Goal: Task Accomplishment & Management: Manage account settings

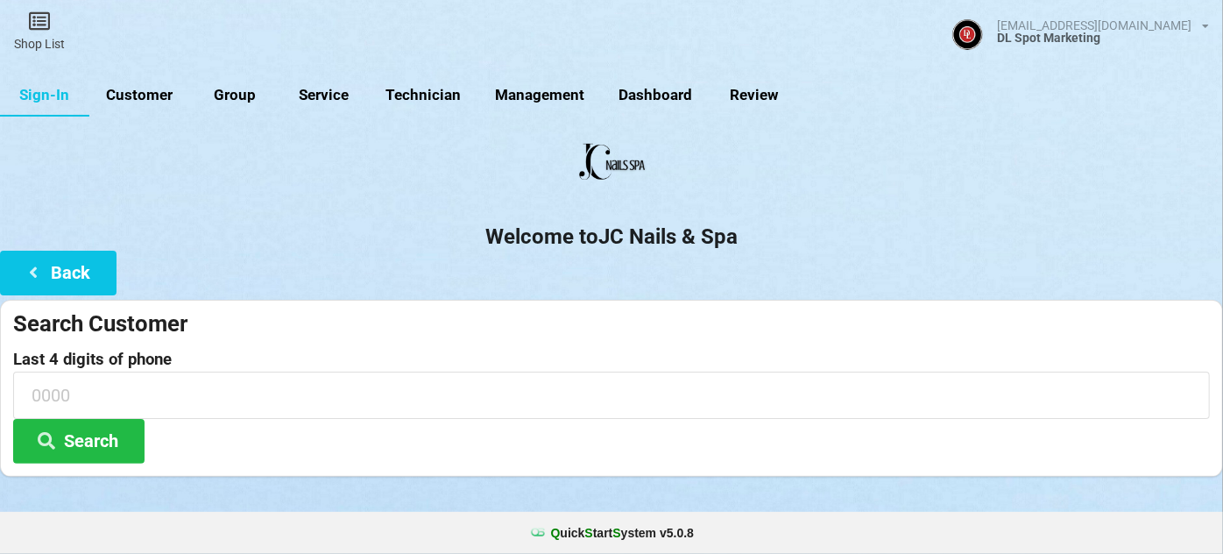
click at [145, 90] on link "Customer" at bounding box center [139, 95] width 101 height 42
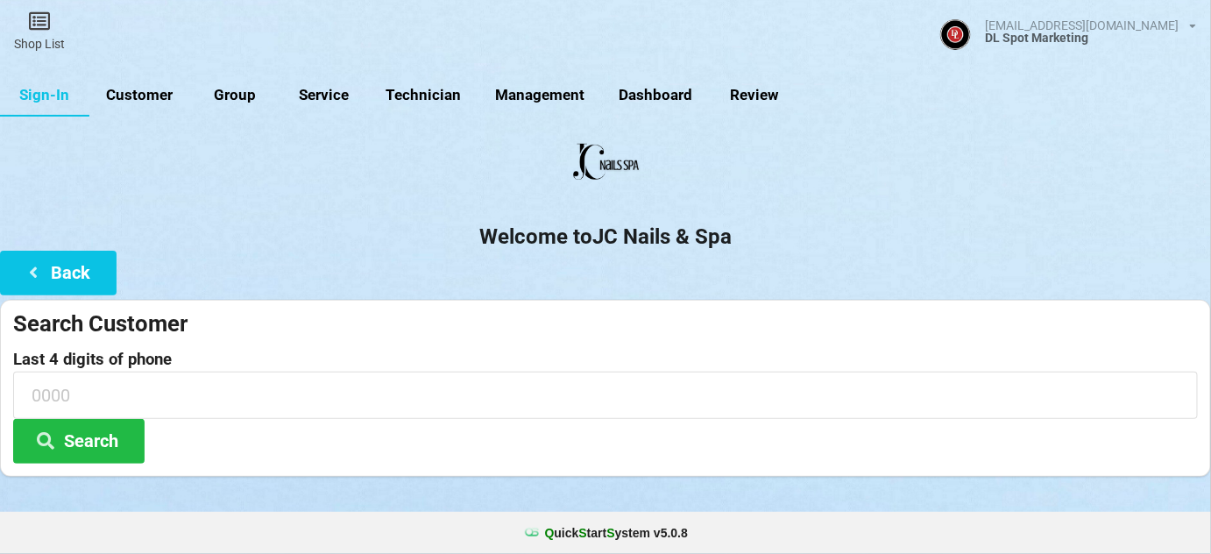
select select "25"
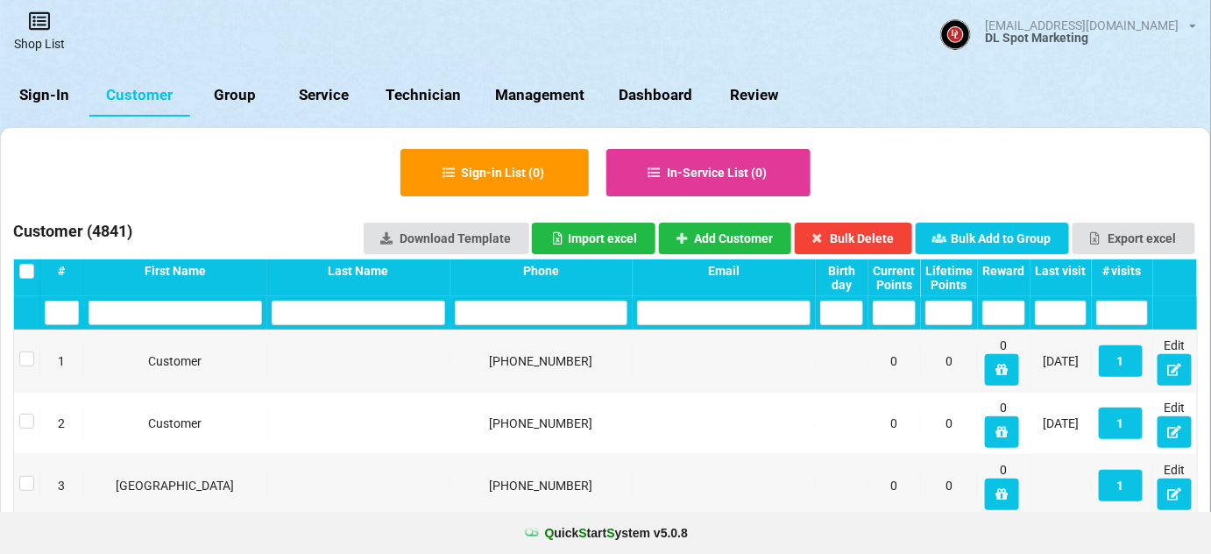
click at [42, 39] on link "Shop List" at bounding box center [39, 31] width 79 height 62
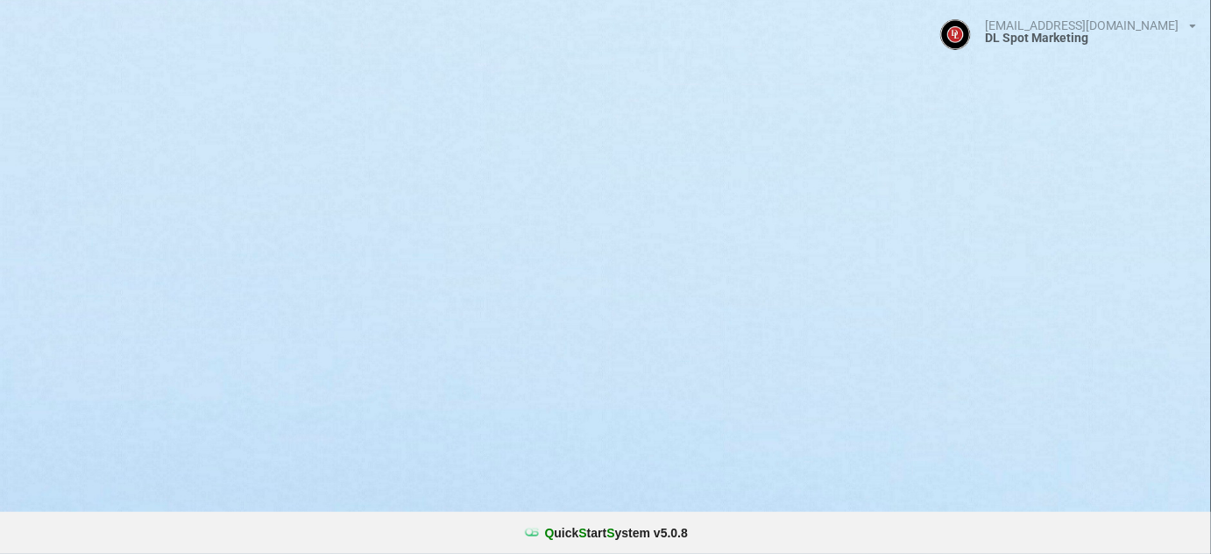
select select "25"
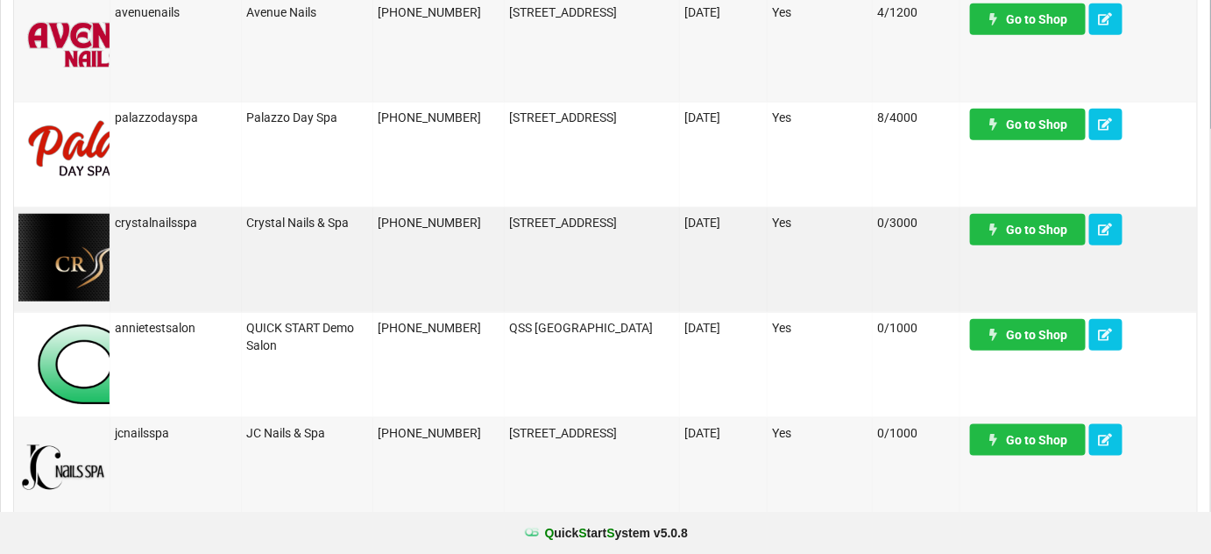
scroll to position [425, 0]
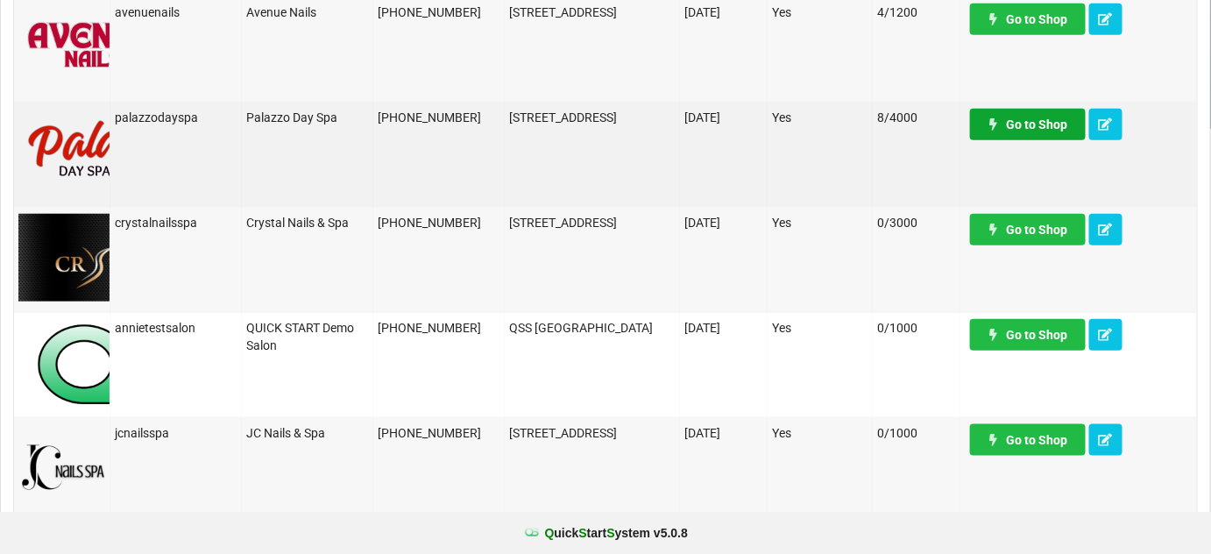
click at [1031, 126] on link "Go to Shop" at bounding box center [1028, 125] width 116 height 32
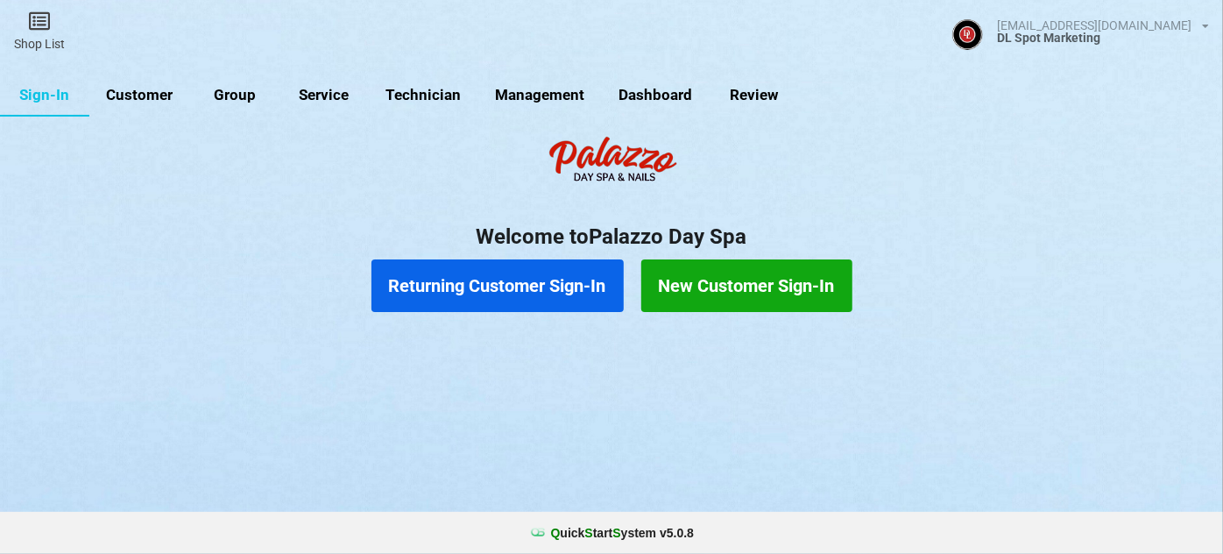
click at [145, 94] on link "Customer" at bounding box center [139, 95] width 101 height 42
select select "25"
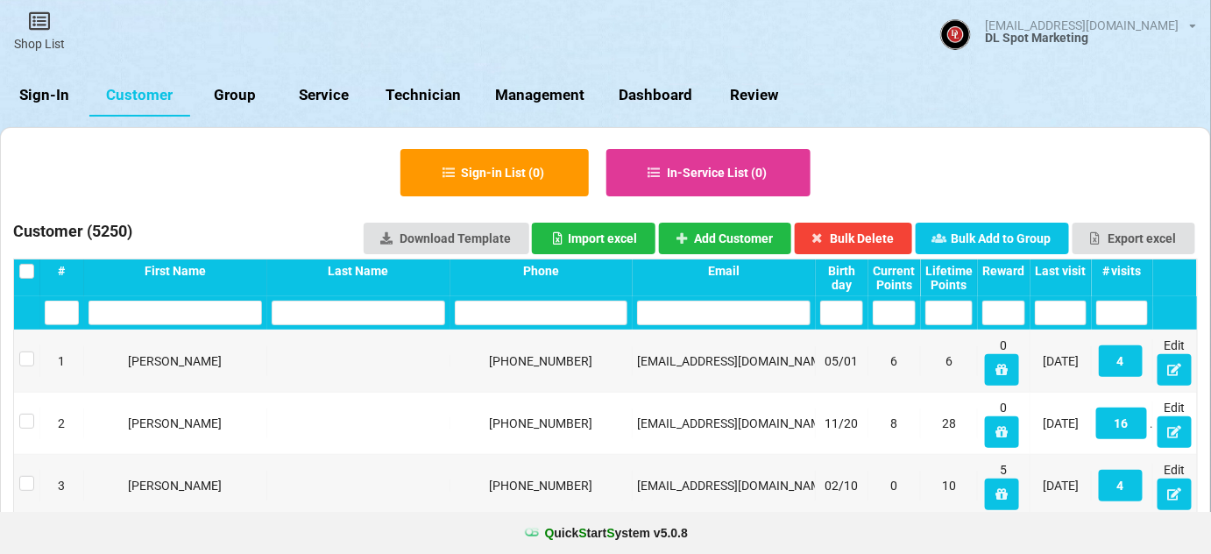
click at [514, 315] on input "text" at bounding box center [542, 313] width 174 height 25
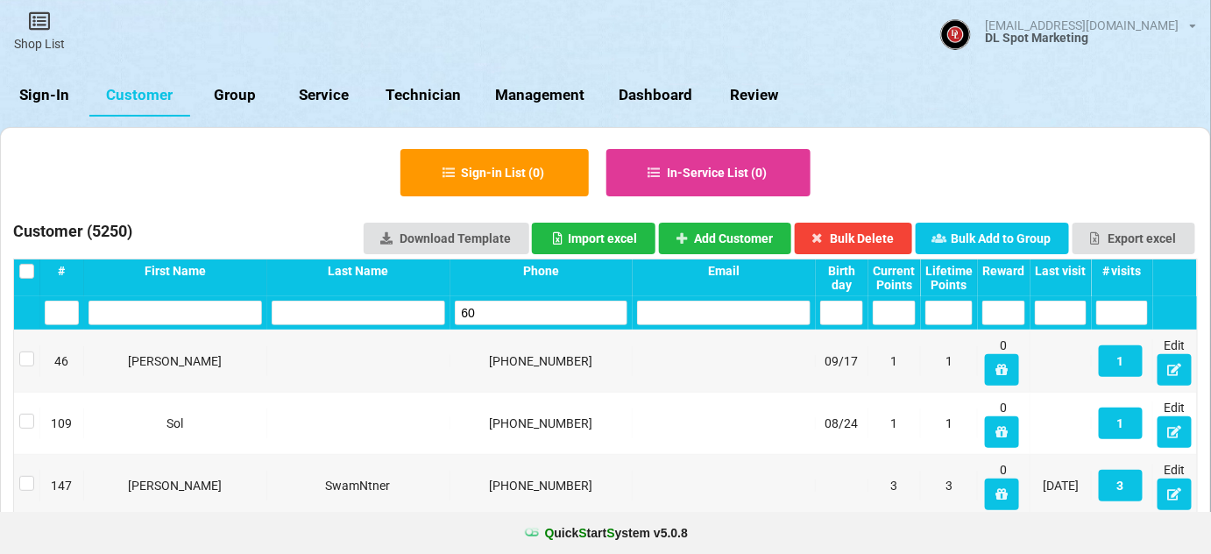
type input "6"
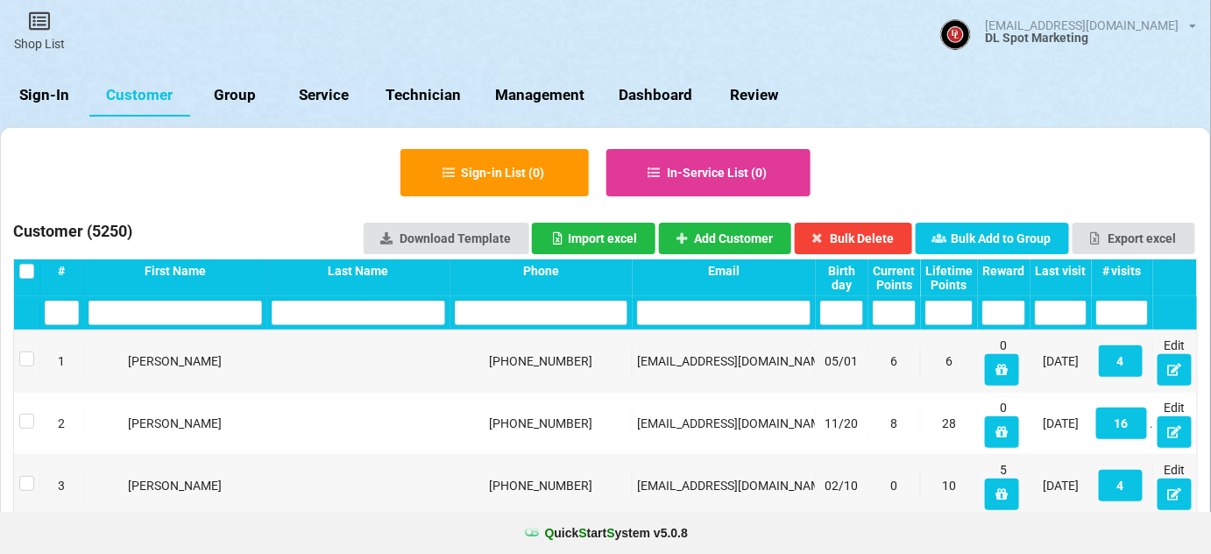
click at [61, 102] on link "Sign-In" at bounding box center [44, 95] width 89 height 42
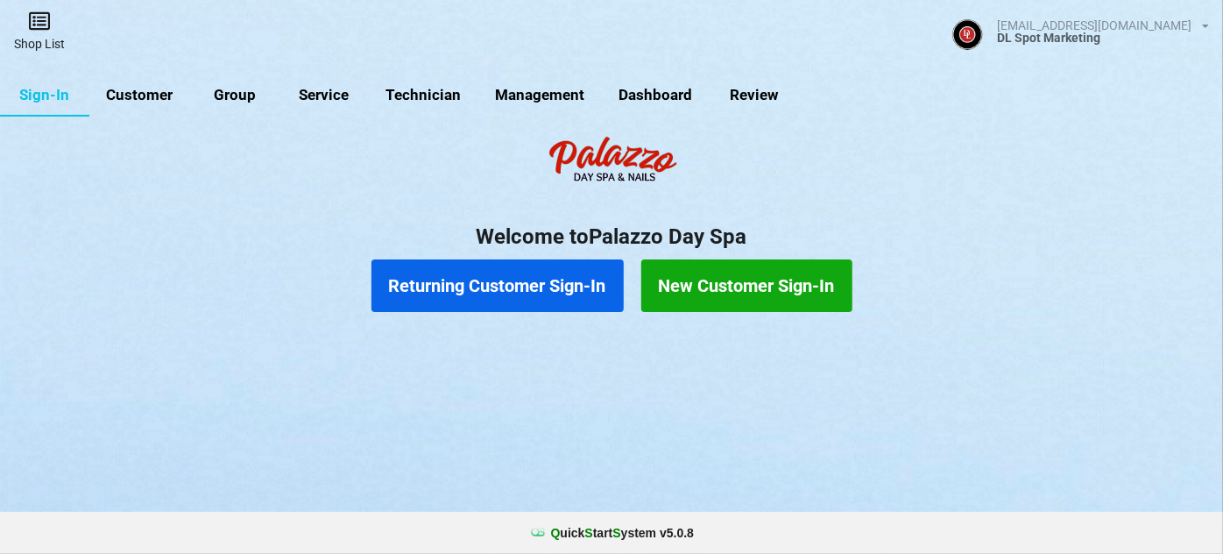
click at [44, 37] on link "Shop List" at bounding box center [39, 31] width 79 height 62
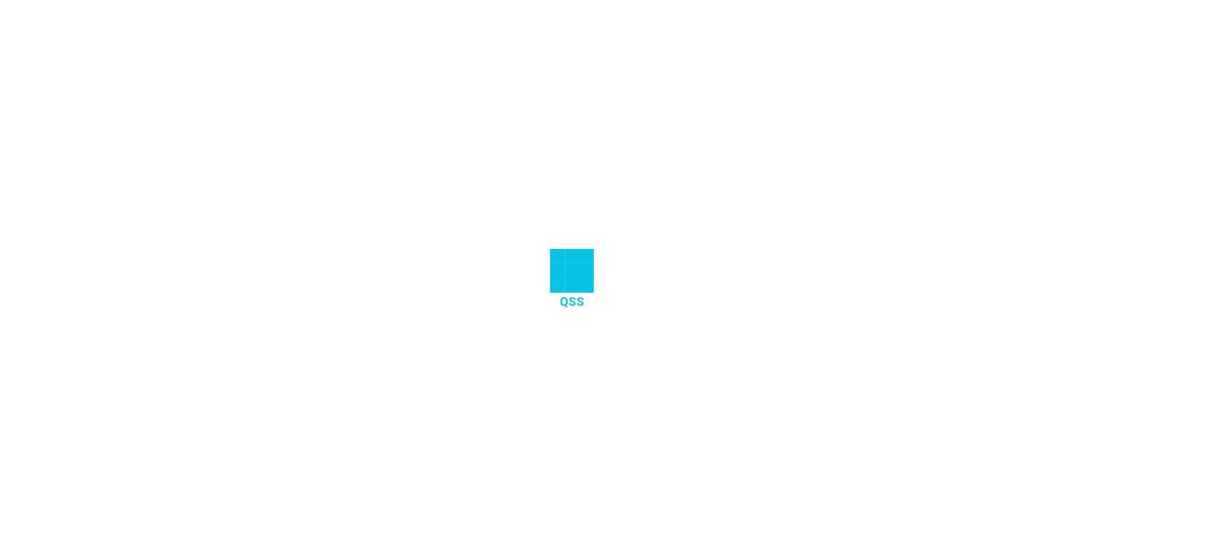
select select "25"
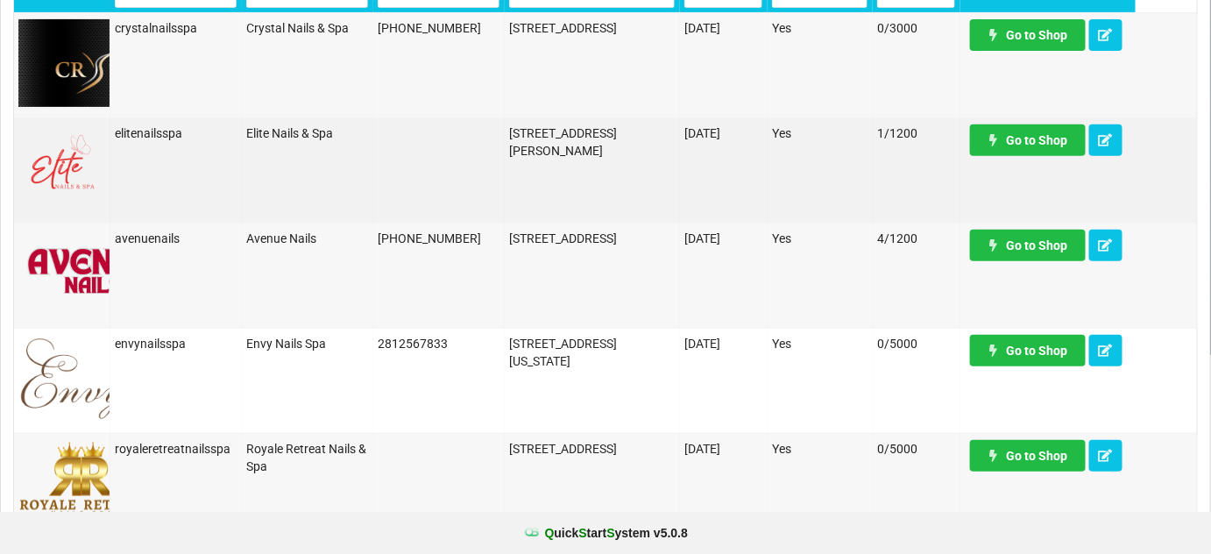
scroll to position [212, 0]
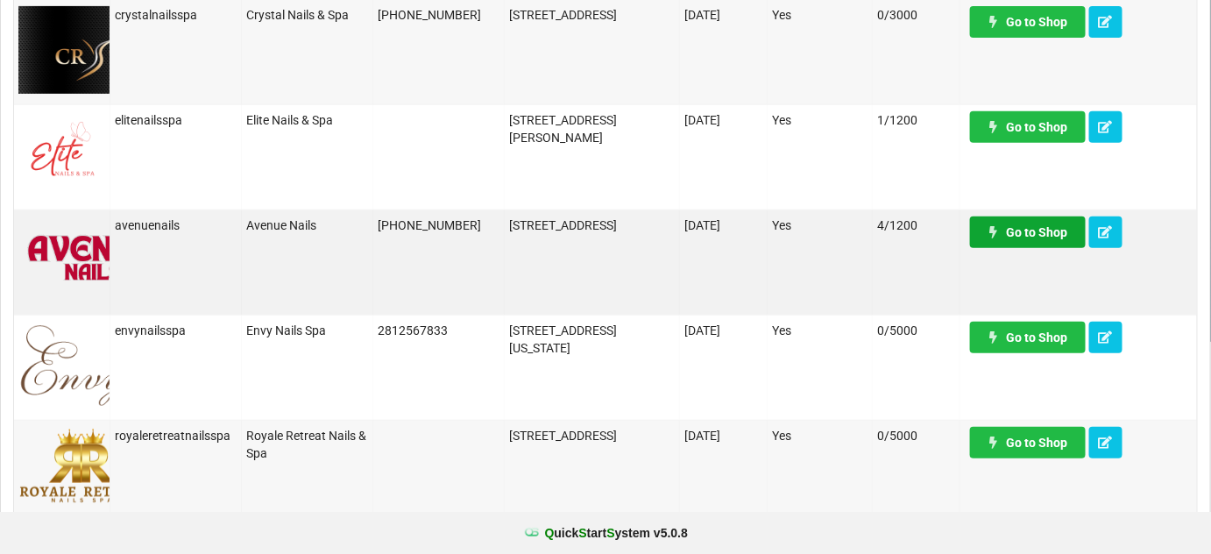
click at [1052, 237] on link "Go to Shop" at bounding box center [1028, 232] width 116 height 32
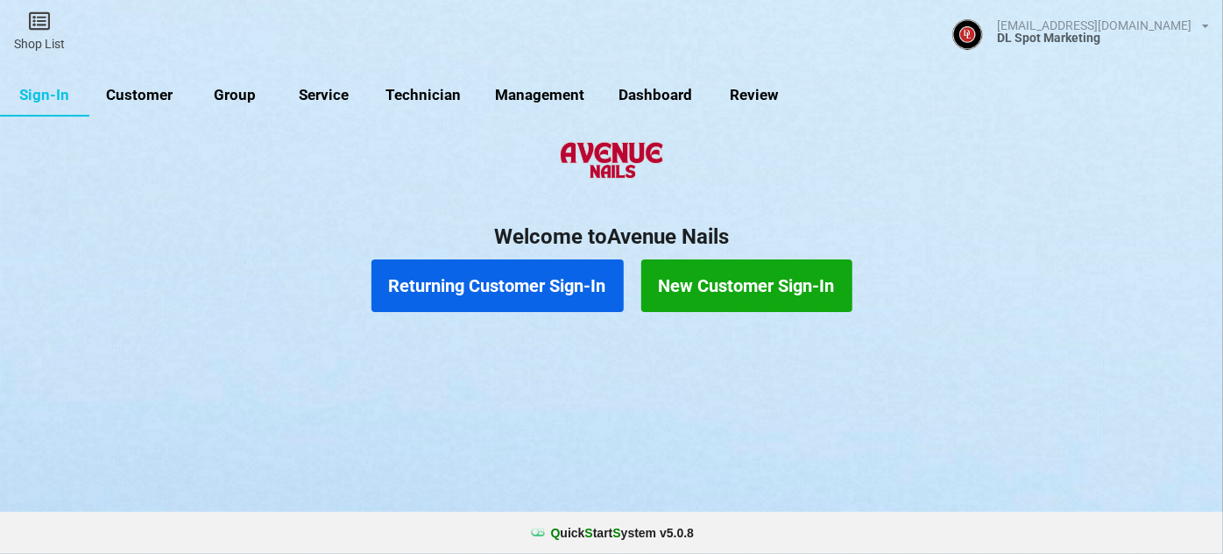
click at [529, 93] on link "Management" at bounding box center [540, 95] width 124 height 42
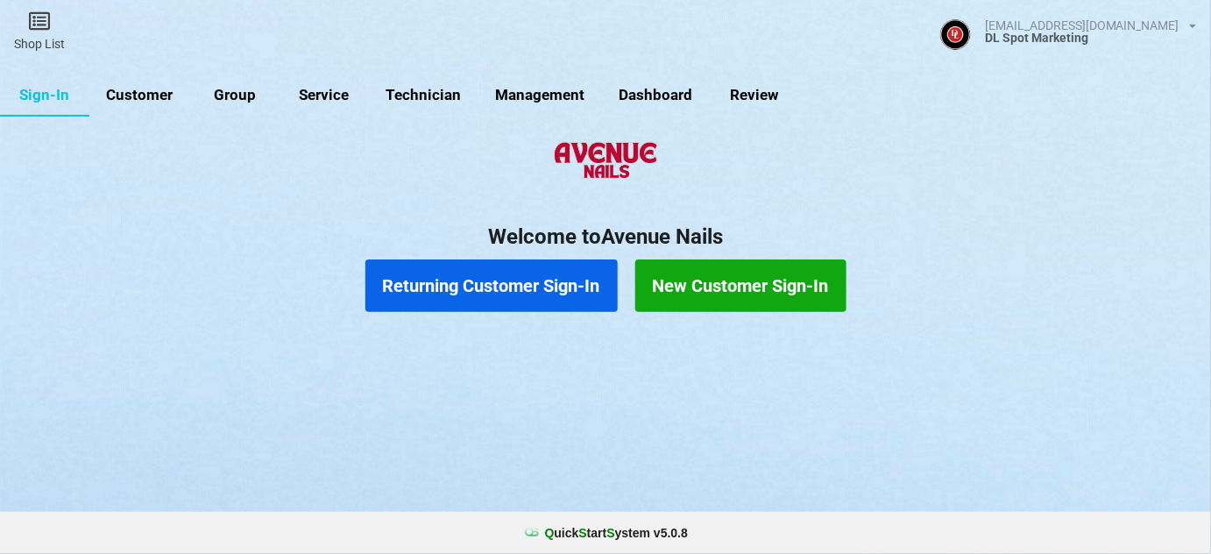
select select "25"
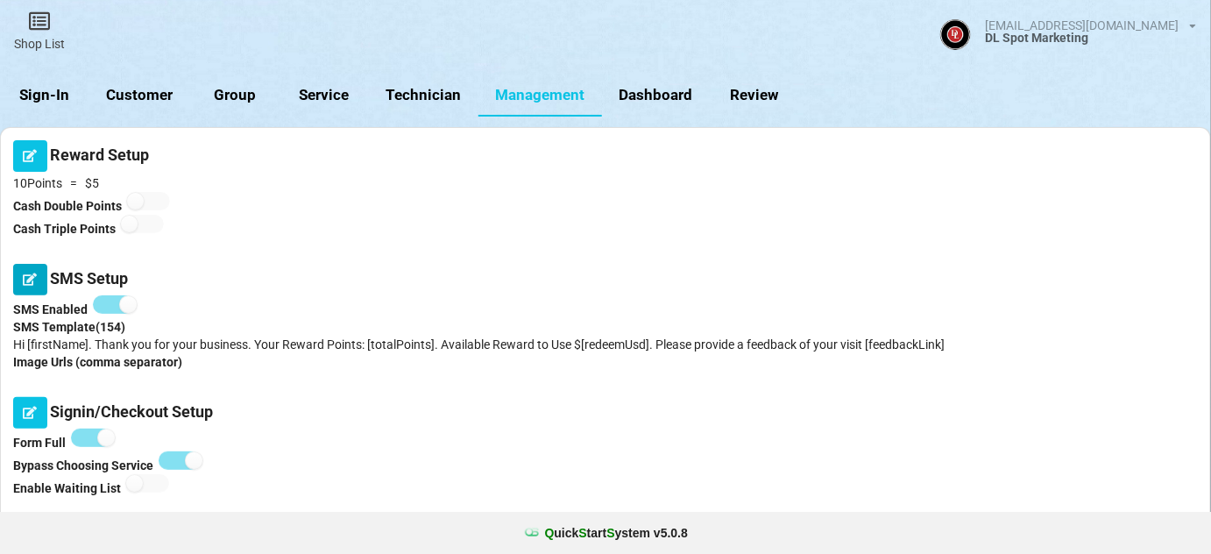
click at [32, 277] on icon at bounding box center [30, 278] width 15 height 11
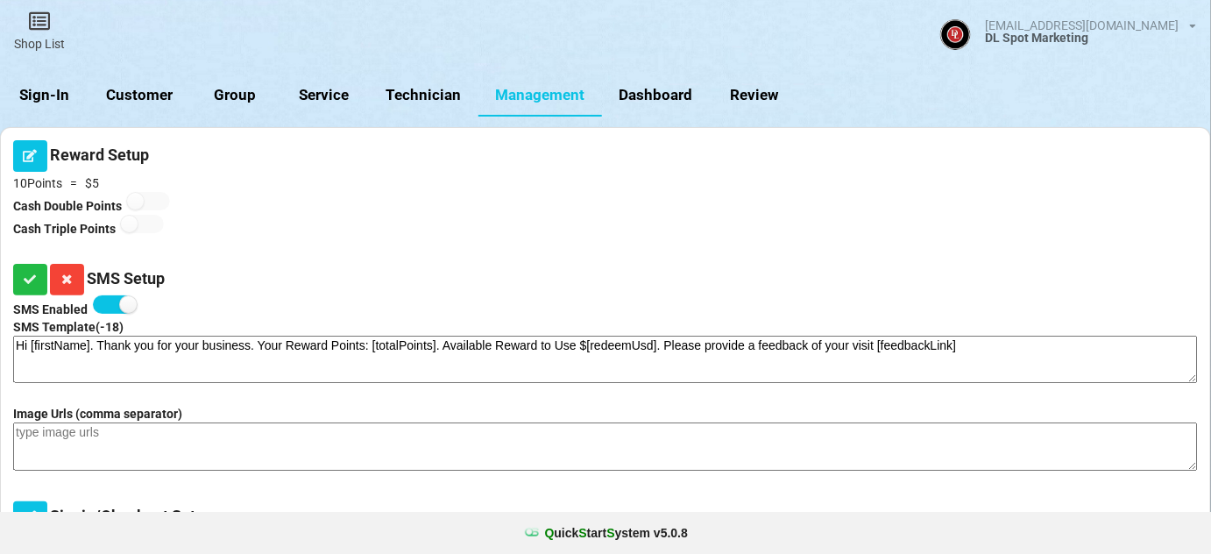
click at [354, 351] on textarea "Hi [firstName]. Thank you for your business. Your Reward Points: [totalPoints].…" at bounding box center [605, 359] width 1185 height 47
type textarea "Hi [firstName]. Thank you for your business. Your Reward Pts: [totalPoints]. Av…"
click at [31, 284] on icon at bounding box center [30, 278] width 15 height 11
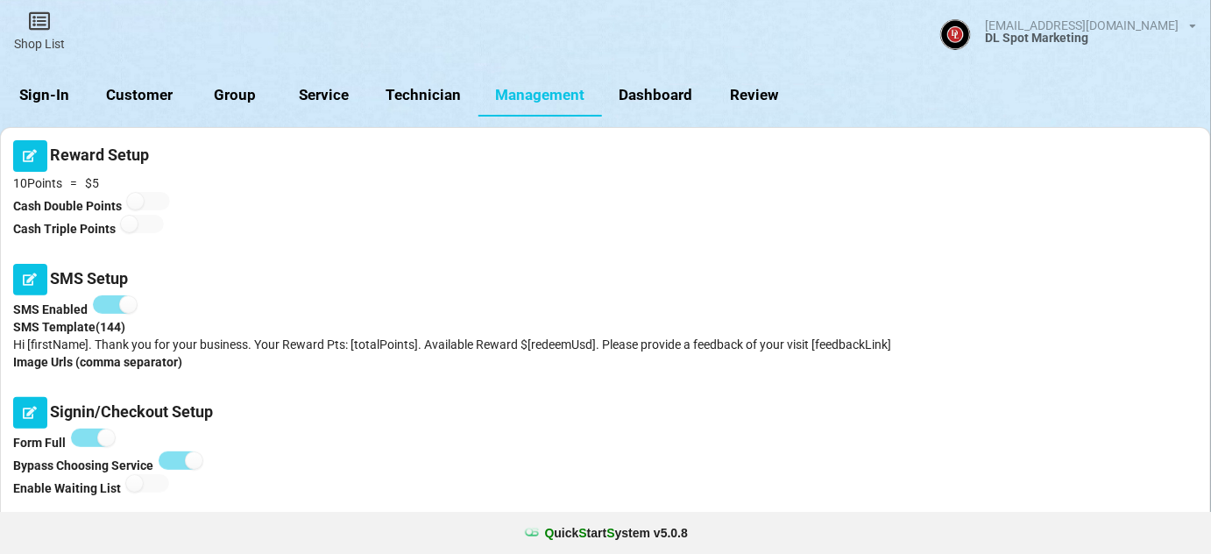
click at [56, 93] on link "Sign-In" at bounding box center [44, 95] width 89 height 42
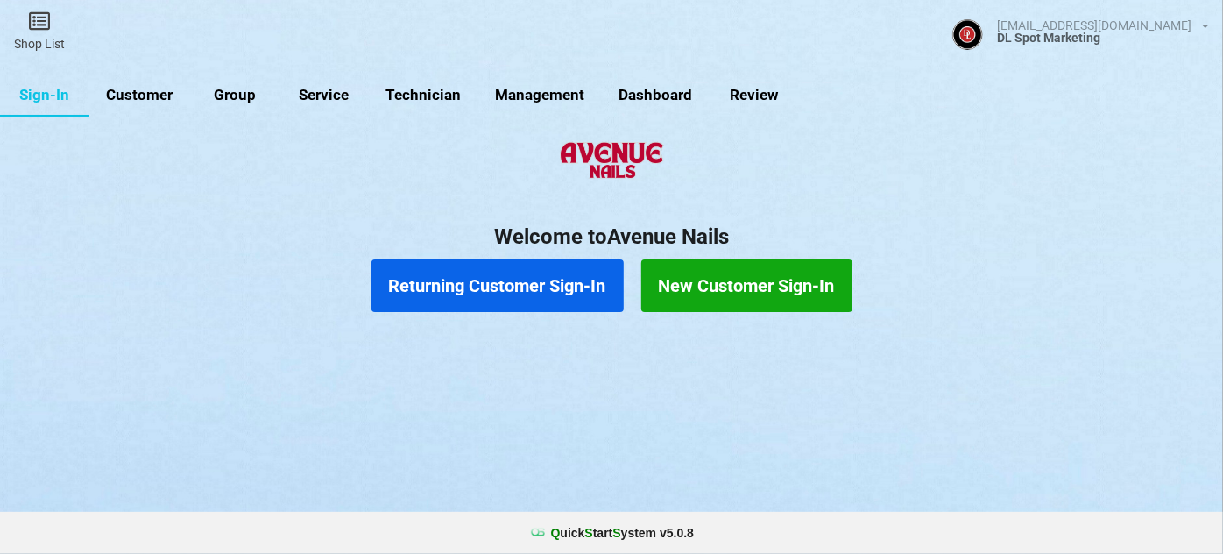
click at [477, 277] on button "Returning Customer Sign-In" at bounding box center [498, 285] width 252 height 53
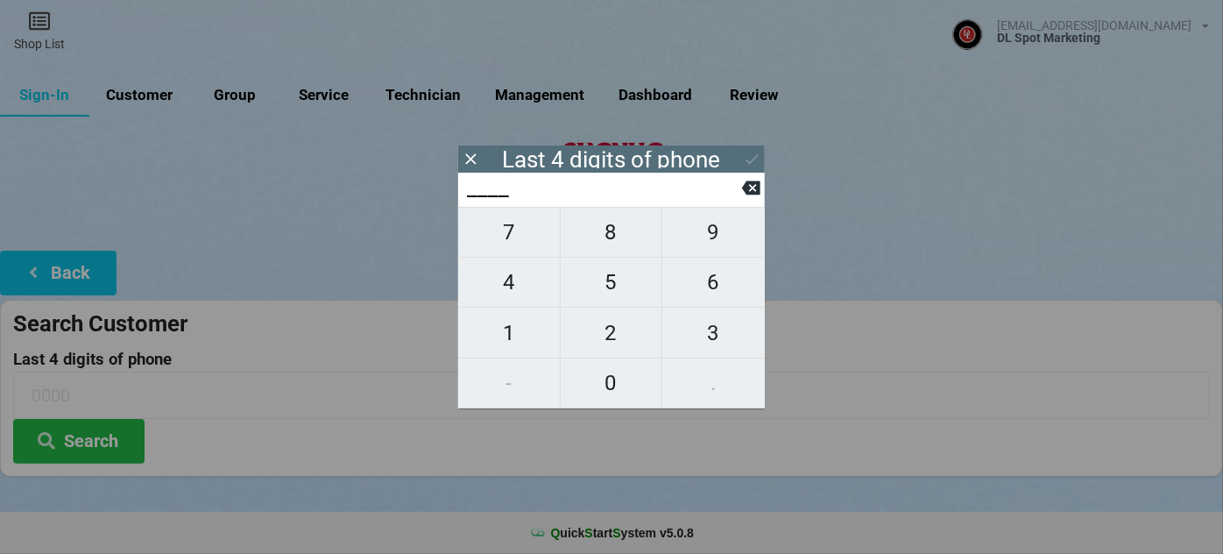
type input "7___"
type input "76__"
type input "760_"
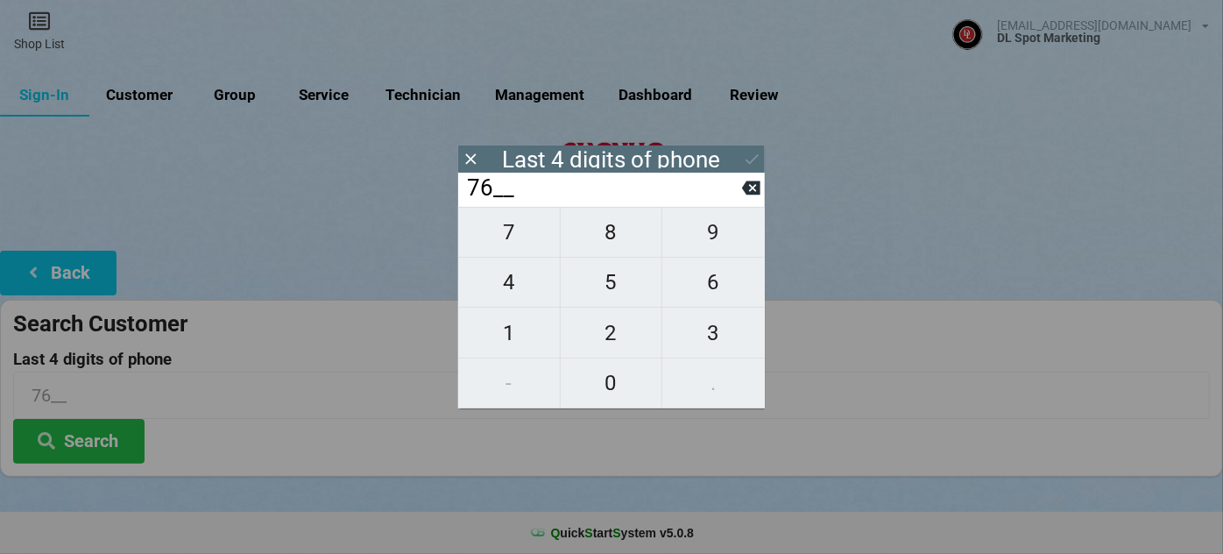
type input "760_"
type input "7606"
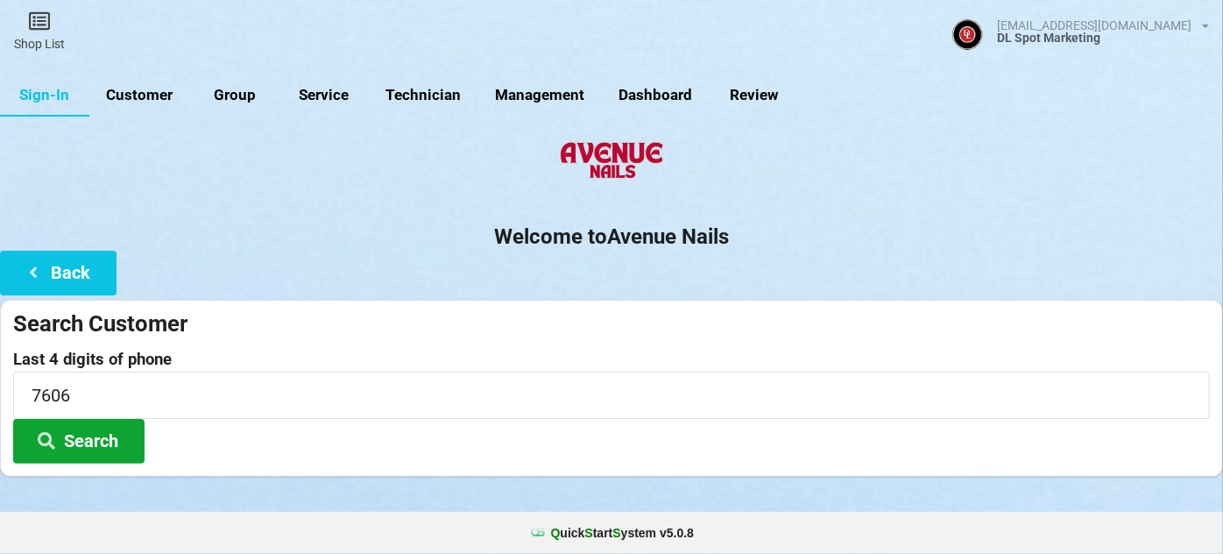
click at [88, 443] on button "Search" at bounding box center [78, 441] width 131 height 45
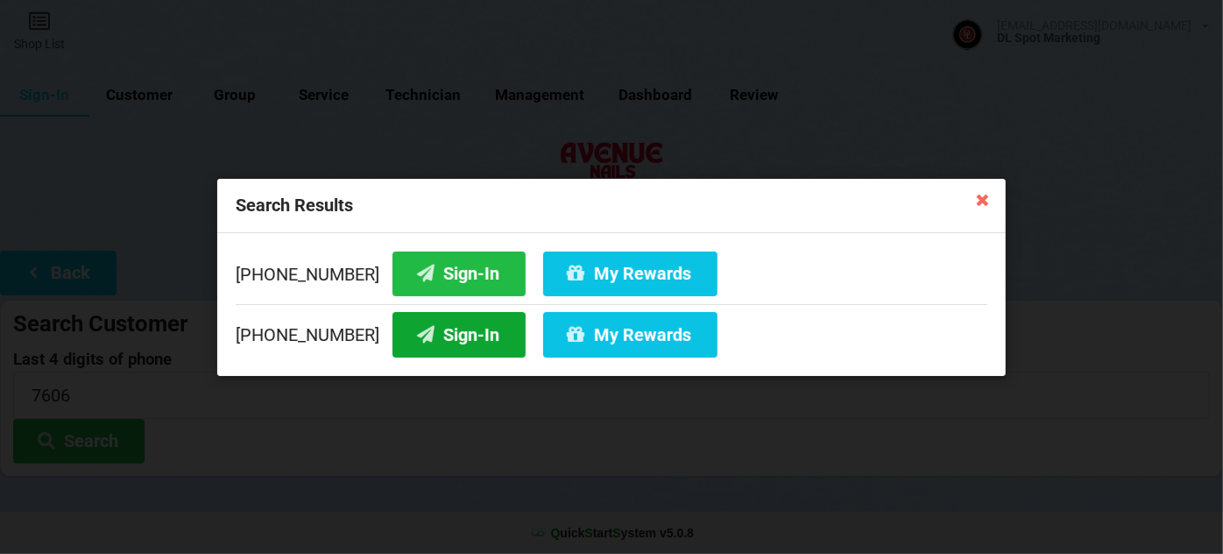
click at [443, 332] on button "Sign-In" at bounding box center [459, 334] width 133 height 45
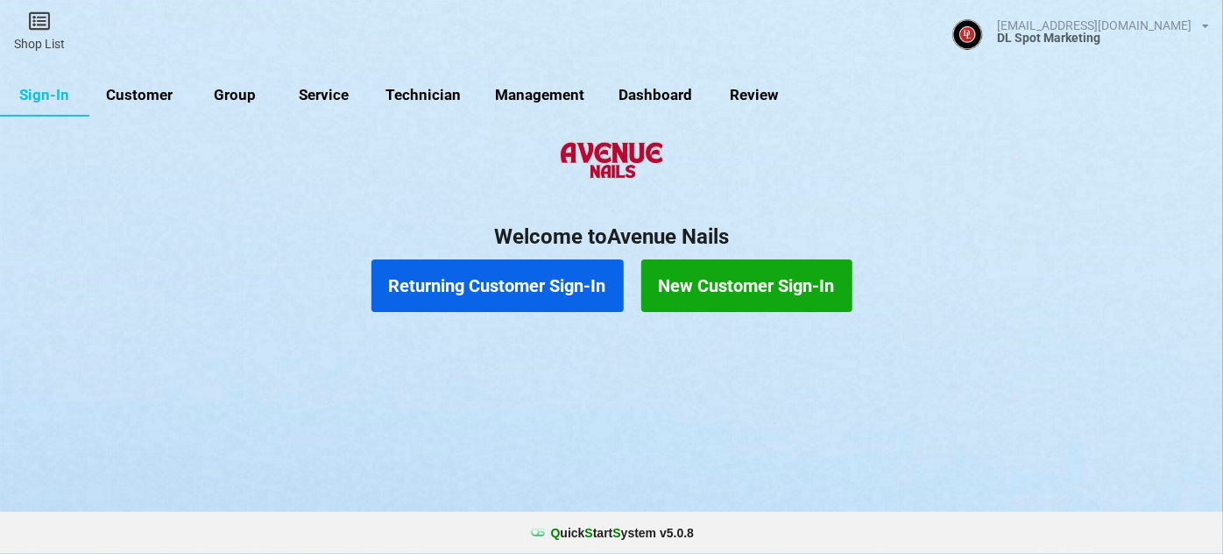
click at [152, 96] on link "Customer" at bounding box center [139, 95] width 101 height 42
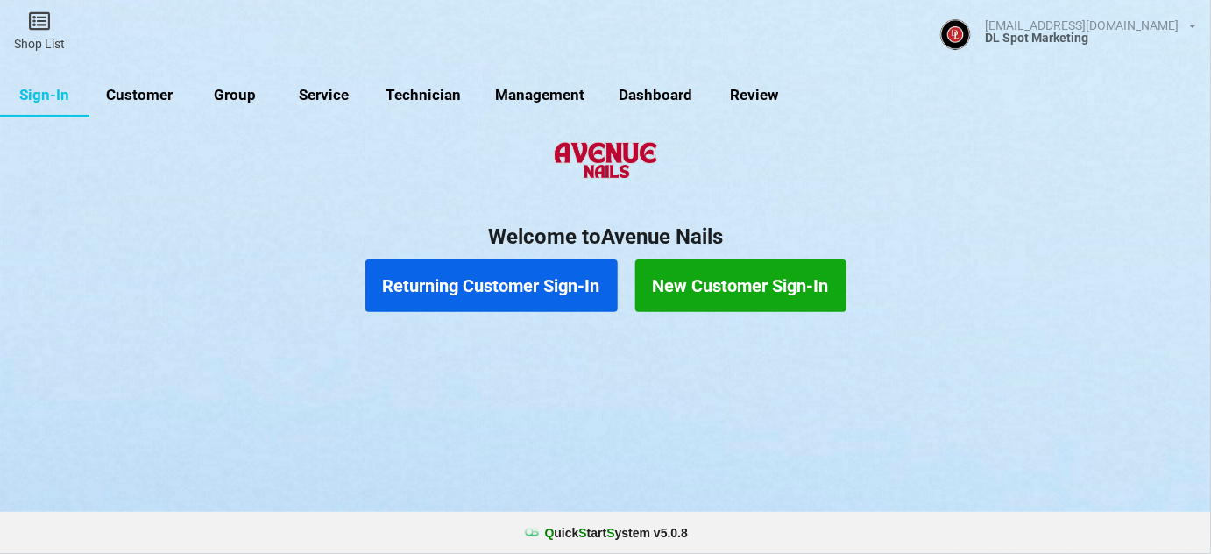
select select "25"
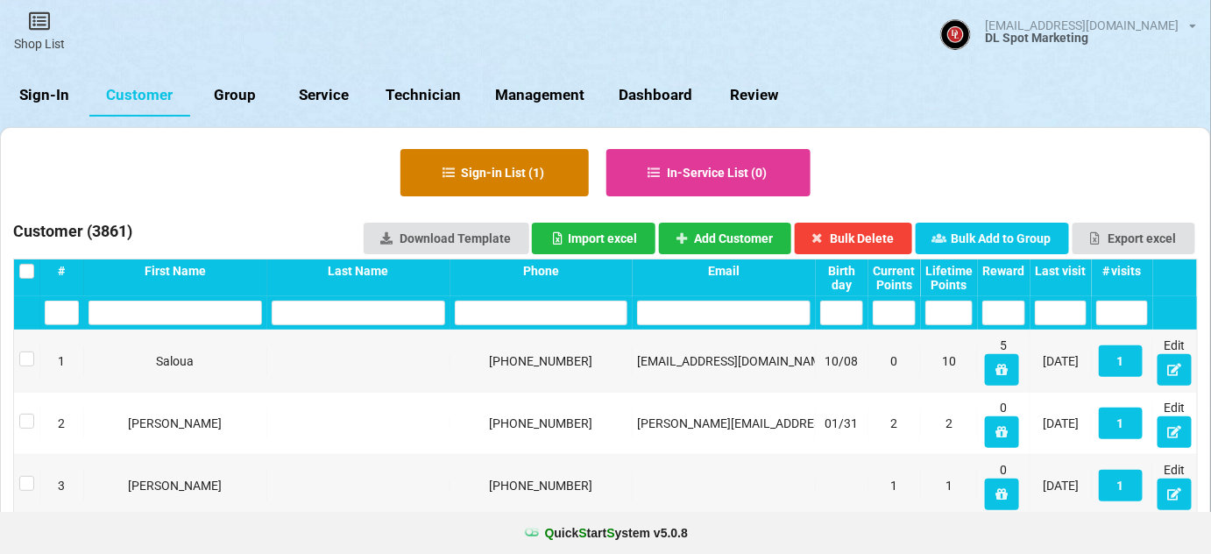
click at [499, 160] on button "Sign-in List ( 1 )" at bounding box center [494, 172] width 188 height 47
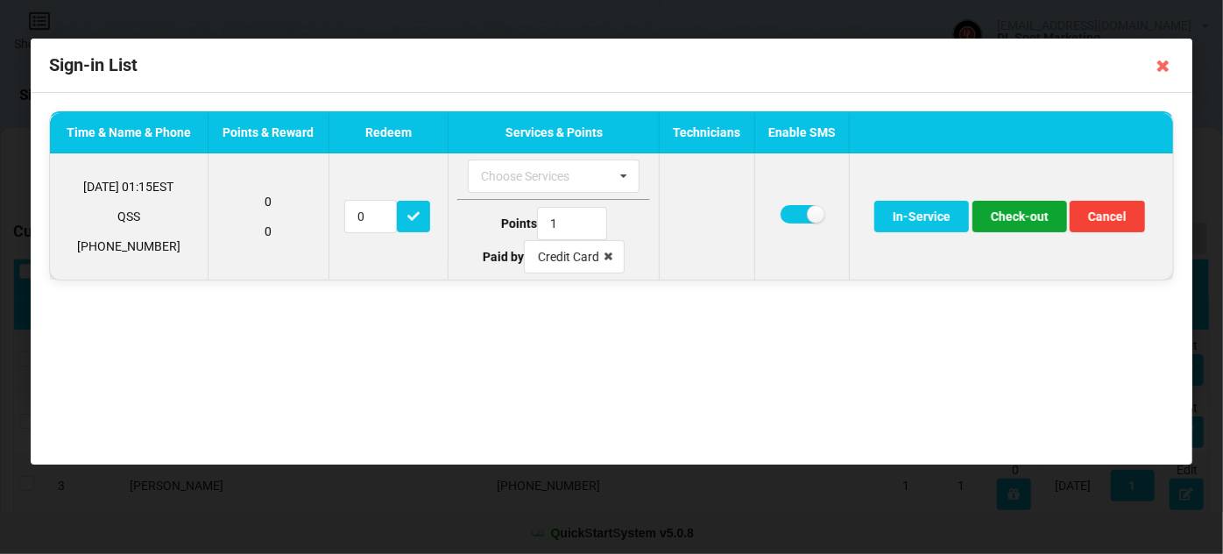
click at [1032, 216] on button "Check-out" at bounding box center [1020, 217] width 95 height 32
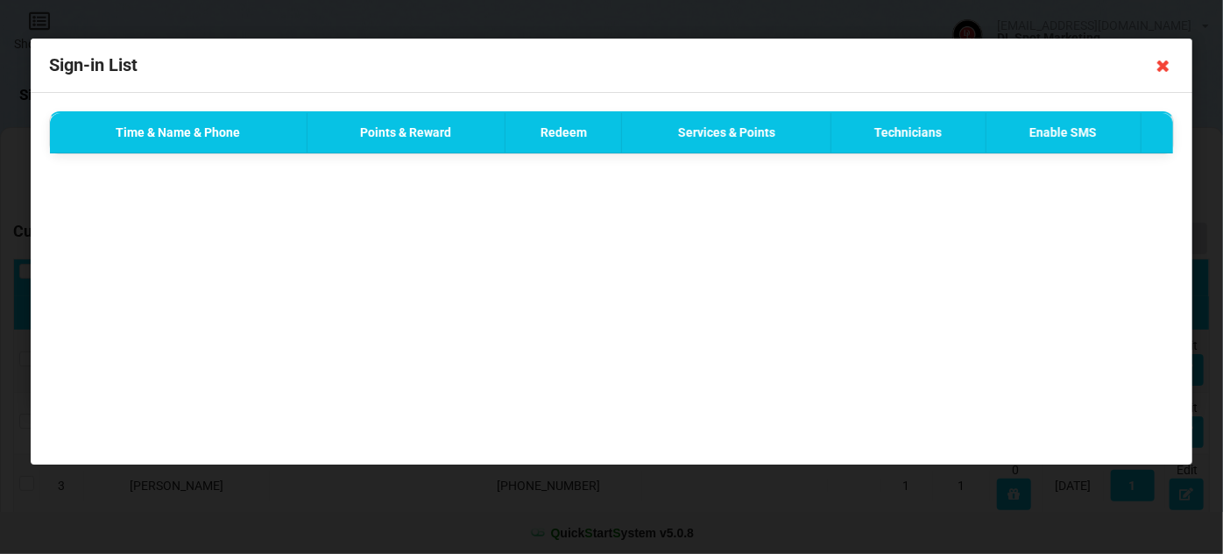
click at [1165, 67] on icon at bounding box center [1164, 66] width 28 height 28
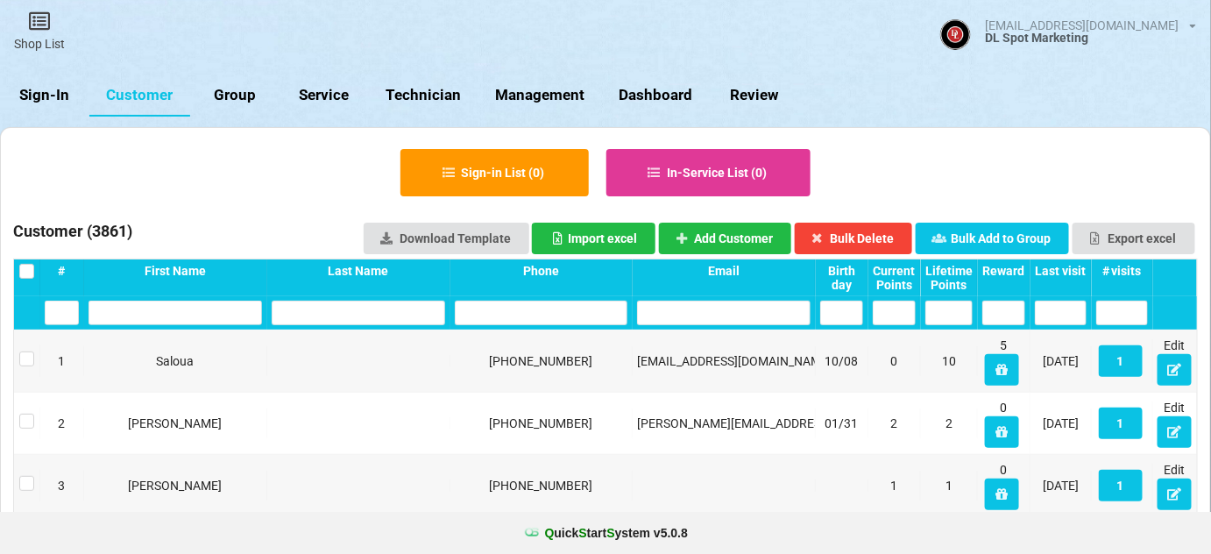
click at [36, 94] on link "Sign-In" at bounding box center [44, 95] width 89 height 42
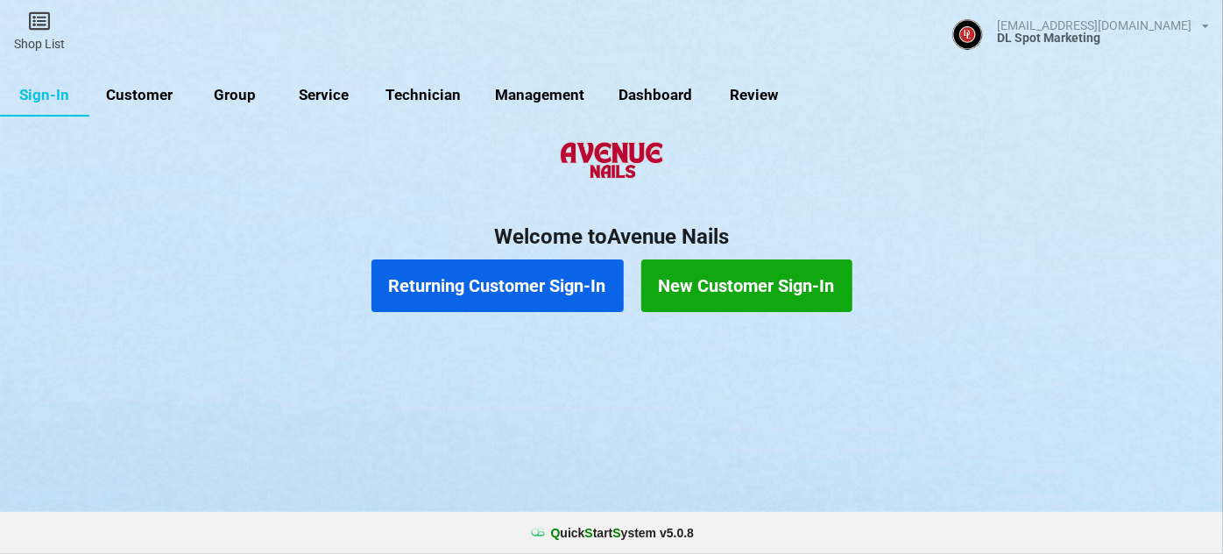
click at [141, 96] on link "Customer" at bounding box center [139, 95] width 101 height 42
select select "25"
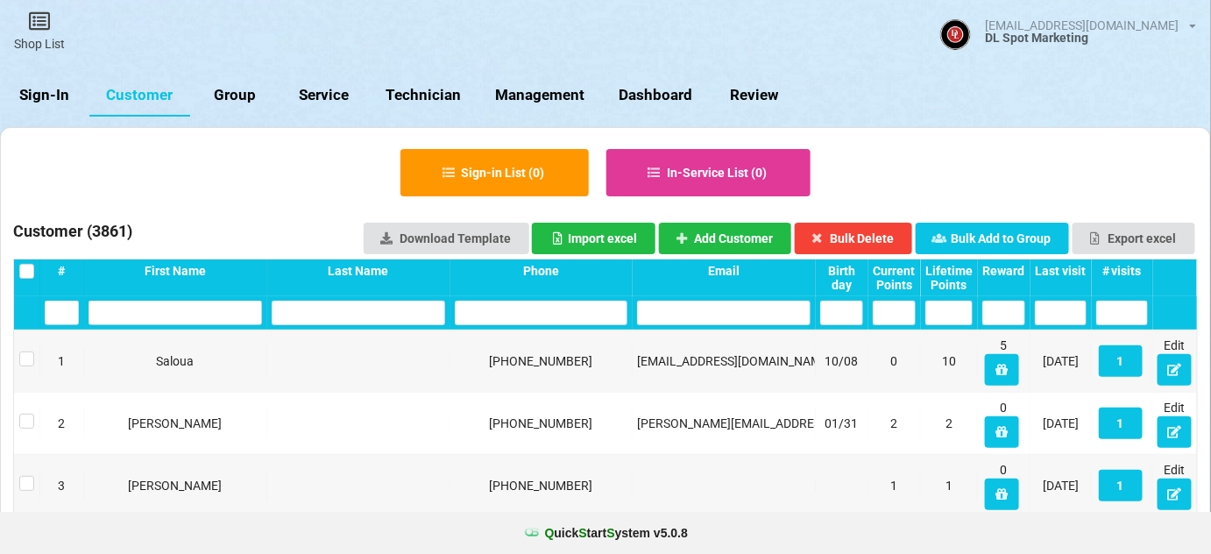
click at [561, 311] on input "text" at bounding box center [542, 313] width 174 height 25
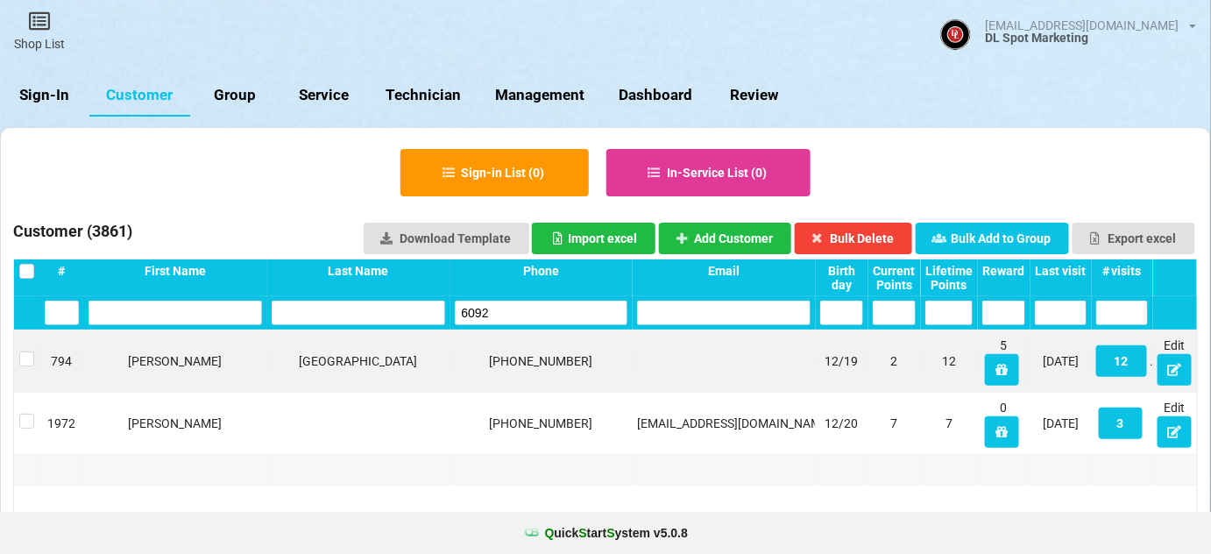
type input "6092"
drag, startPoint x: 506, startPoint y: 360, endPoint x: 581, endPoint y: 359, distance: 74.5
click at [581, 359] on div "401-813-6092" at bounding box center [542, 361] width 174 height 18
copy div "401-813-6092"
click at [1174, 372] on icon at bounding box center [1174, 369] width 15 height 11
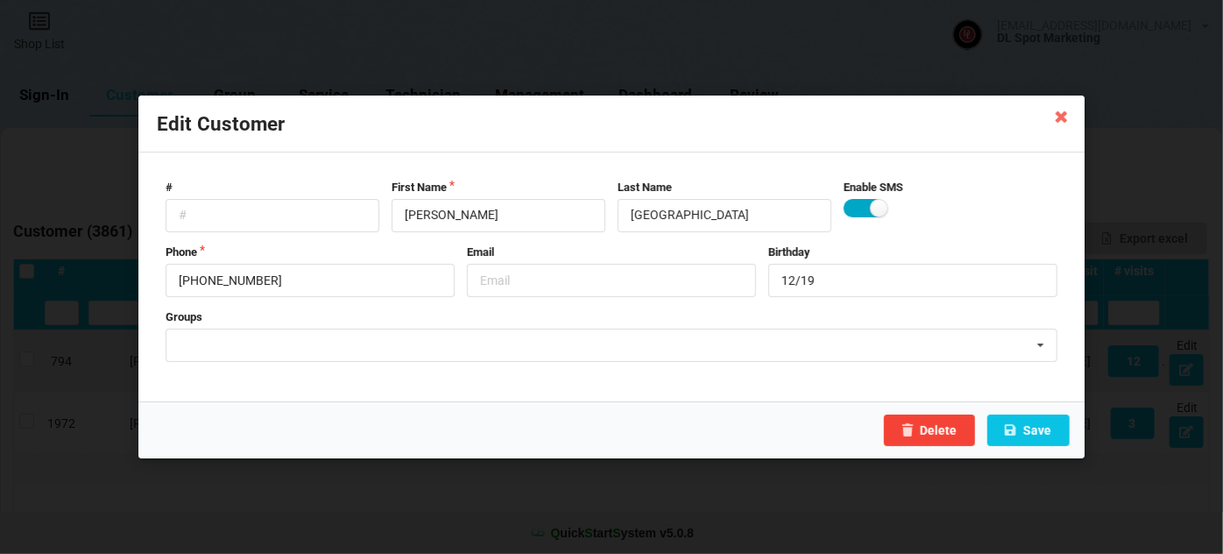
click at [857, 205] on label at bounding box center [865, 208] width 43 height 18
checkbox input "false"
click at [1039, 422] on button "Save" at bounding box center [1029, 430] width 82 height 32
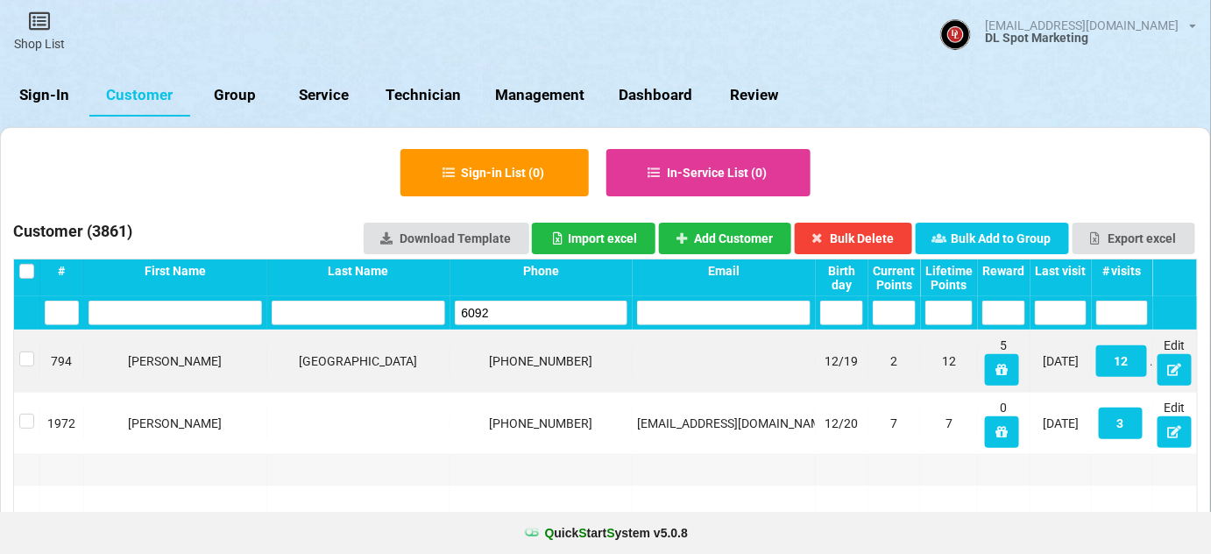
click at [72, 88] on link "Sign-In" at bounding box center [44, 95] width 89 height 42
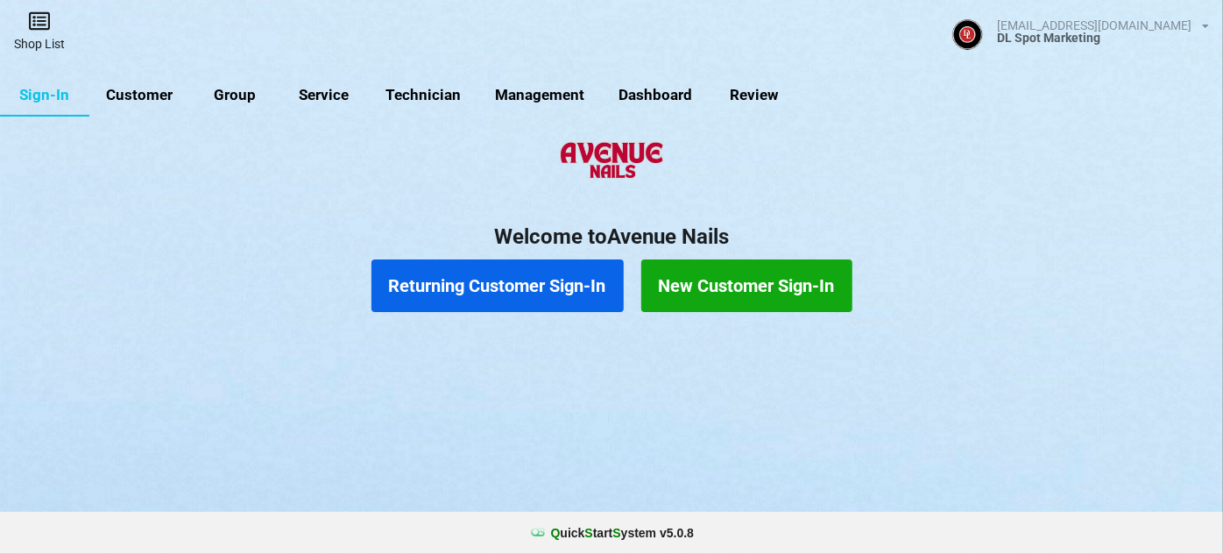
click at [51, 31] on link "Shop List" at bounding box center [39, 31] width 79 height 62
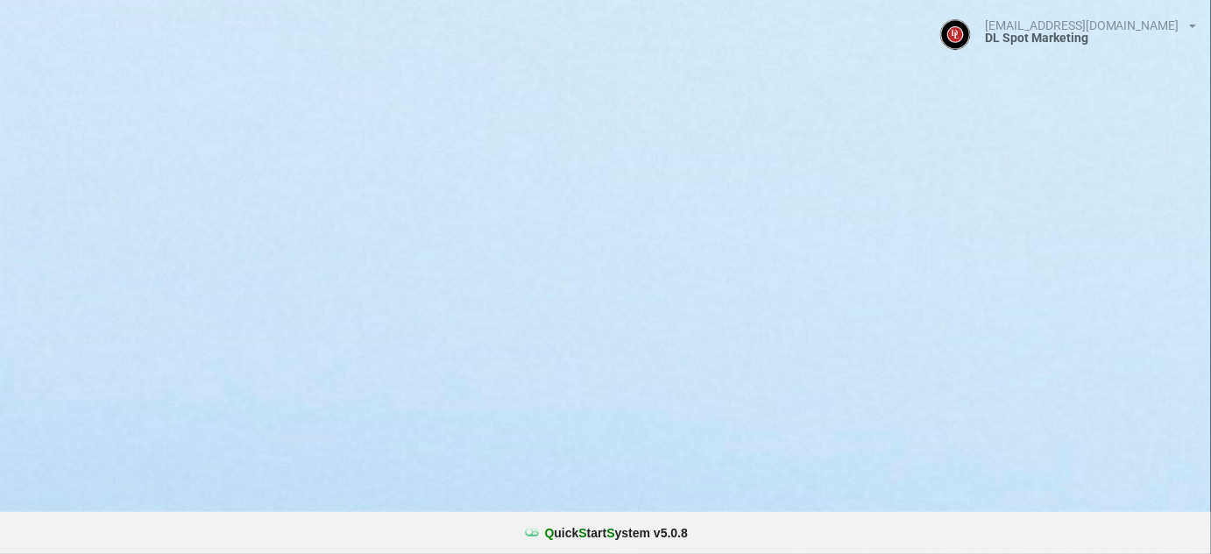
select select "25"
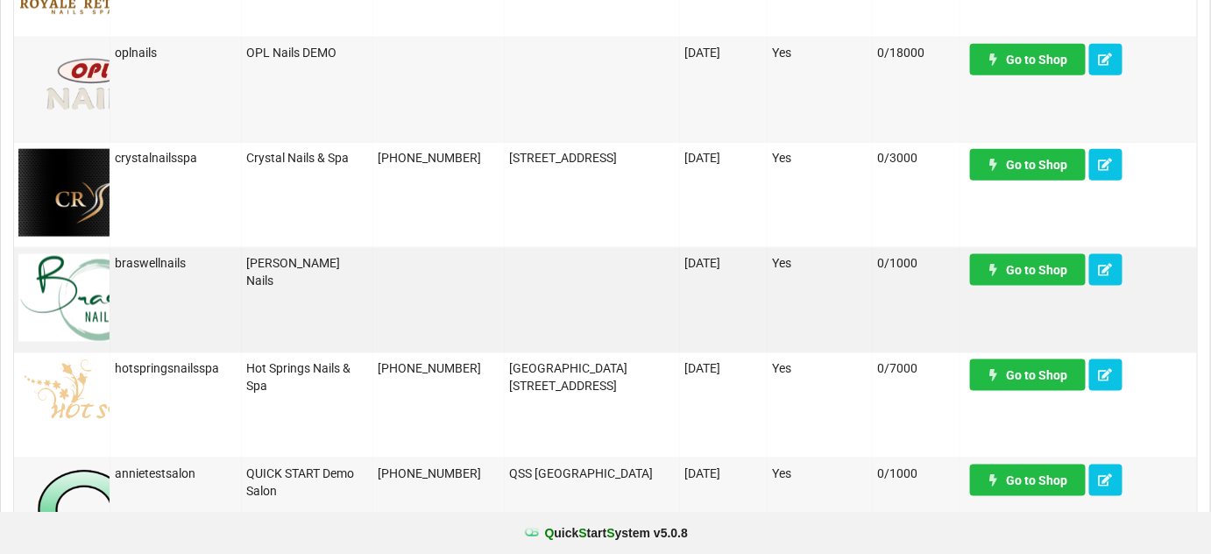
scroll to position [637, 0]
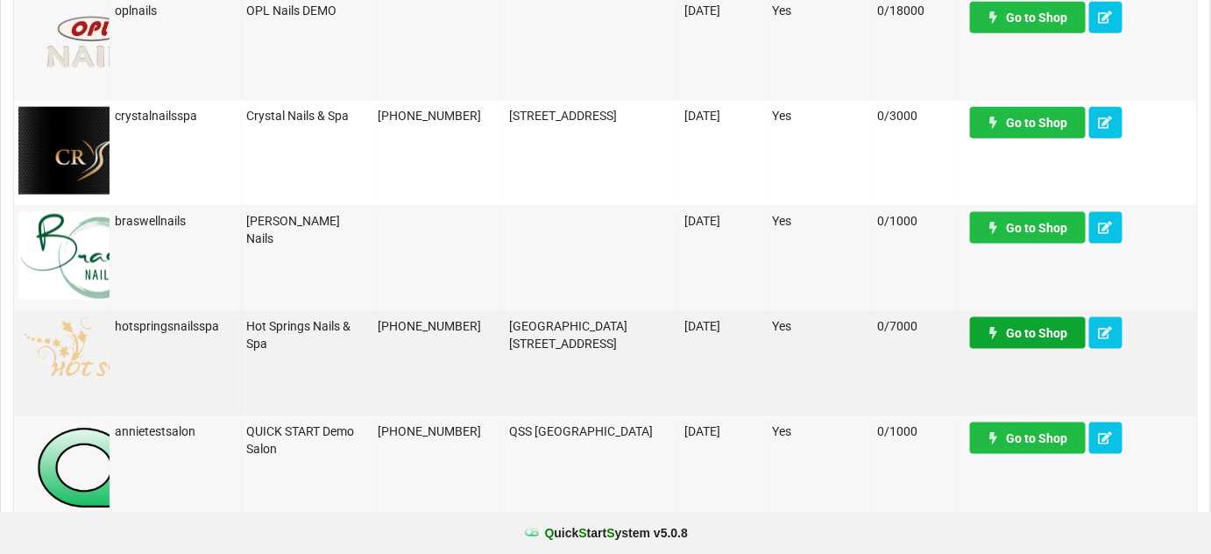
click at [1035, 329] on link "Go to Shop" at bounding box center [1028, 333] width 116 height 32
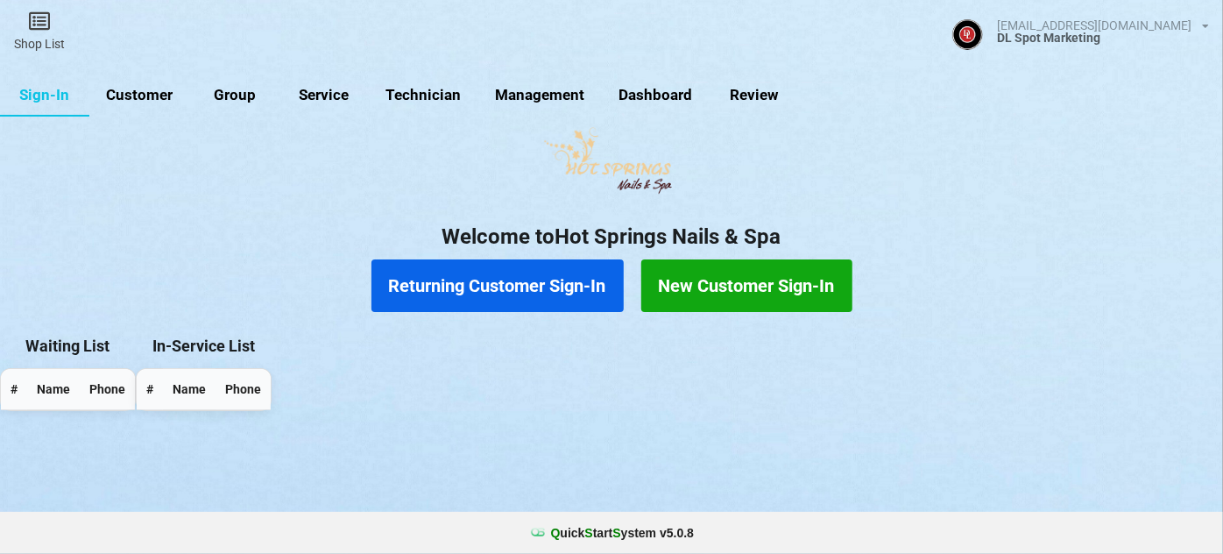
click at [159, 96] on link "Customer" at bounding box center [139, 95] width 101 height 42
select select "25"
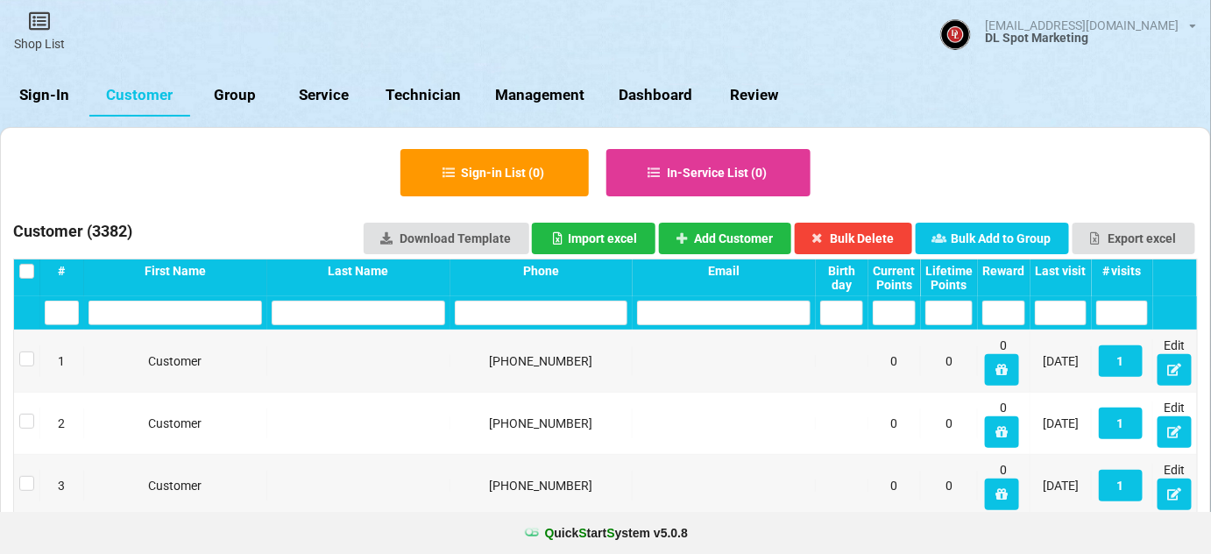
click at [507, 309] on input "text" at bounding box center [542, 313] width 174 height 25
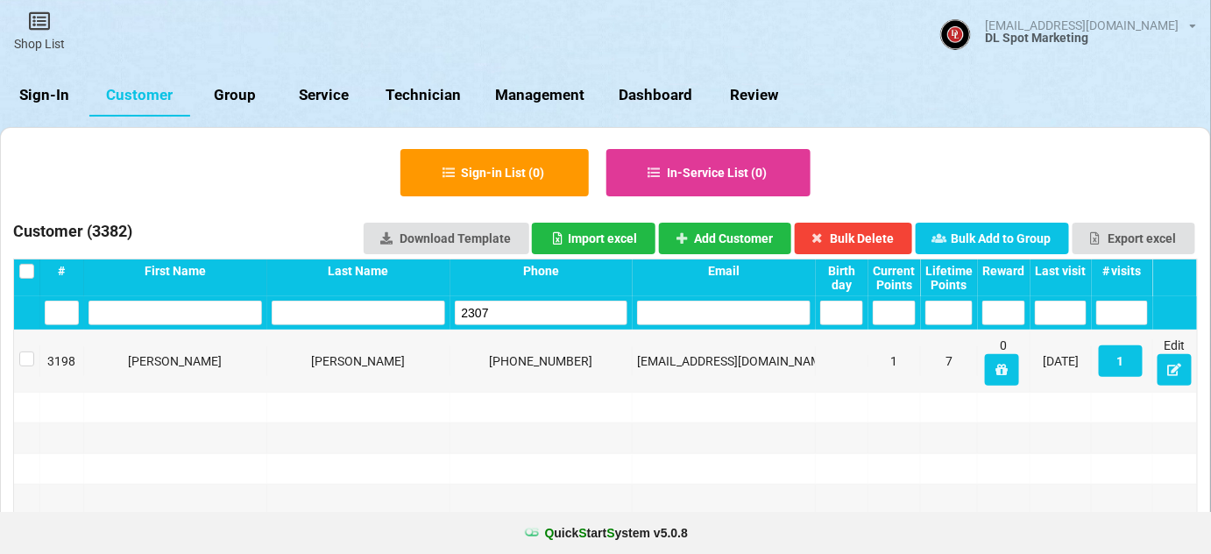
type input "2307"
click at [51, 97] on link "Sign-In" at bounding box center [44, 95] width 89 height 42
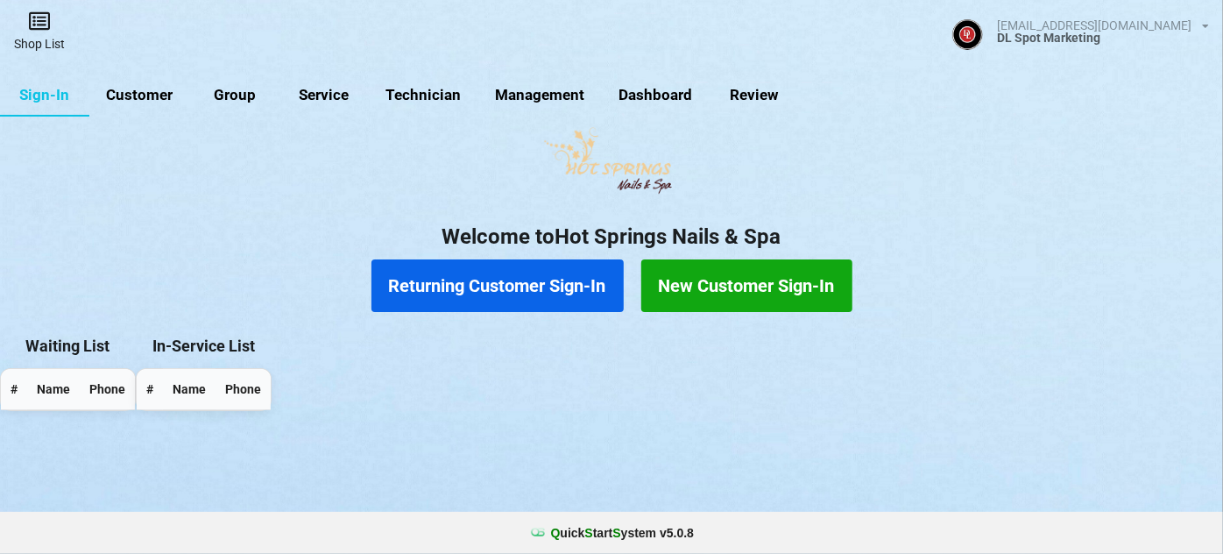
drag, startPoint x: 46, startPoint y: 95, endPoint x: 36, endPoint y: 19, distance: 76.1
click at [156, 93] on link "Customer" at bounding box center [139, 95] width 101 height 42
select select "25"
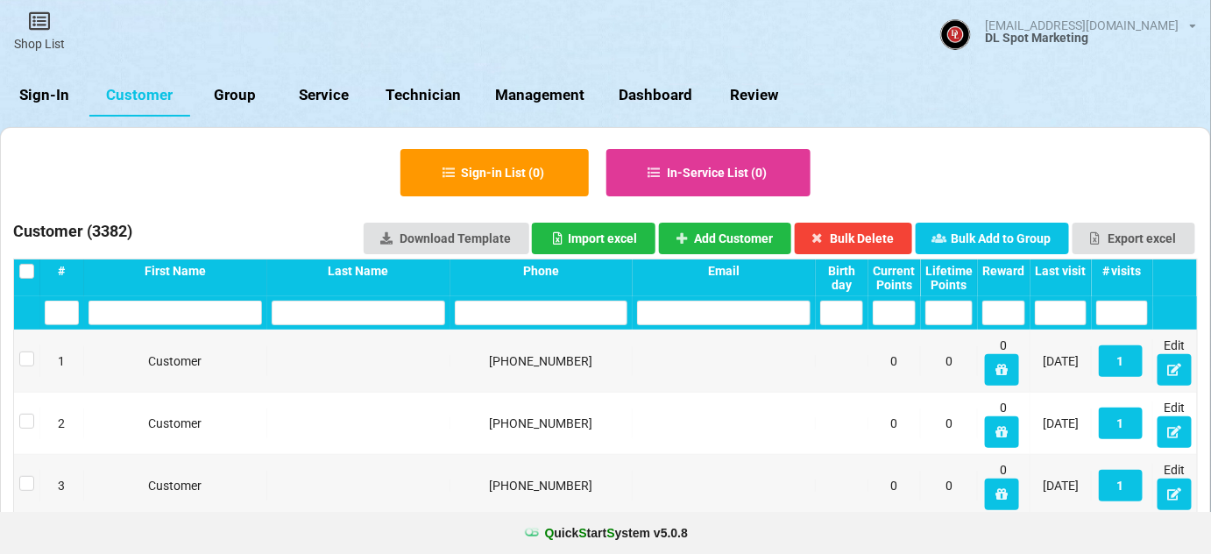
click at [516, 316] on input "text" at bounding box center [542, 313] width 174 height 25
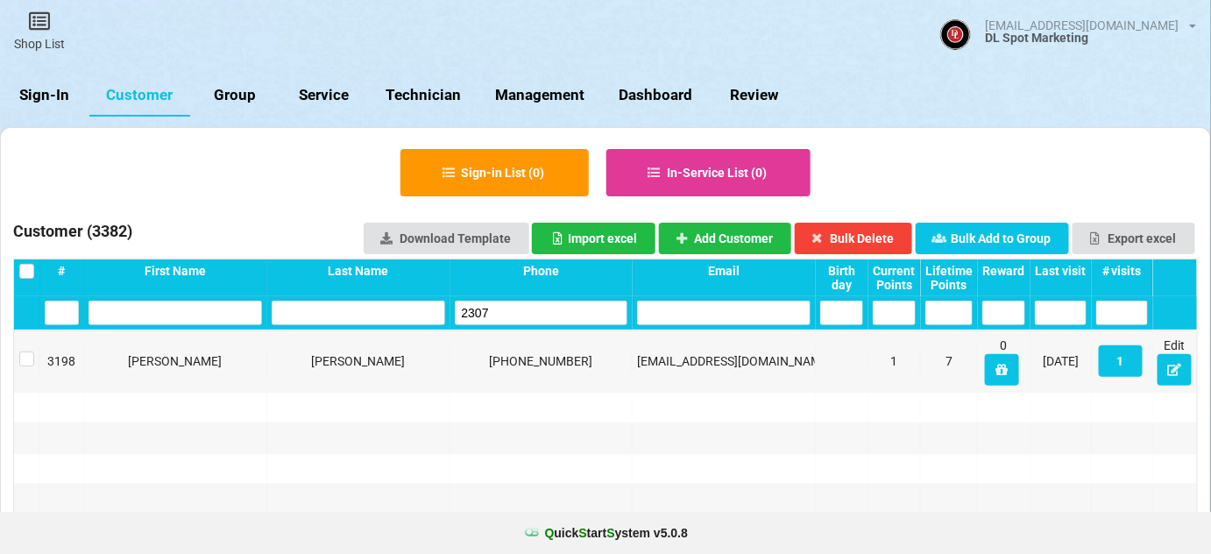
drag, startPoint x: 481, startPoint y: 309, endPoint x: 395, endPoint y: 328, distance: 87.8
click at [411, 322] on div "2307" at bounding box center [605, 312] width 1183 height 33
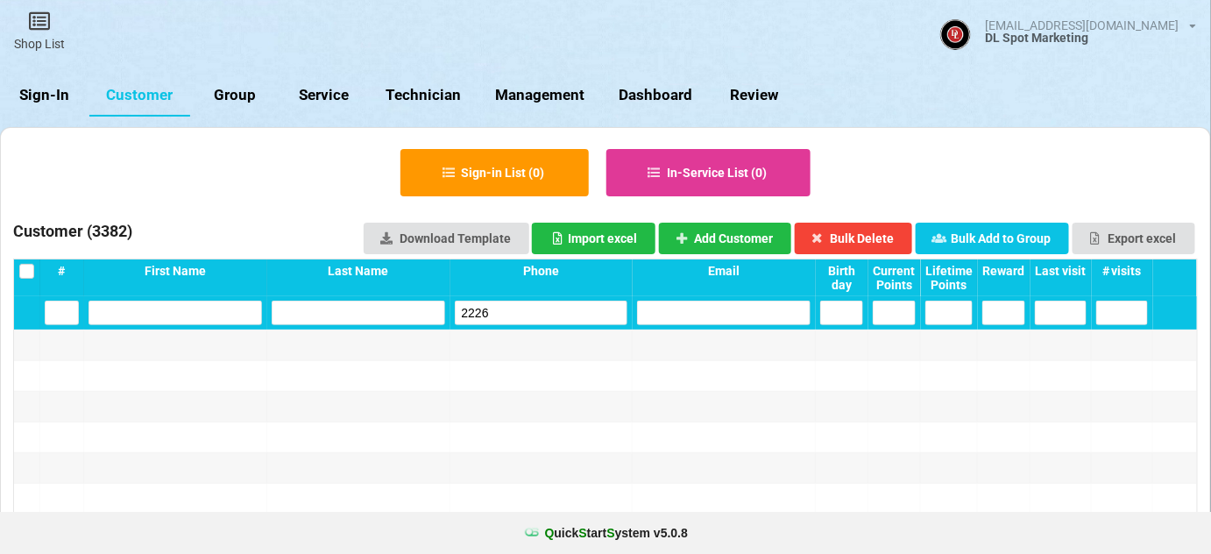
drag, startPoint x: 522, startPoint y: 314, endPoint x: 405, endPoint y: 331, distance: 118.7
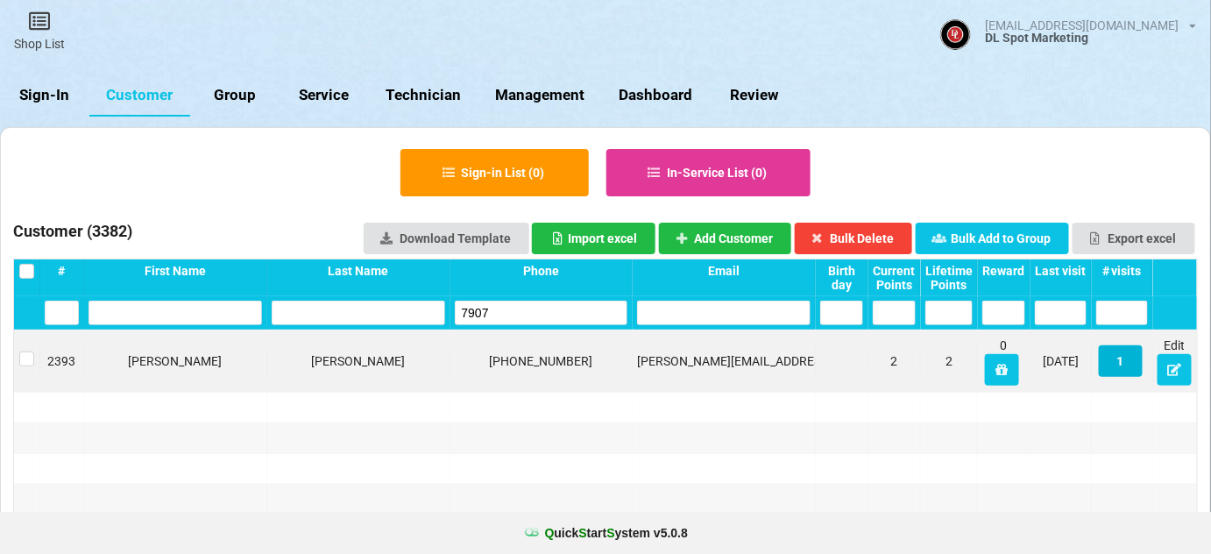
type input "7907"
click at [1123, 364] on button "1" at bounding box center [1121, 361] width 44 height 32
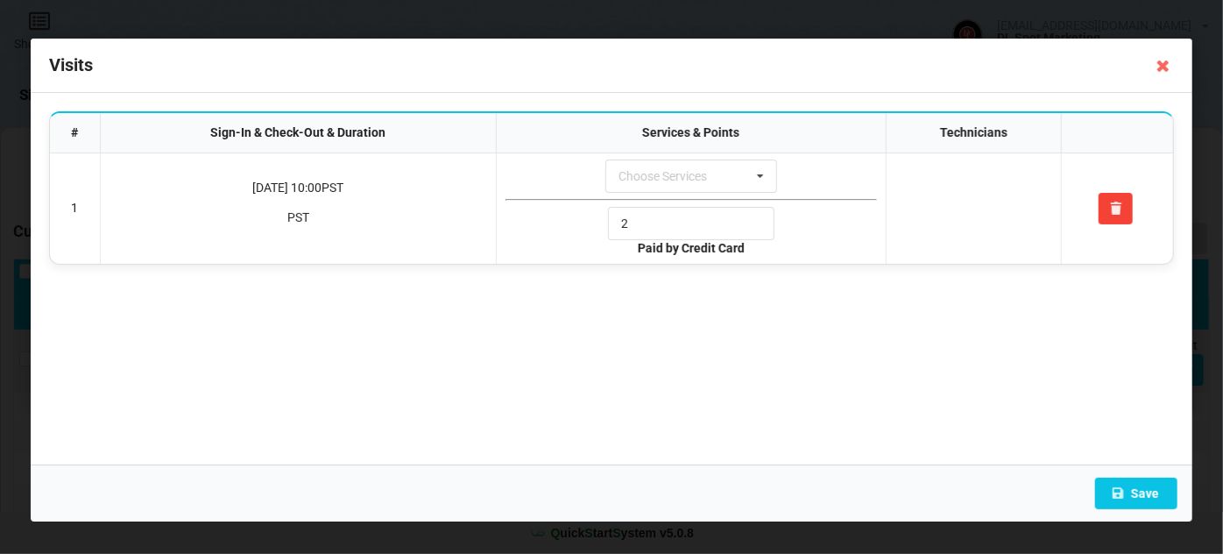
drag, startPoint x: 1162, startPoint y: 61, endPoint x: 1153, endPoint y: 81, distance: 21.2
click at [1160, 65] on icon at bounding box center [1164, 66] width 28 height 28
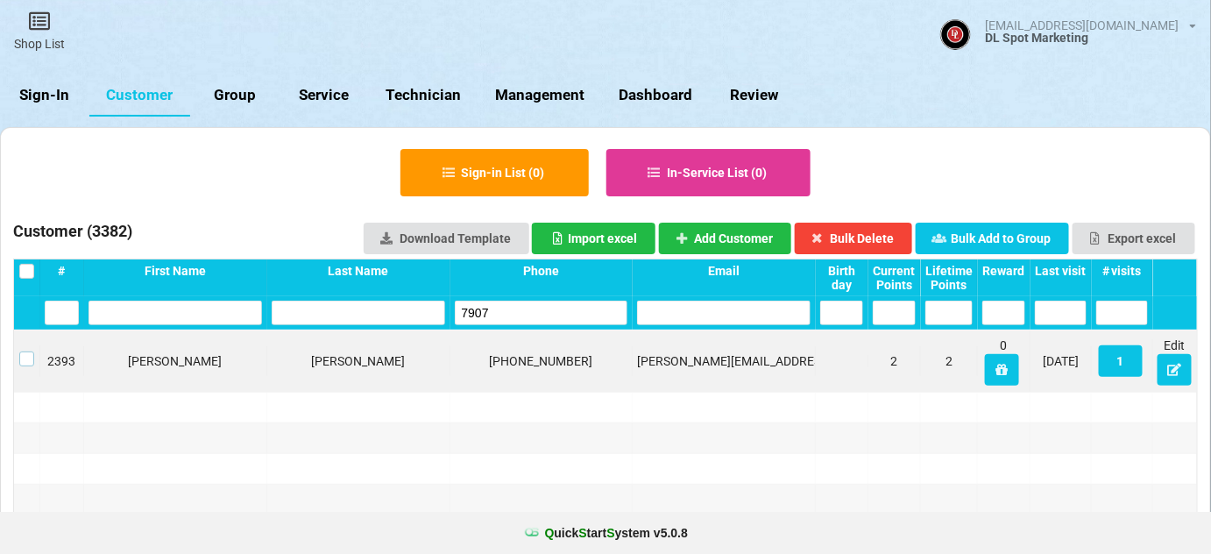
click at [25, 351] on label at bounding box center [26, 351] width 15 height 0
click at [884, 239] on button "Bulk Delete" at bounding box center [854, 239] width 118 height 32
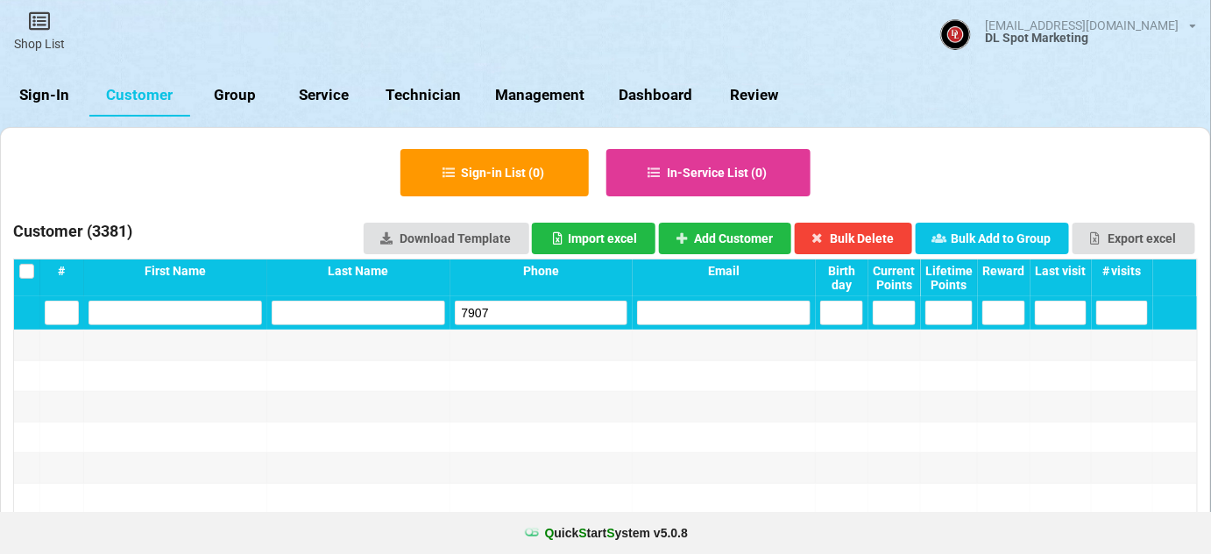
drag, startPoint x: 493, startPoint y: 312, endPoint x: 422, endPoint y: 332, distance: 73.8
drag, startPoint x: 492, startPoint y: 313, endPoint x: 390, endPoint y: 329, distance: 103.0
click at [409, 326] on div "6103" at bounding box center [605, 312] width 1183 height 33
drag, startPoint x: 485, startPoint y: 305, endPoint x: 351, endPoint y: 339, distance: 139.2
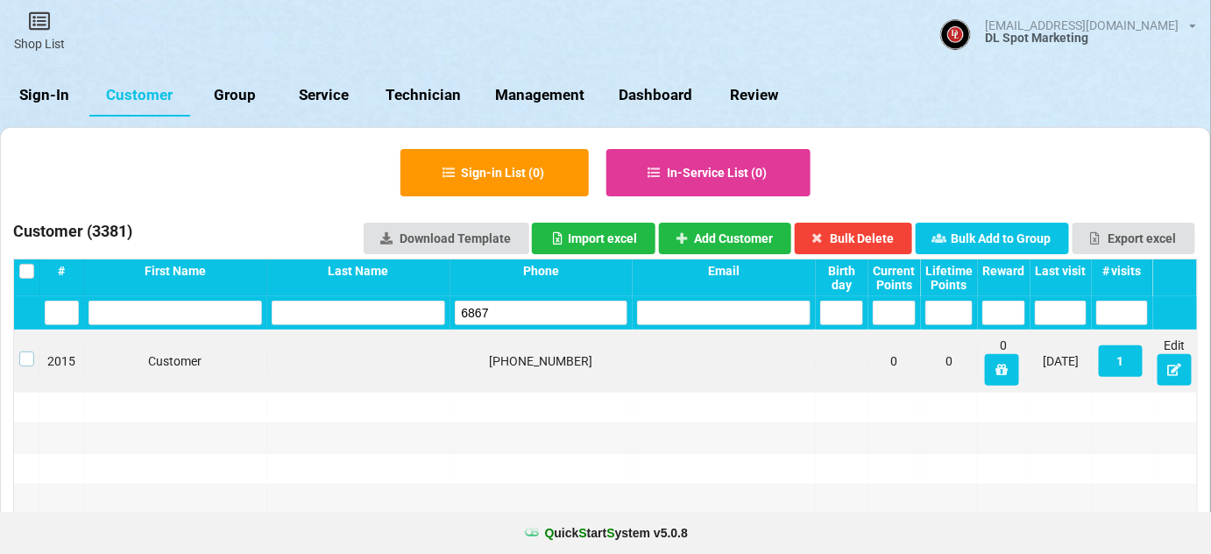
click at [28, 351] on label at bounding box center [26, 351] width 15 height 0
click at [875, 236] on button "Bulk Delete" at bounding box center [854, 239] width 118 height 32
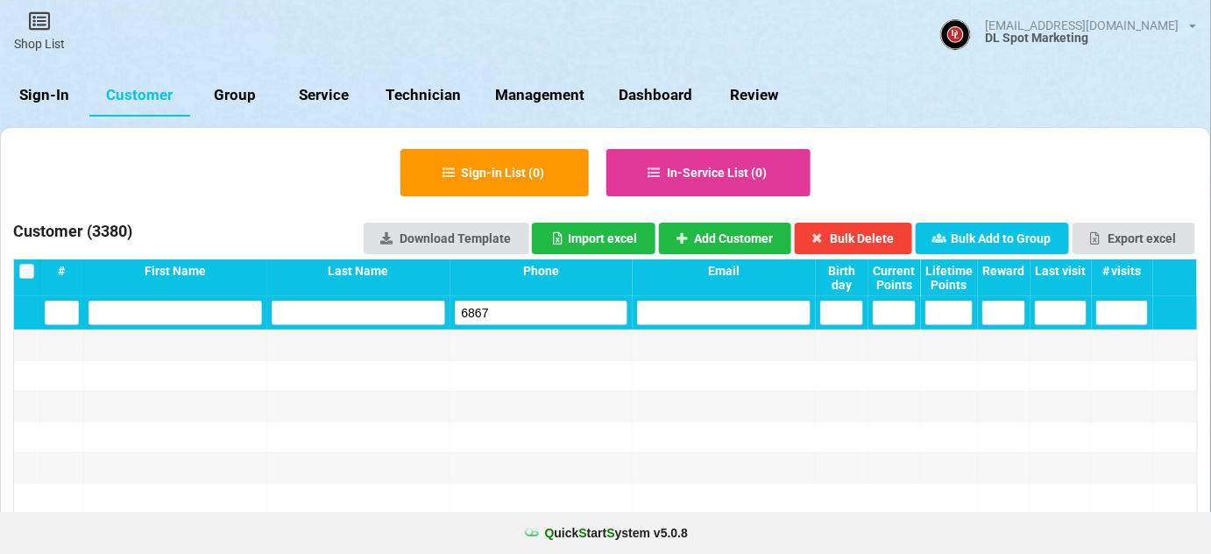
click at [531, 312] on input "6867" at bounding box center [542, 313] width 174 height 25
click at [530, 312] on input "6867" at bounding box center [542, 313] width 174 height 25
click at [505, 313] on input "6867" at bounding box center [542, 313] width 174 height 25
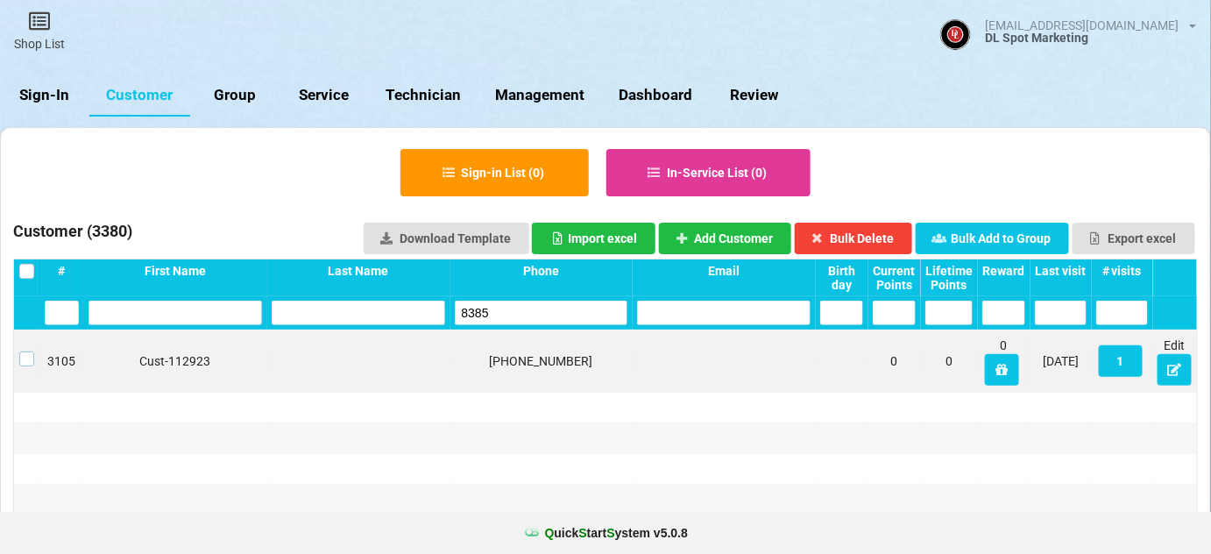
click at [25, 351] on label at bounding box center [26, 351] width 15 height 0
click at [885, 234] on button "Bulk Delete" at bounding box center [854, 239] width 118 height 32
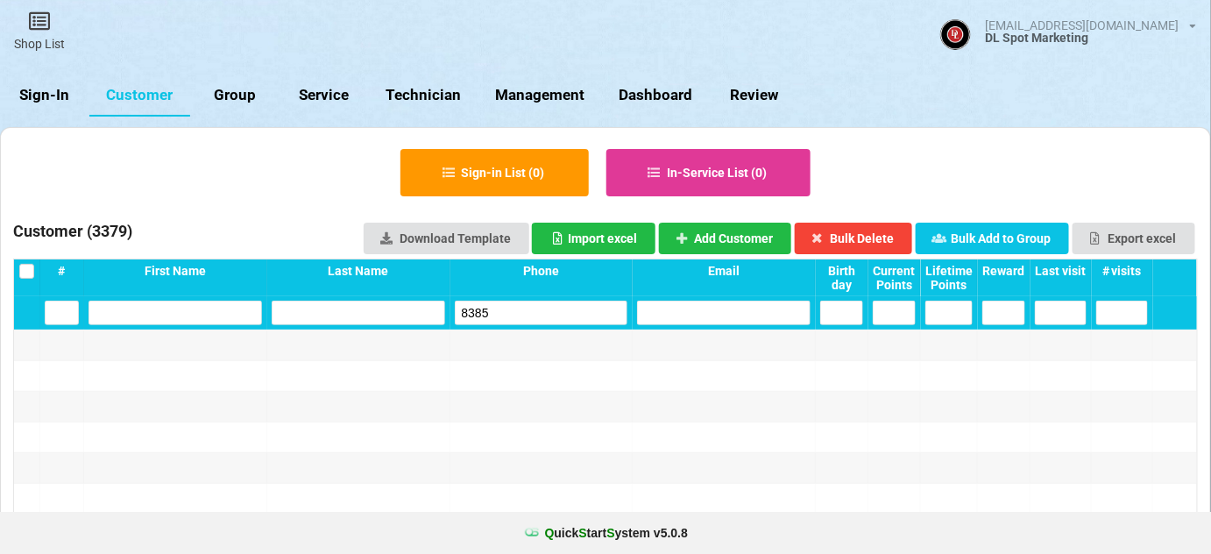
click at [504, 317] on input "8385" at bounding box center [542, 313] width 174 height 25
type input "8"
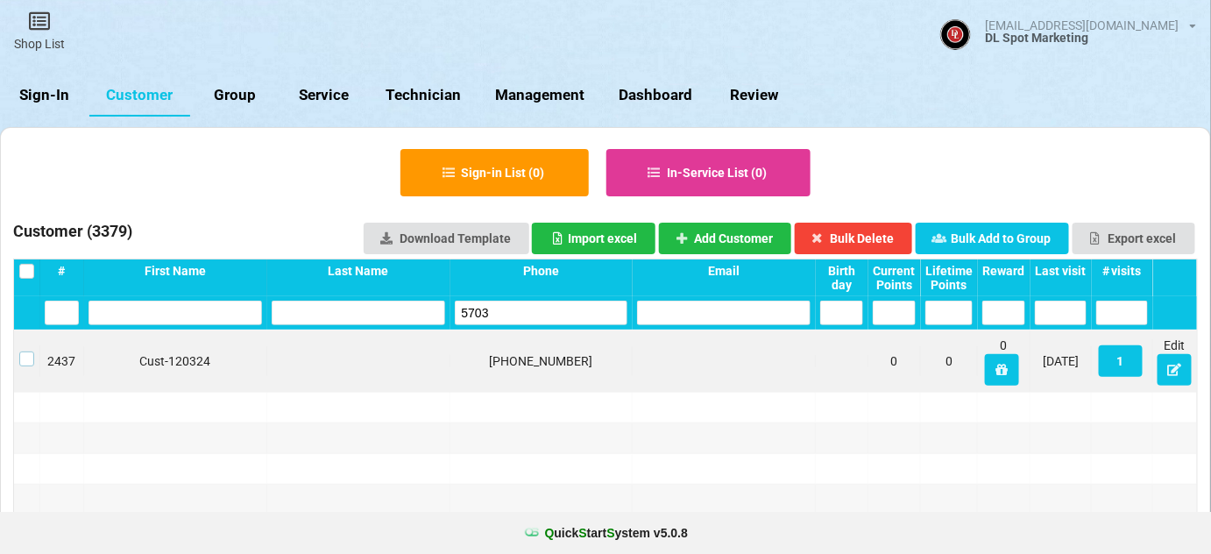
click at [21, 351] on label at bounding box center [26, 351] width 15 height 0
click at [871, 235] on button "Bulk Delete" at bounding box center [854, 239] width 118 height 32
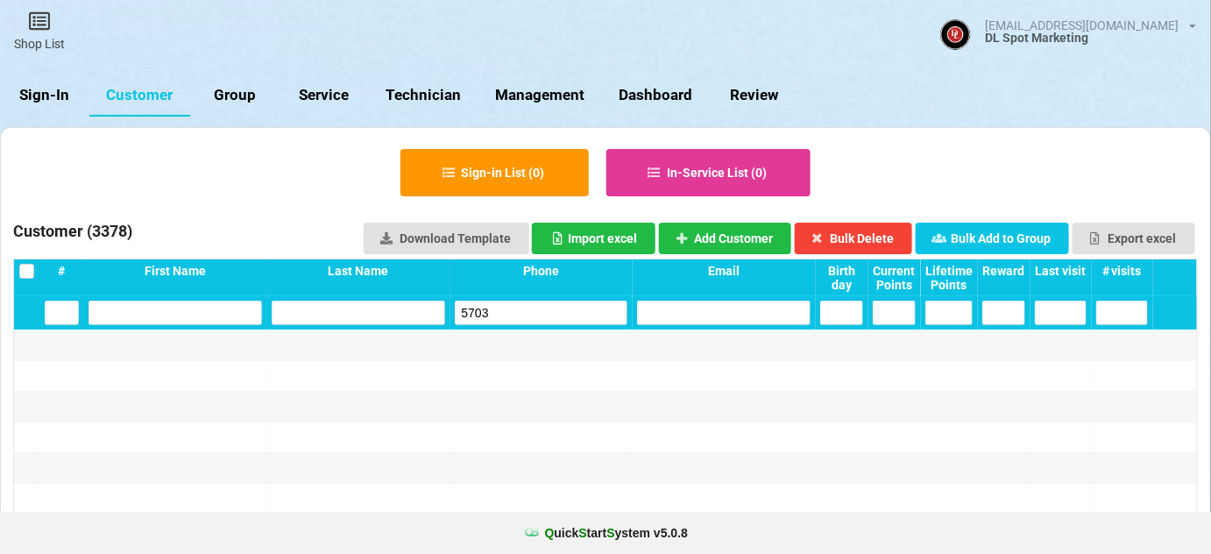
click at [499, 315] on input "5703" at bounding box center [542, 313] width 174 height 25
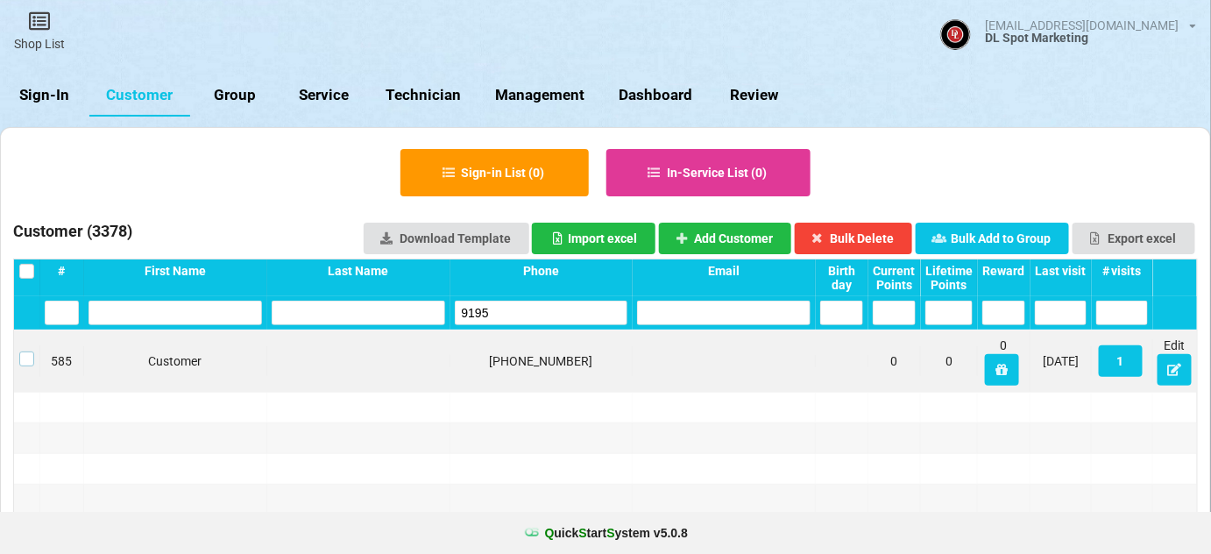
click at [21, 351] on label at bounding box center [26, 351] width 15 height 0
click at [535, 354] on div "619-887-9195" at bounding box center [542, 361] width 174 height 18
click at [539, 357] on div "619-887-9195" at bounding box center [542, 361] width 174 height 18
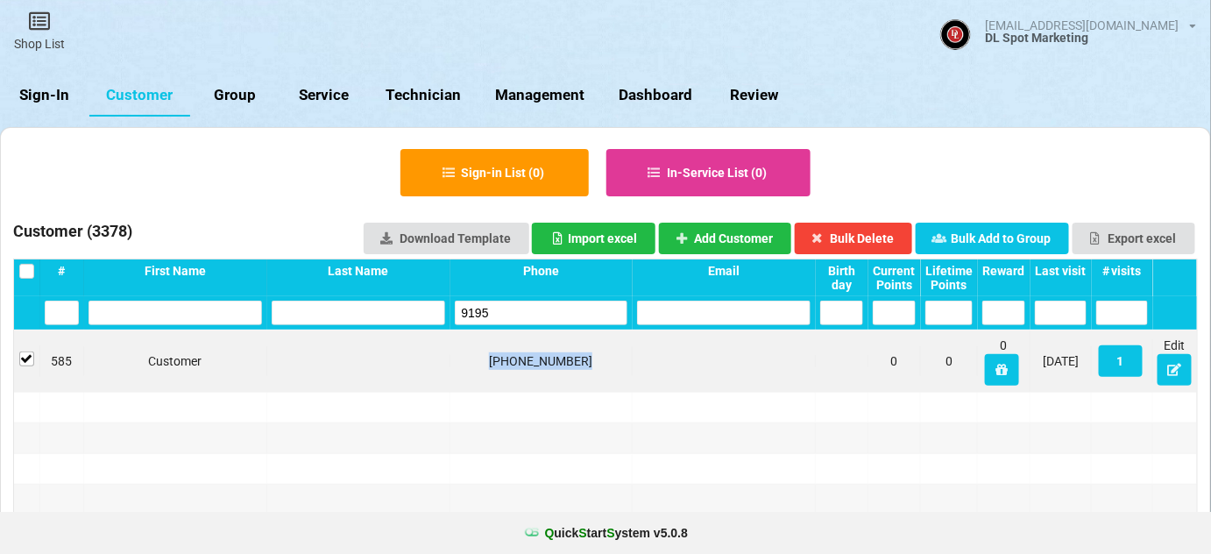
click at [540, 357] on div "619-887-9195" at bounding box center [542, 361] width 174 height 18
click at [873, 237] on button "Bulk Delete" at bounding box center [854, 239] width 118 height 32
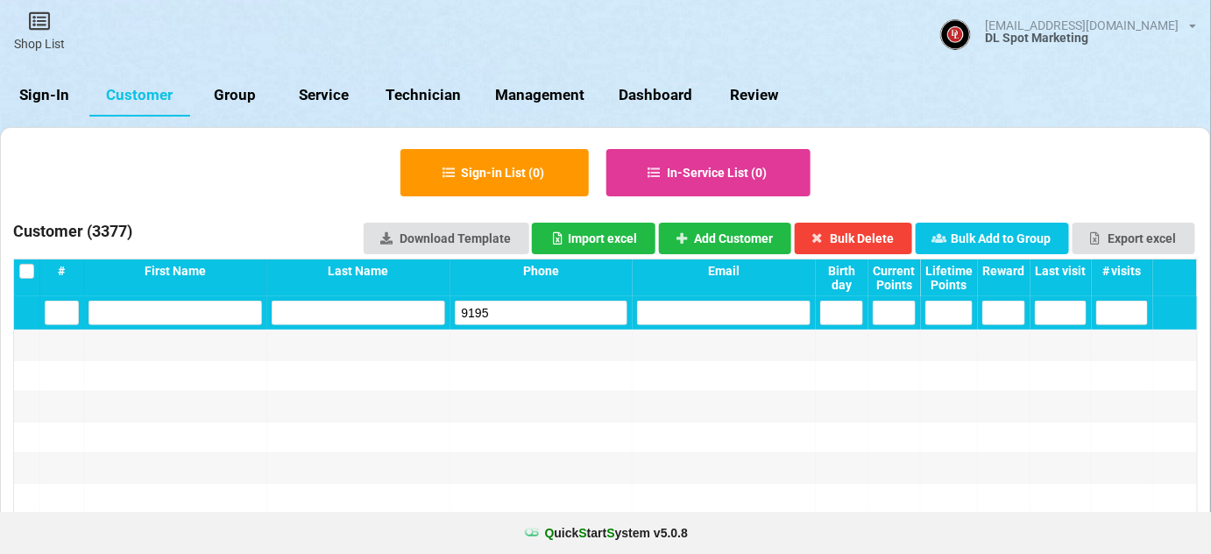
click at [465, 315] on input "9195" at bounding box center [542, 313] width 174 height 25
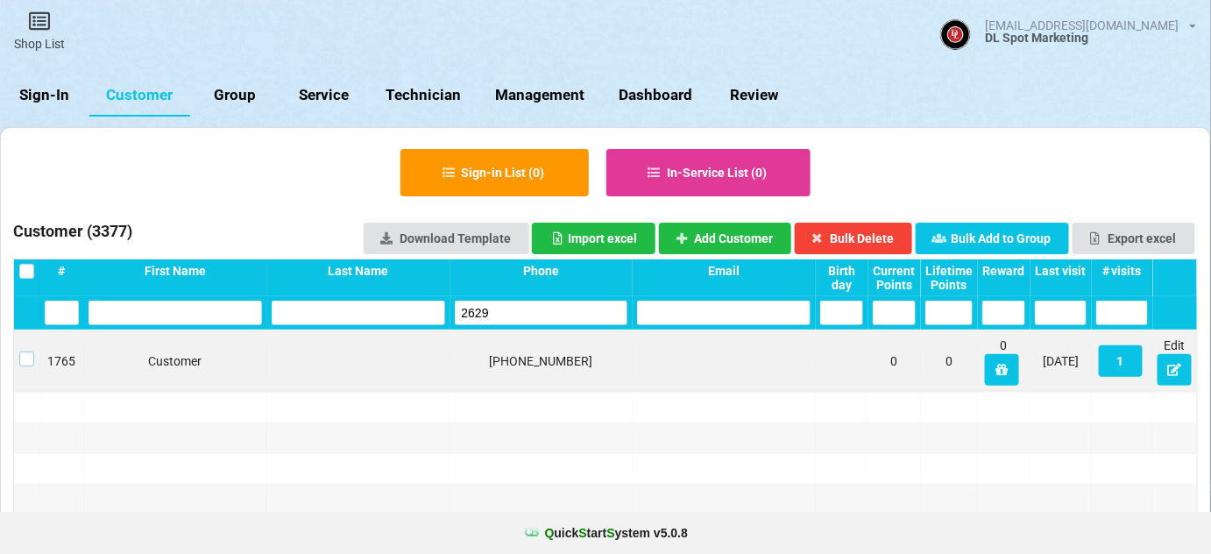
click at [28, 351] on label at bounding box center [26, 351] width 15 height 0
click at [874, 237] on button "Bulk Delete" at bounding box center [854, 239] width 118 height 32
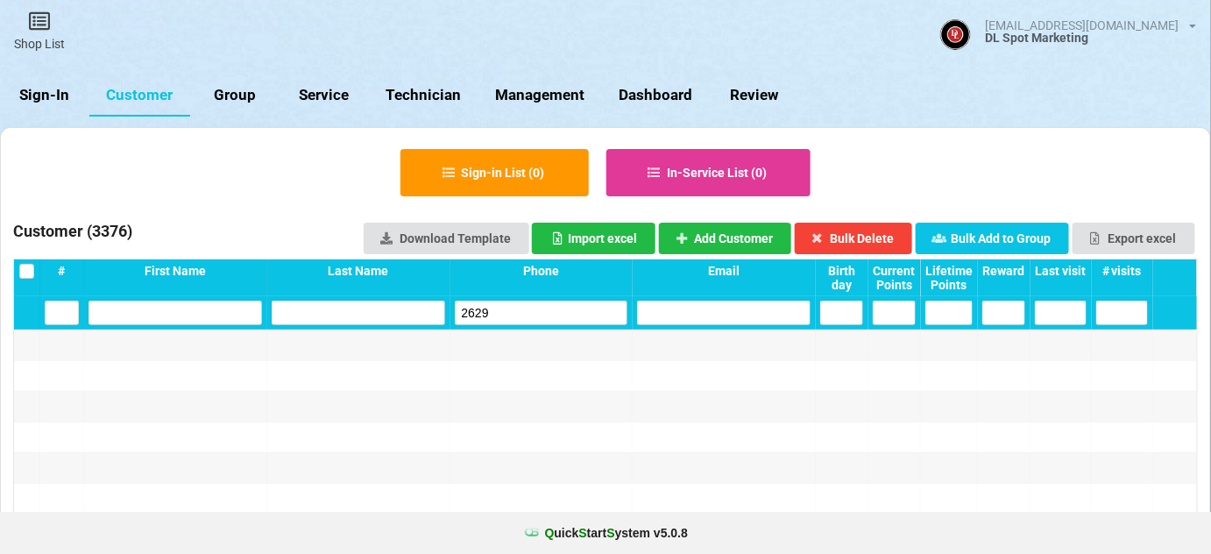
click at [467, 312] on input "2629" at bounding box center [542, 313] width 174 height 25
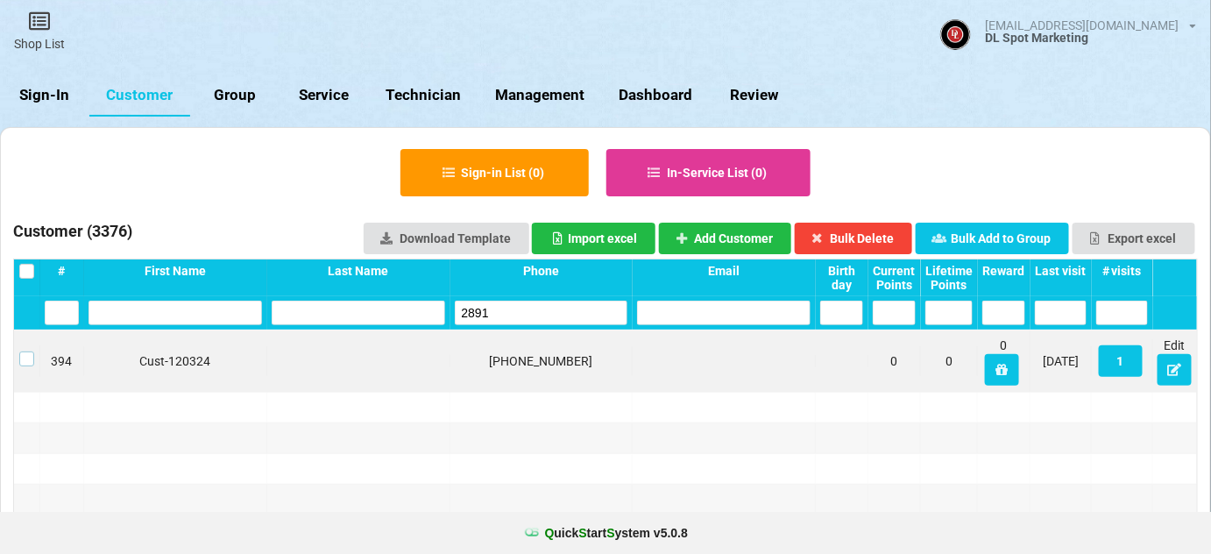
click at [32, 351] on label at bounding box center [26, 351] width 15 height 0
click at [878, 244] on button "Bulk Delete" at bounding box center [854, 239] width 118 height 32
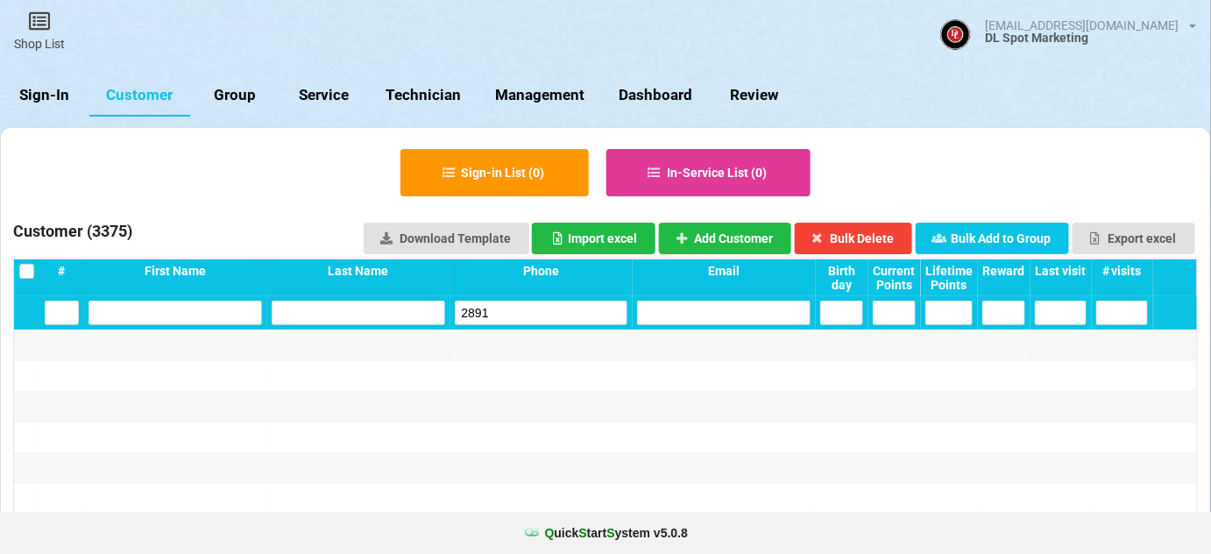
click at [468, 312] on input "2891" at bounding box center [542, 313] width 174 height 25
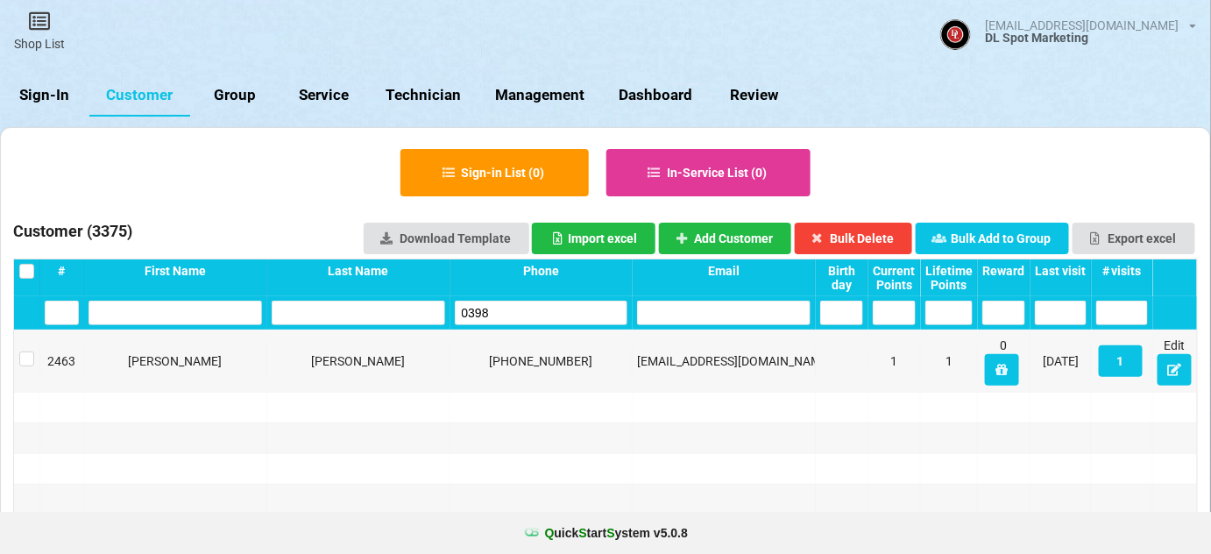
click at [481, 316] on input "0398" at bounding box center [542, 313] width 174 height 25
click at [25, 351] on label at bounding box center [26, 351] width 15 height 0
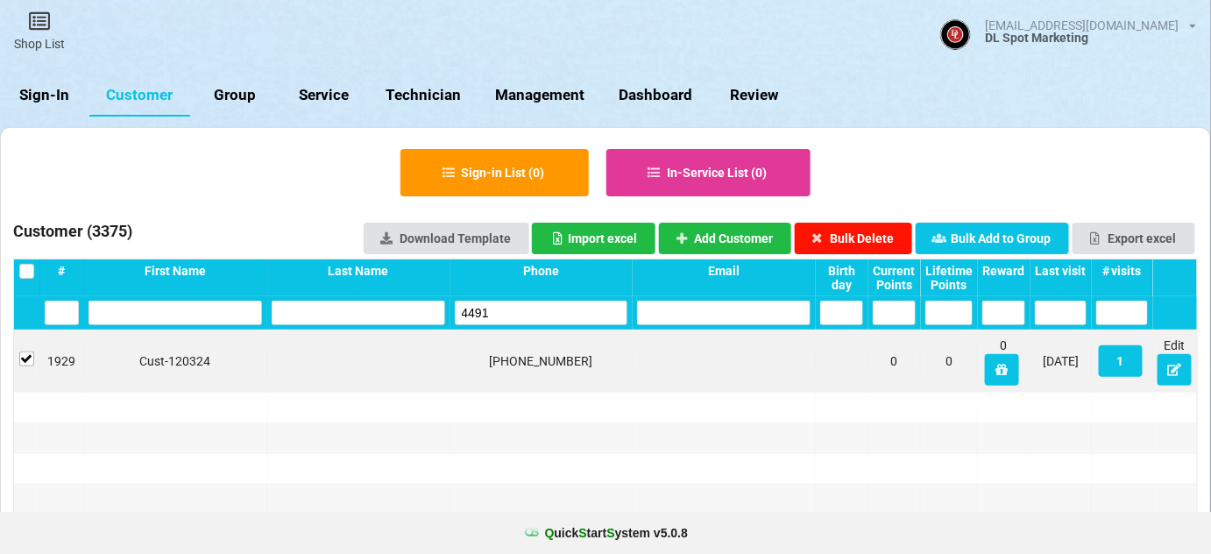
click at [867, 240] on button "Bulk Delete" at bounding box center [854, 239] width 118 height 32
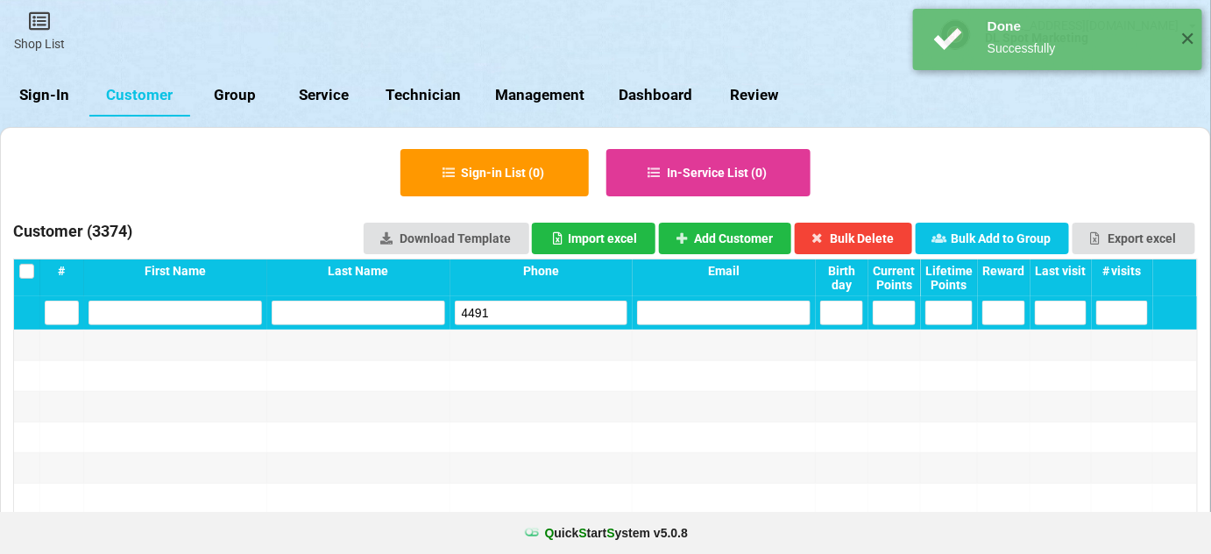
click at [464, 312] on input "4491" at bounding box center [542, 313] width 174 height 25
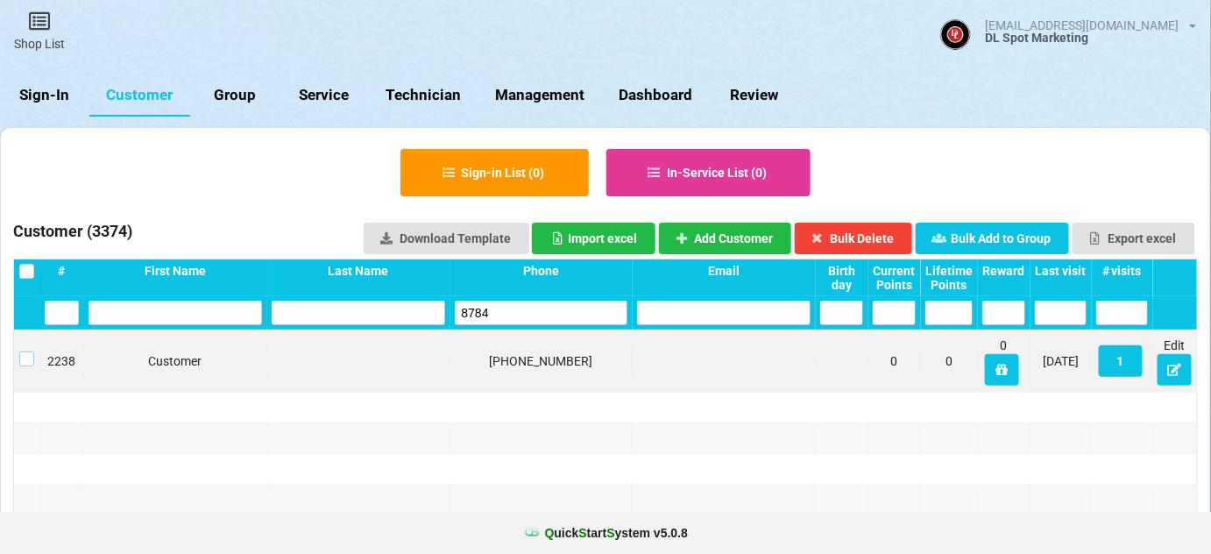
drag, startPoint x: 26, startPoint y: 357, endPoint x: 39, endPoint y: 357, distance: 13.1
click at [27, 351] on label at bounding box center [26, 351] width 15 height 0
click at [882, 237] on button "Bulk Delete" at bounding box center [854, 239] width 118 height 32
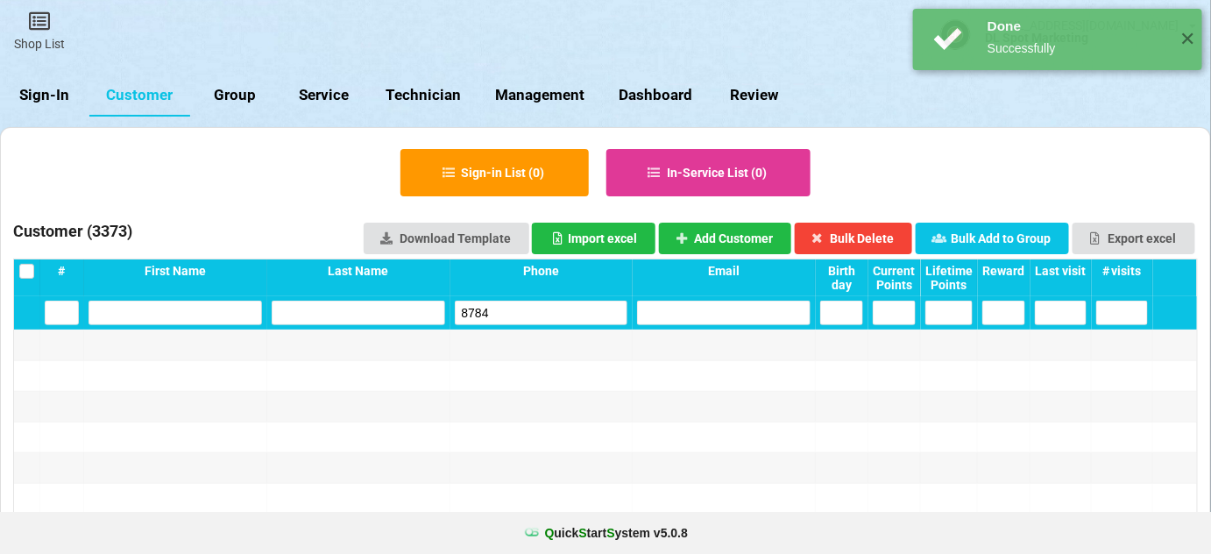
click at [489, 312] on input "8784" at bounding box center [542, 313] width 174 height 25
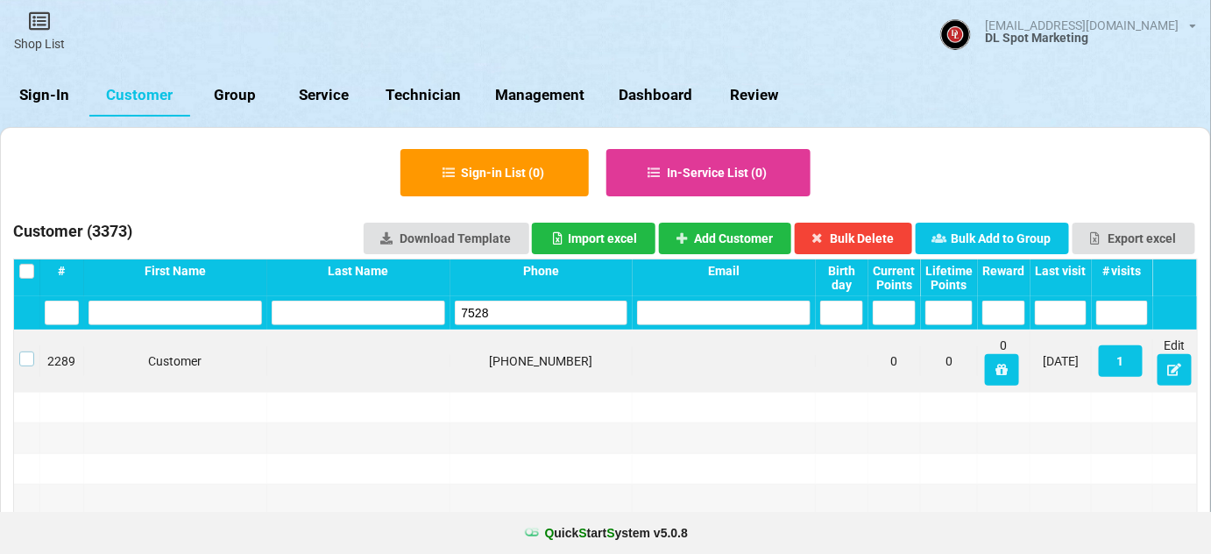
click at [25, 351] on label at bounding box center [26, 351] width 15 height 0
click at [860, 237] on button "Bulk Delete" at bounding box center [854, 239] width 118 height 32
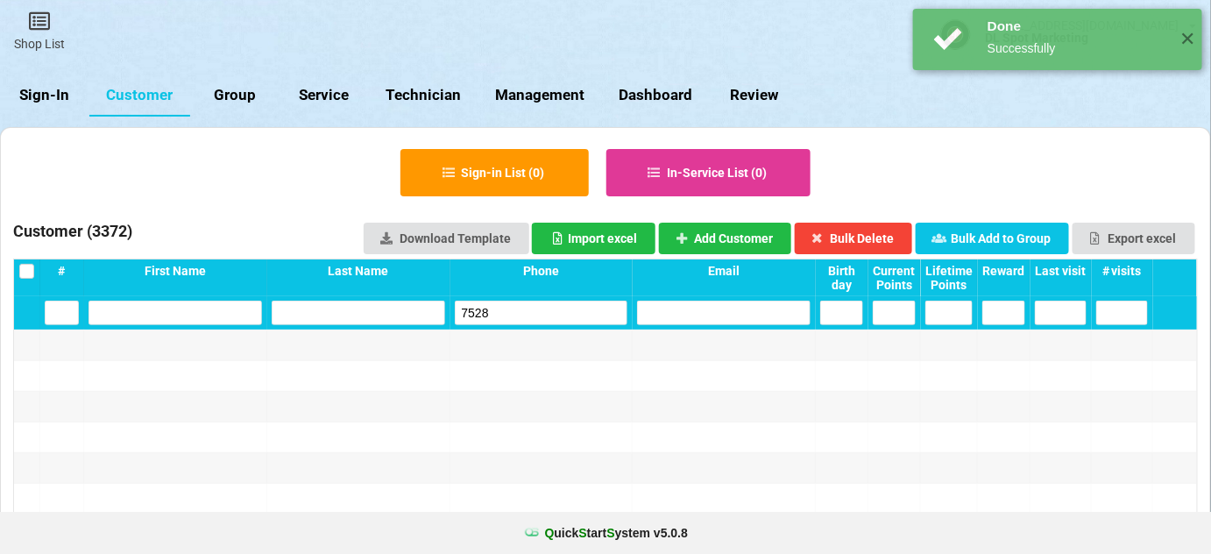
click at [499, 310] on input "7528" at bounding box center [542, 313] width 174 height 25
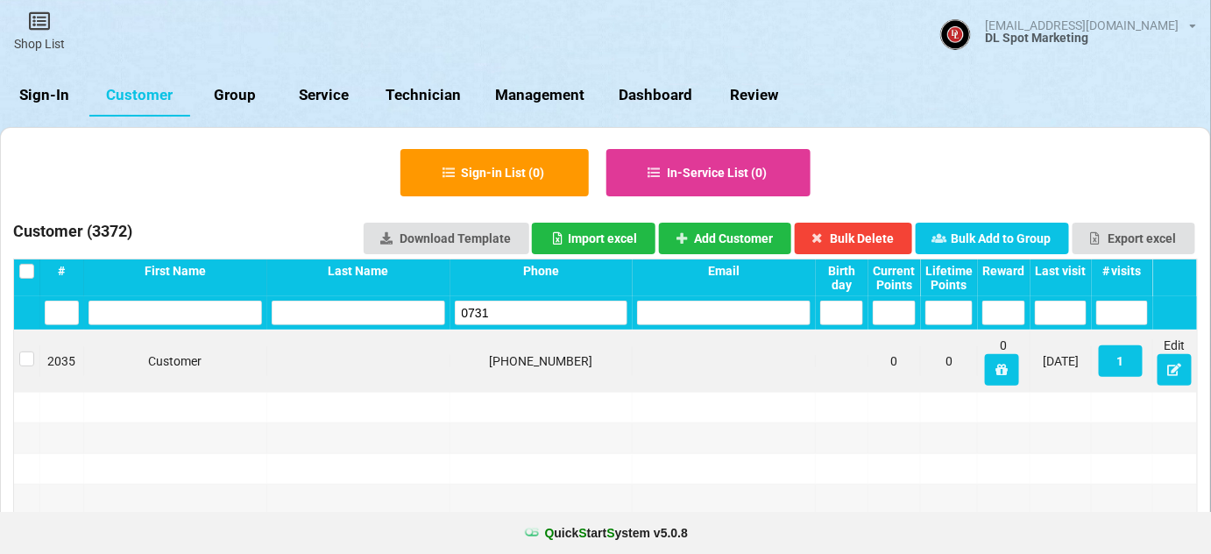
drag, startPoint x: 15, startPoint y: 362, endPoint x: 37, endPoint y: 372, distance: 23.9
click at [23, 367] on div at bounding box center [27, 361] width 26 height 32
click at [30, 351] on label at bounding box center [26, 351] width 15 height 0
click at [867, 230] on button "Bulk Delete" at bounding box center [854, 239] width 118 height 32
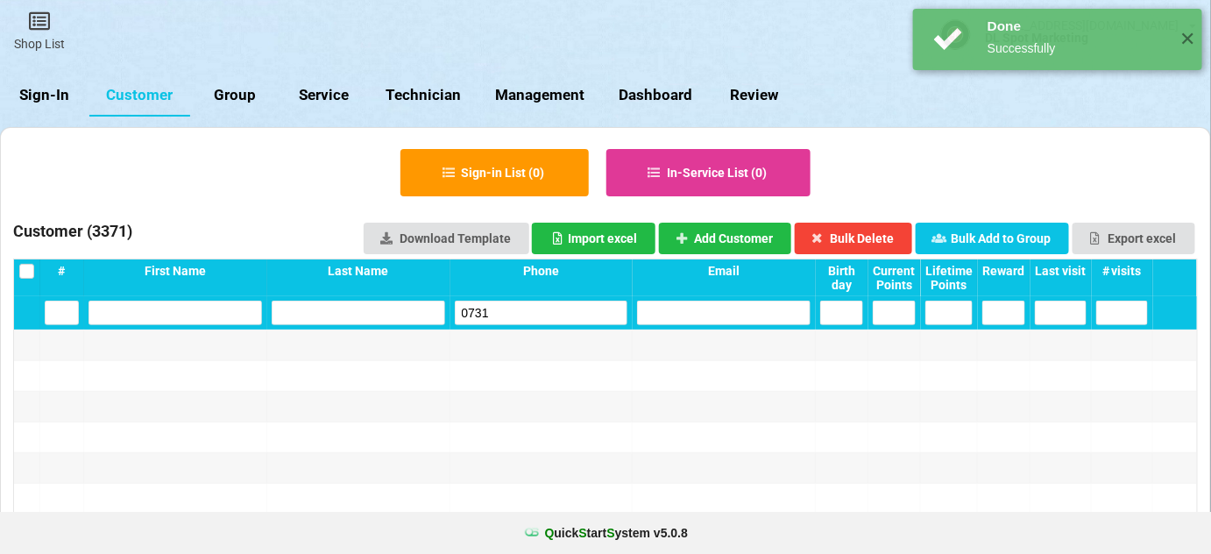
click at [516, 314] on input "0731" at bounding box center [542, 313] width 174 height 25
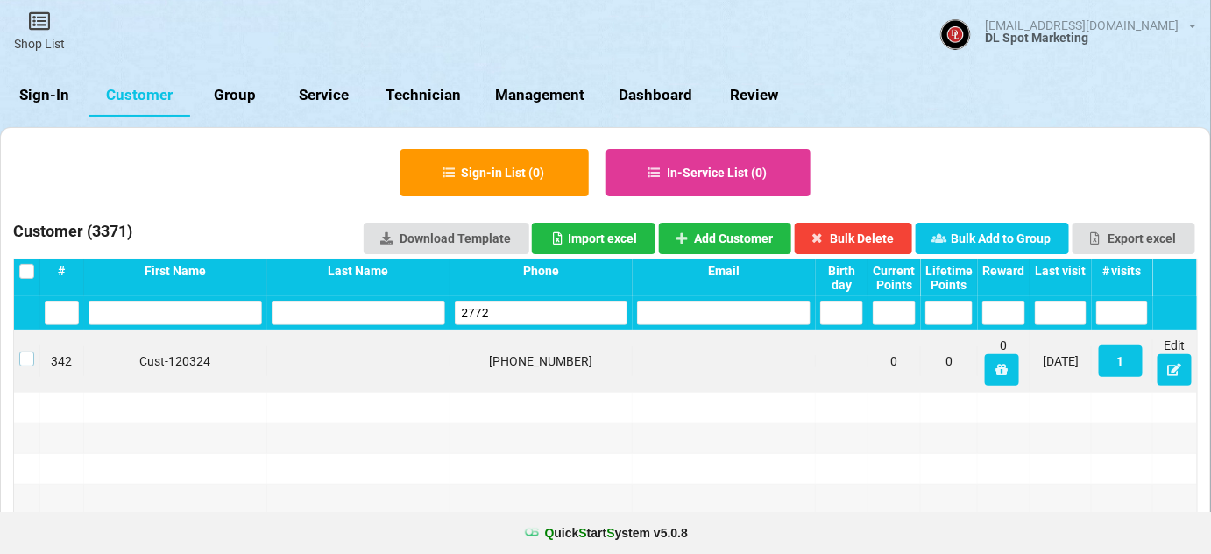
click at [27, 351] on label at bounding box center [26, 351] width 15 height 0
drag, startPoint x: 881, startPoint y: 236, endPoint x: 871, endPoint y: 240, distance: 10.6
click at [881, 235] on button "Bulk Delete" at bounding box center [854, 239] width 118 height 32
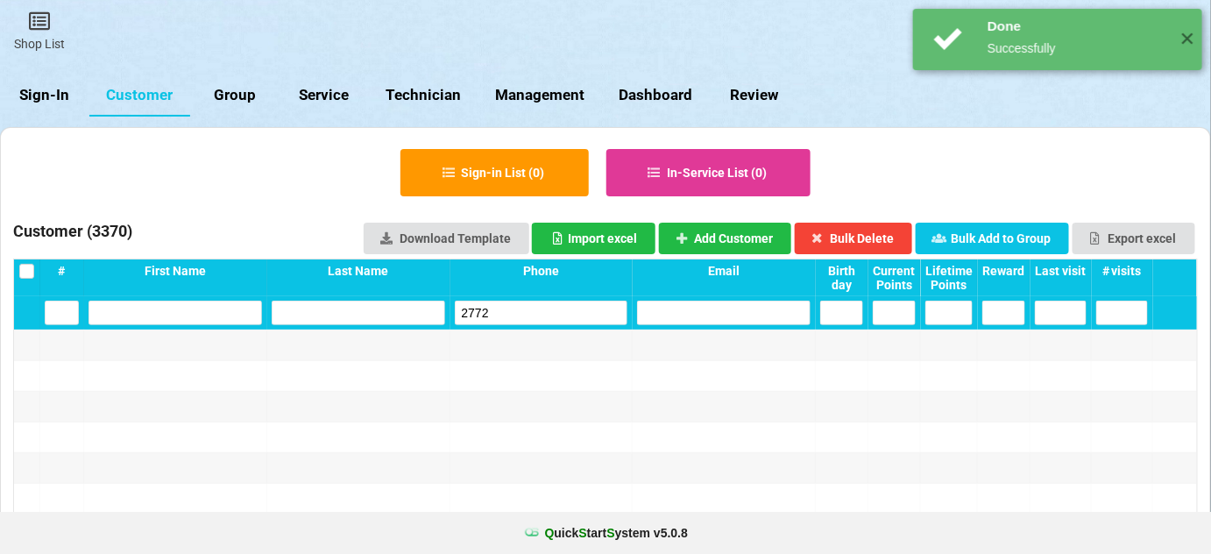
click at [518, 308] on input "2772" at bounding box center [542, 313] width 174 height 25
drag, startPoint x: 518, startPoint y: 308, endPoint x: 469, endPoint y: 261, distance: 67.6
click at [517, 308] on input "2772" at bounding box center [542, 313] width 174 height 25
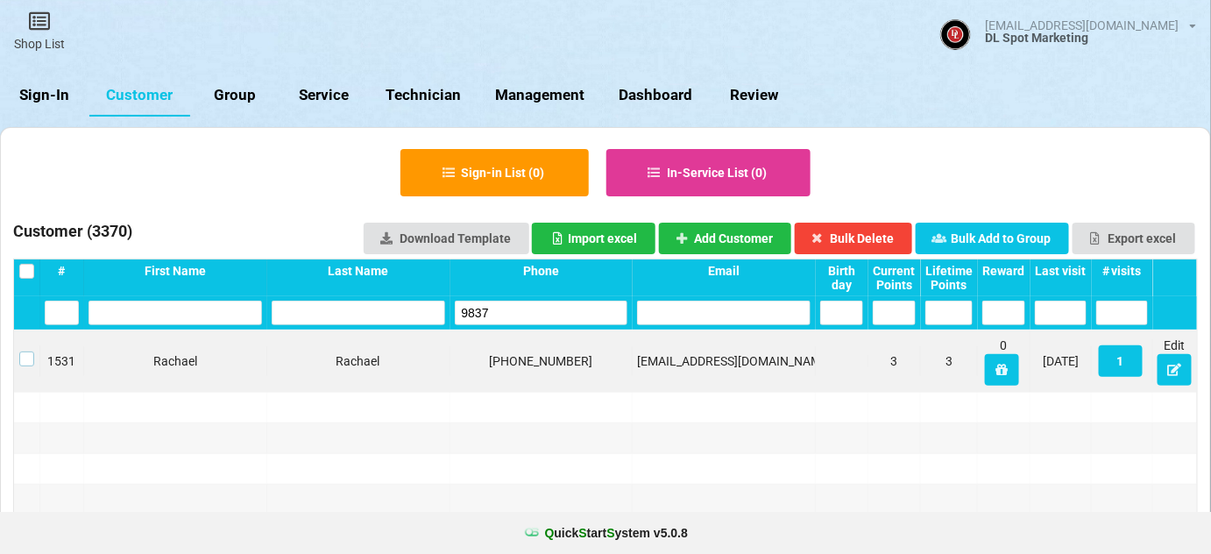
click at [25, 351] on label at bounding box center [26, 351] width 15 height 0
click at [1116, 363] on button "1" at bounding box center [1121, 361] width 44 height 32
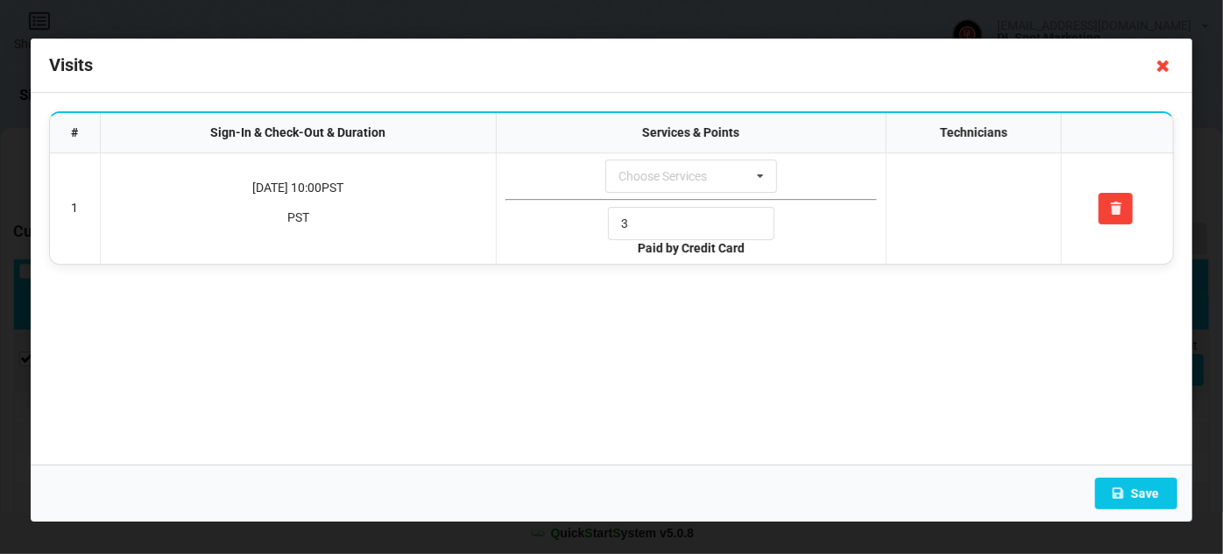
click at [1161, 60] on icon at bounding box center [1164, 66] width 28 height 28
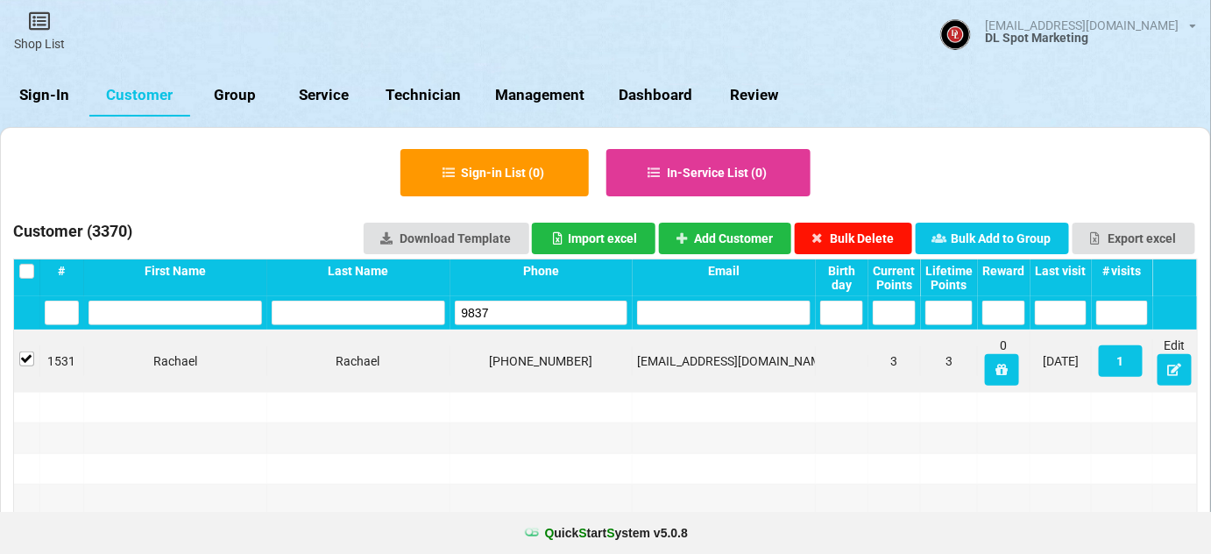
click at [863, 230] on button "Bulk Delete" at bounding box center [854, 239] width 118 height 32
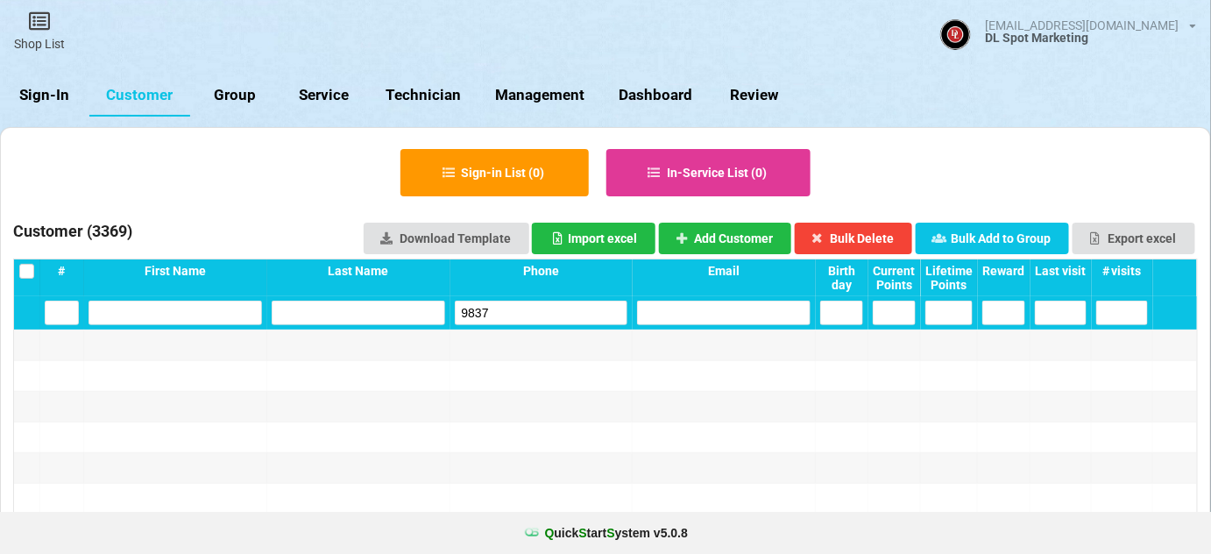
click at [474, 305] on input "9837" at bounding box center [542, 313] width 174 height 25
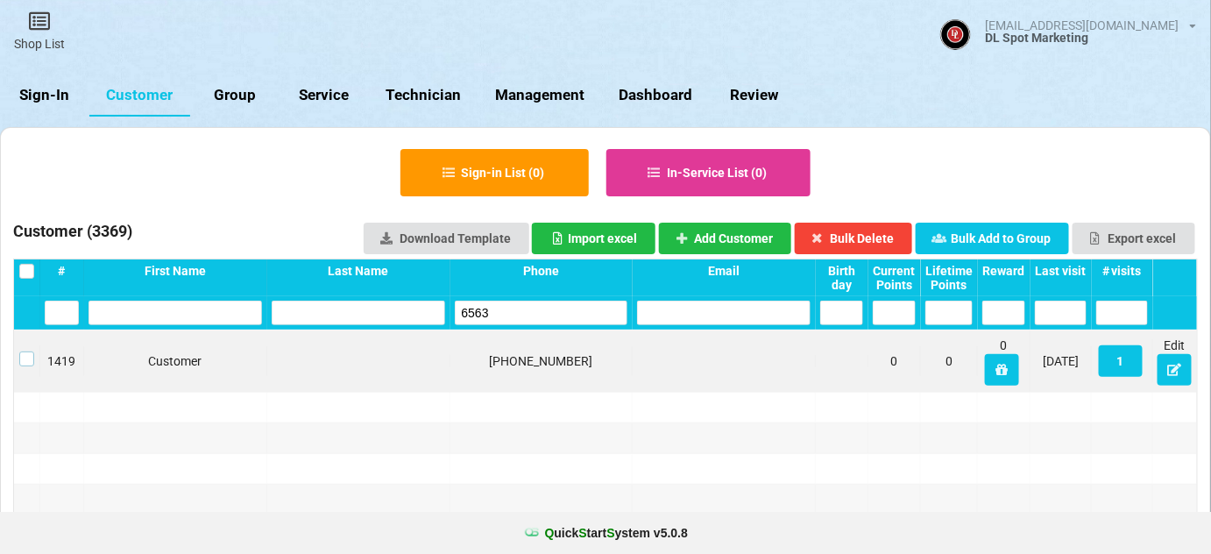
click at [26, 351] on label at bounding box center [26, 351] width 15 height 0
click at [871, 240] on button "Bulk Delete" at bounding box center [854, 239] width 118 height 32
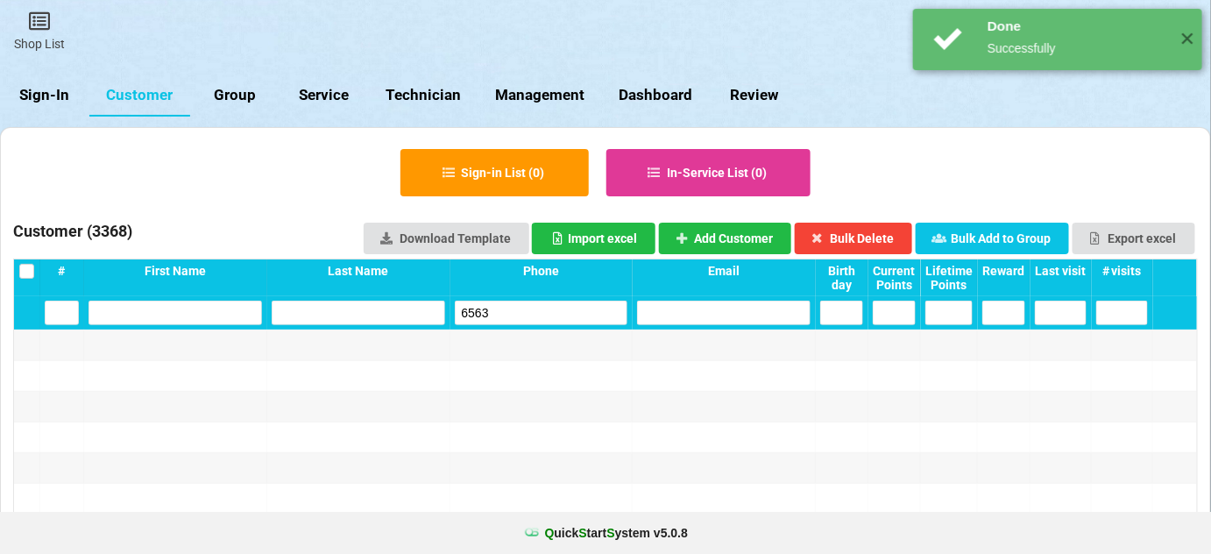
click at [523, 304] on input "6563" at bounding box center [542, 313] width 174 height 25
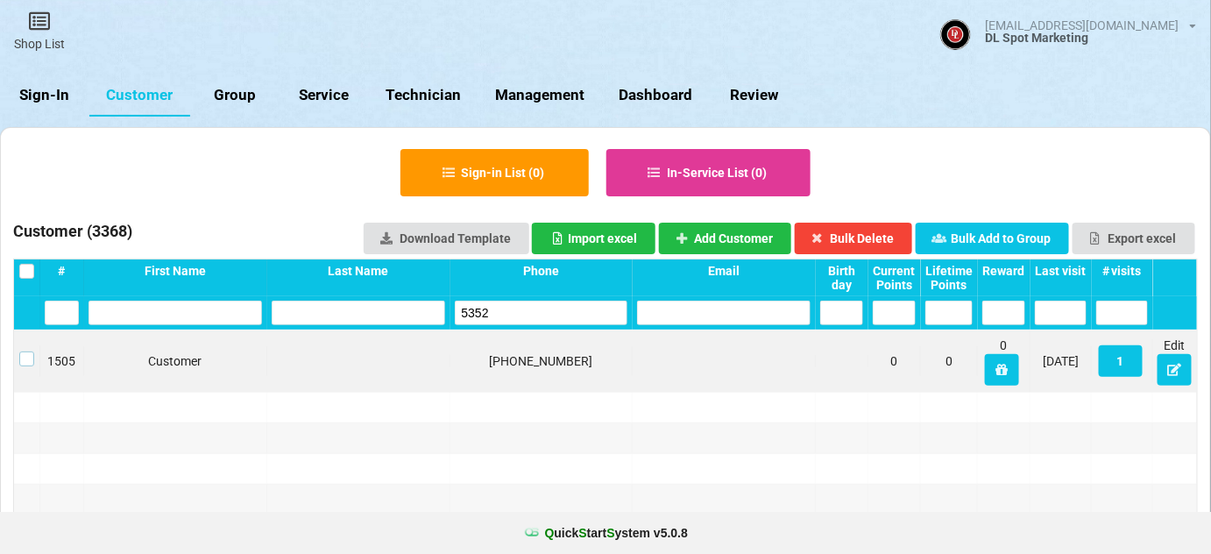
drag, startPoint x: 27, startPoint y: 358, endPoint x: 43, endPoint y: 354, distance: 16.2
click at [28, 351] on label at bounding box center [26, 351] width 15 height 0
click at [877, 237] on button "Bulk Delete" at bounding box center [854, 239] width 118 height 32
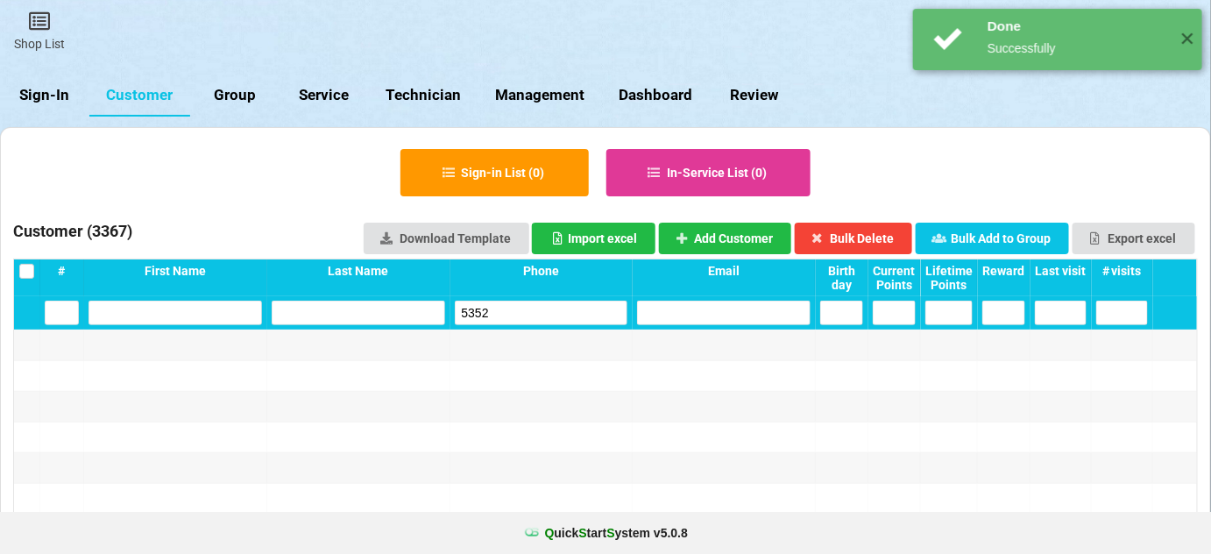
click at [514, 305] on input "5352" at bounding box center [542, 313] width 174 height 25
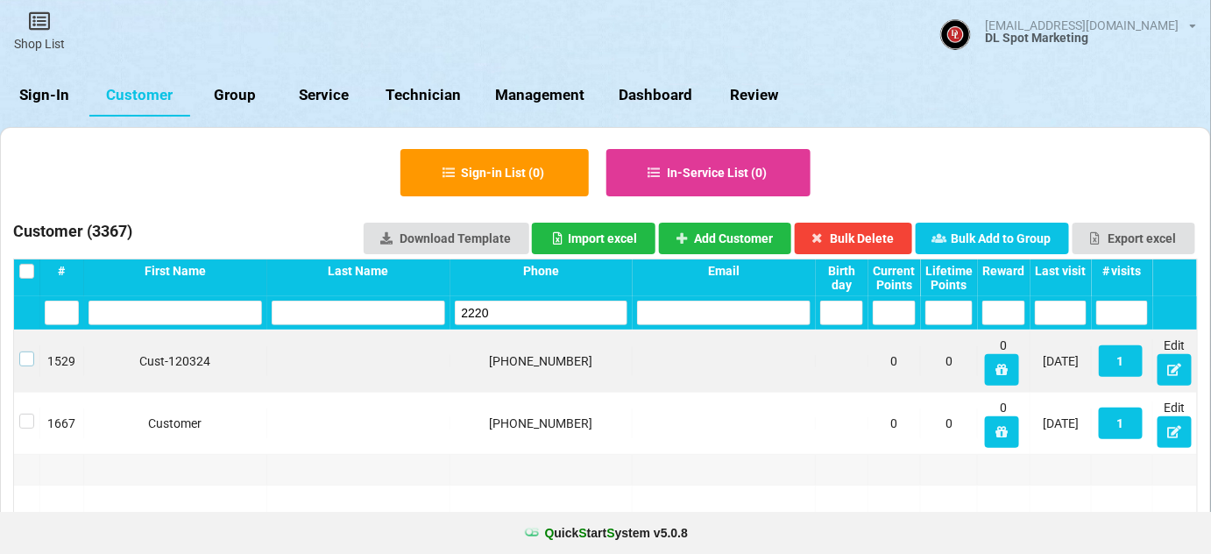
click at [29, 351] on label at bounding box center [26, 351] width 15 height 0
click at [872, 237] on button "Bulk Delete" at bounding box center [854, 239] width 118 height 32
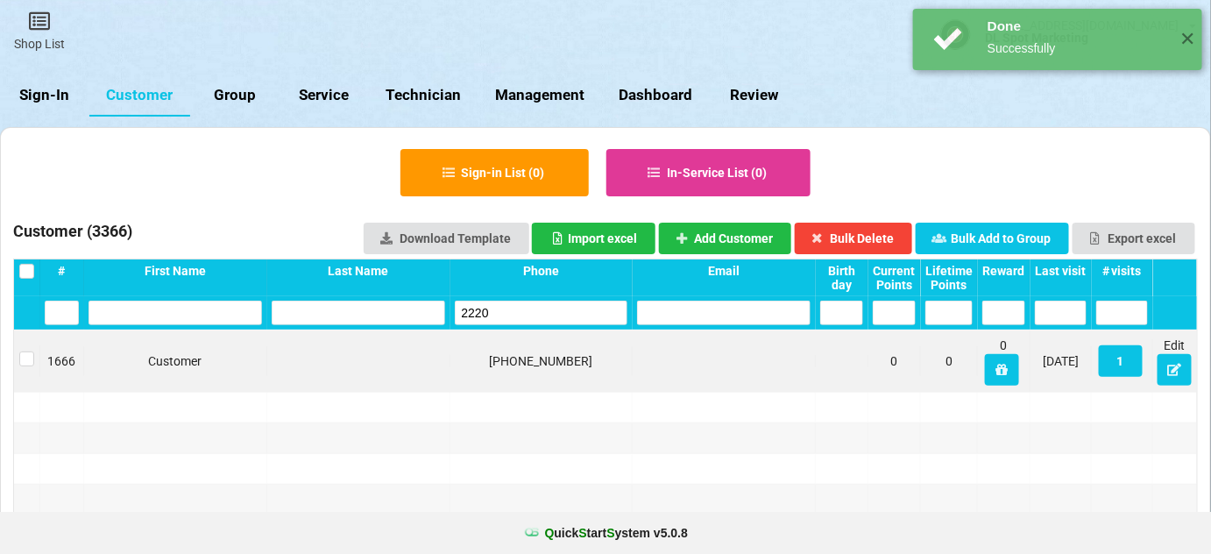
click at [514, 319] on input "2220" at bounding box center [542, 313] width 174 height 25
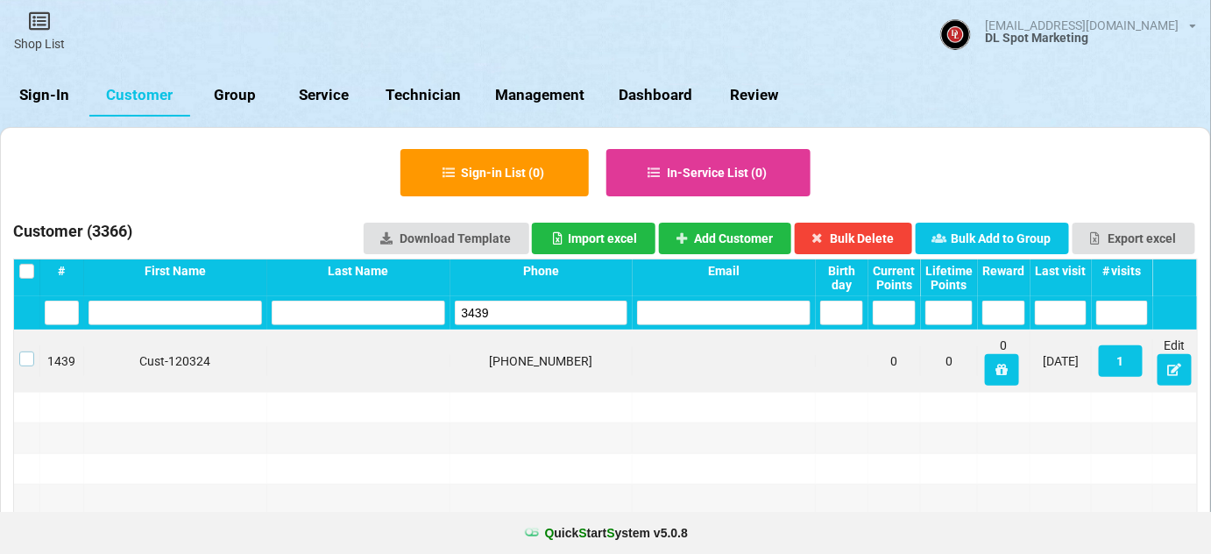
click at [26, 351] on label at bounding box center [26, 351] width 15 height 0
click at [878, 241] on button "Bulk Delete" at bounding box center [854, 239] width 118 height 32
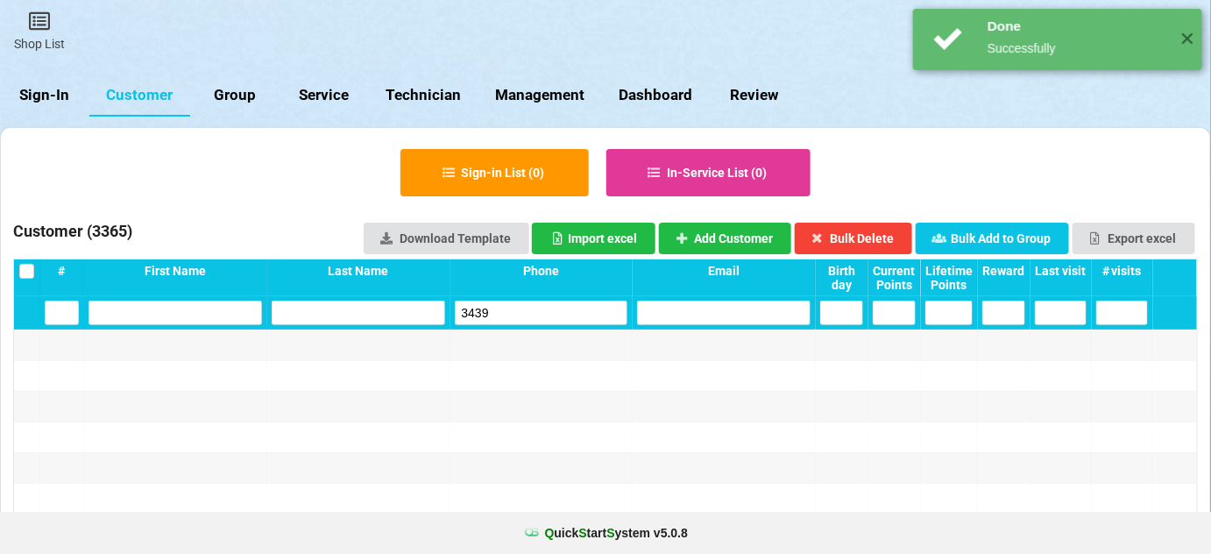
click at [518, 314] on input "3439" at bounding box center [542, 313] width 174 height 25
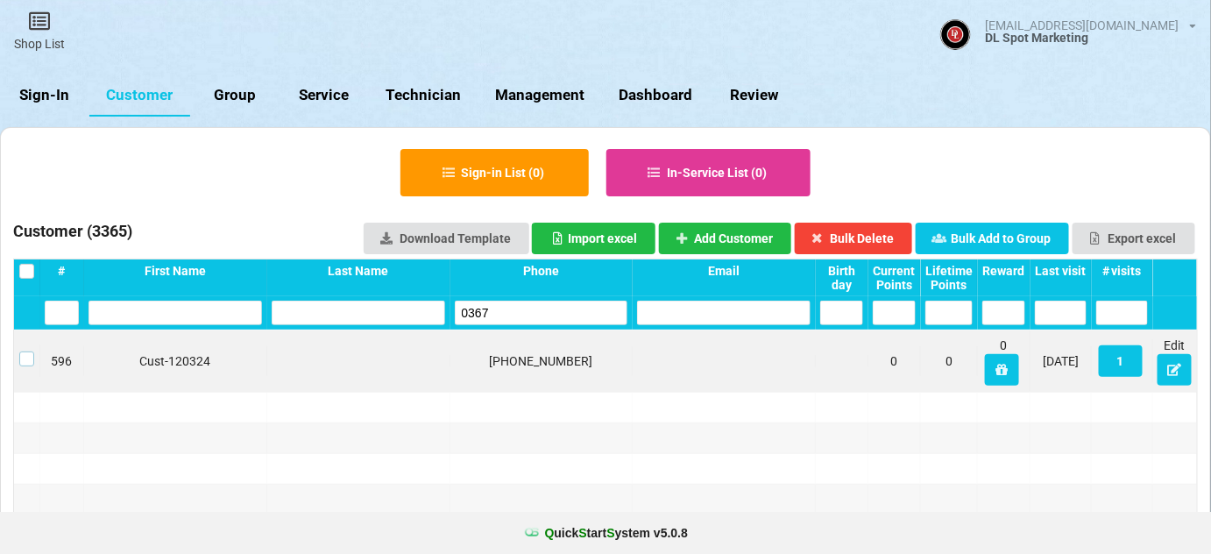
drag, startPoint x: 23, startPoint y: 357, endPoint x: 86, endPoint y: 357, distance: 63.1
click at [24, 351] on label at bounding box center [26, 351] width 15 height 0
click at [883, 230] on button "Bulk Delete" at bounding box center [854, 239] width 118 height 32
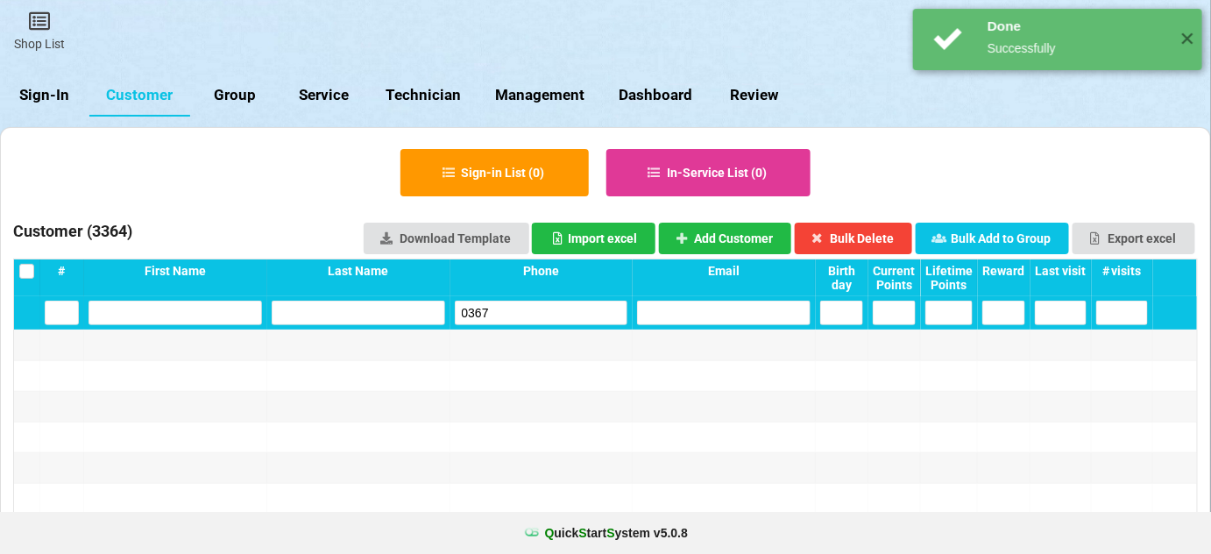
click at [508, 307] on input "0367" at bounding box center [542, 313] width 174 height 25
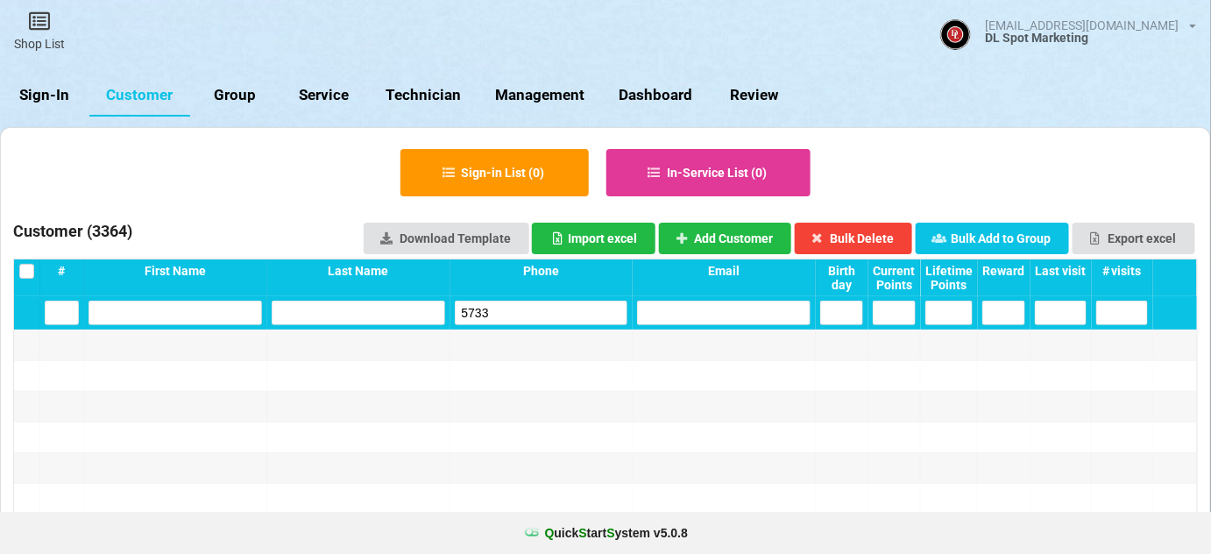
click at [547, 316] on input "5733" at bounding box center [542, 313] width 174 height 25
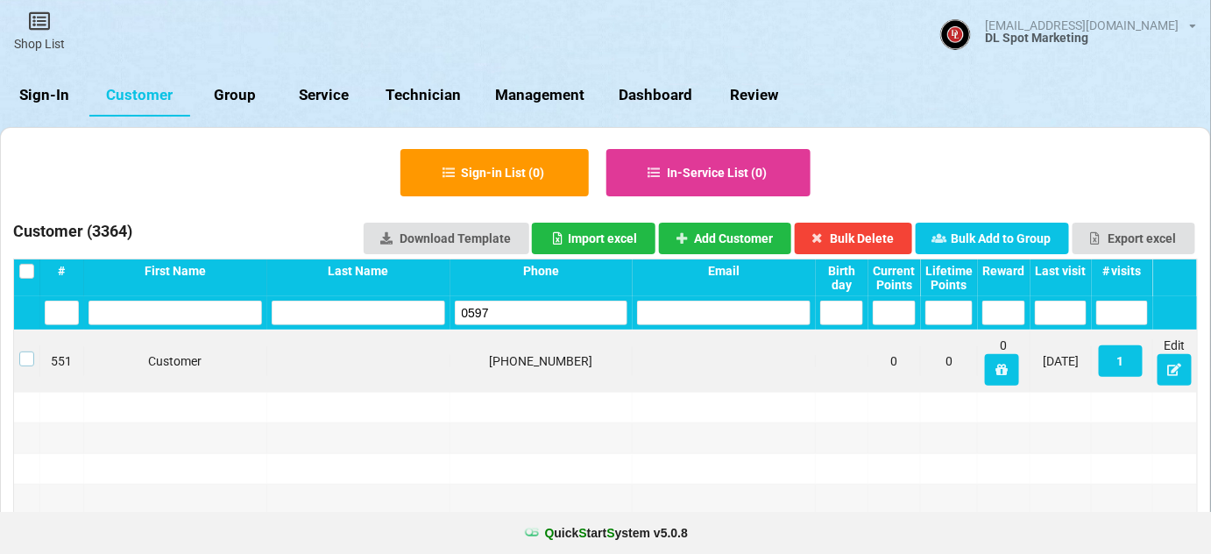
click at [30, 351] on label at bounding box center [26, 351] width 15 height 0
click at [854, 239] on button "Bulk Delete" at bounding box center [854, 239] width 118 height 32
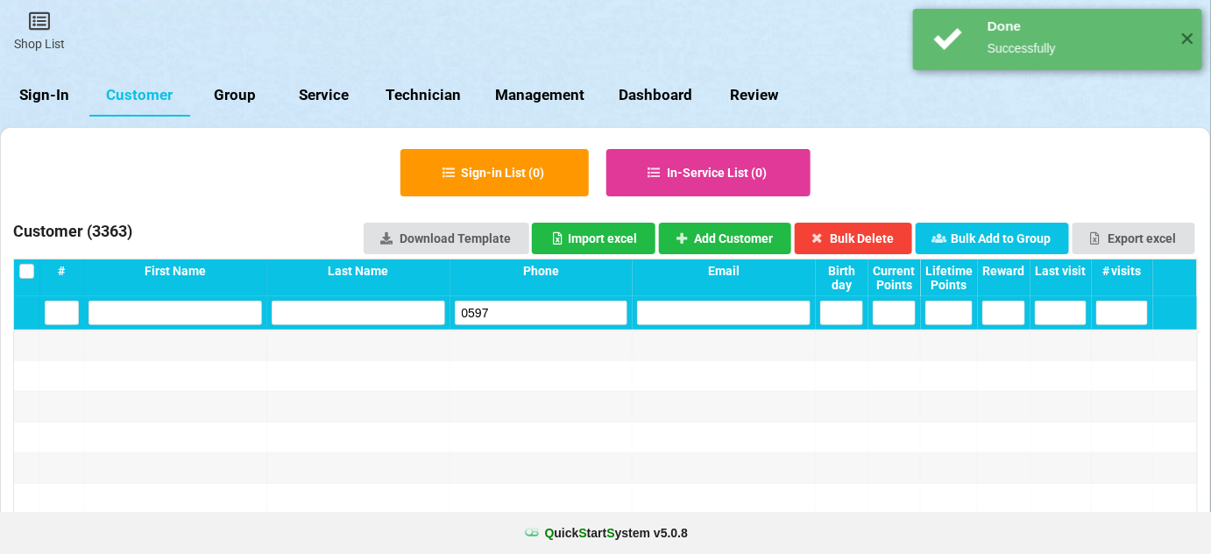
click at [514, 309] on input "0597" at bounding box center [542, 313] width 174 height 25
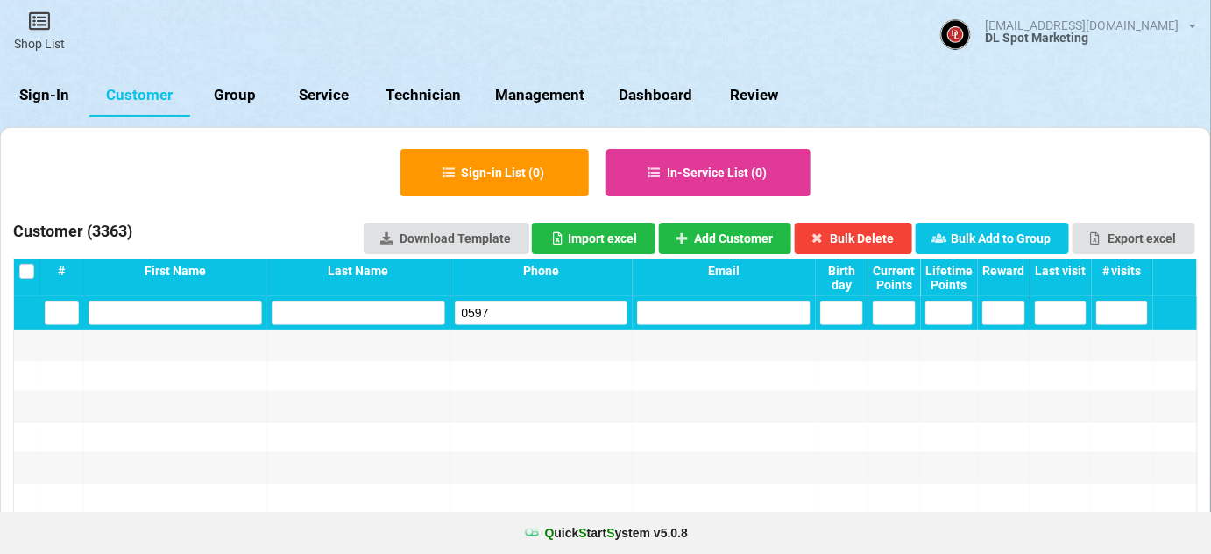
click at [403, 395] on div at bounding box center [358, 407] width 183 height 30
click at [509, 312] on input "0597" at bounding box center [542, 313] width 174 height 25
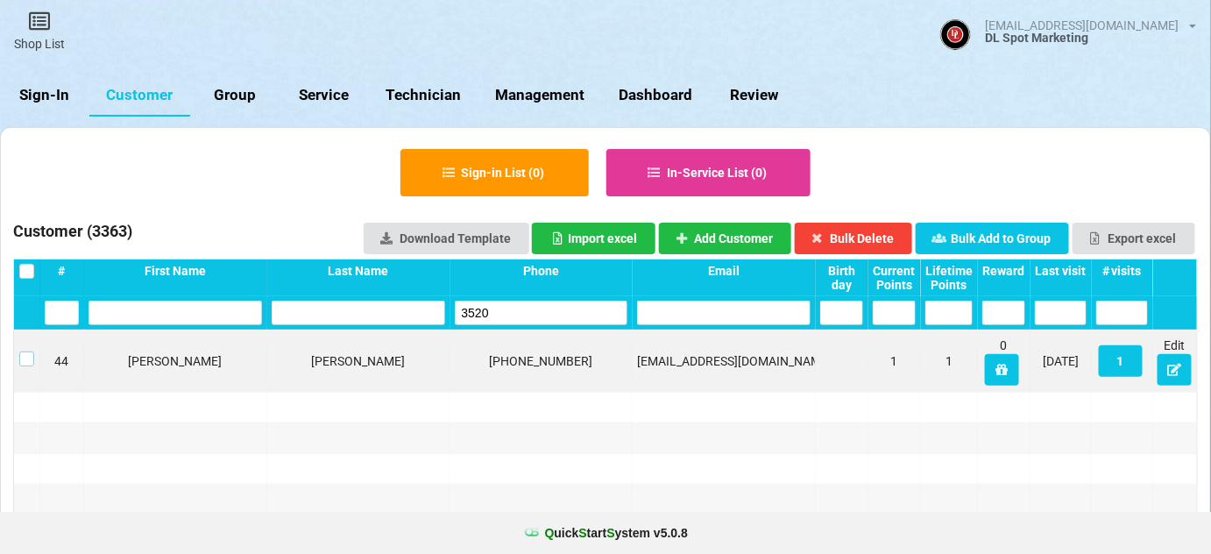
click at [23, 351] on label at bounding box center [26, 351] width 15 height 0
click at [884, 237] on button "Bulk Delete" at bounding box center [854, 239] width 118 height 32
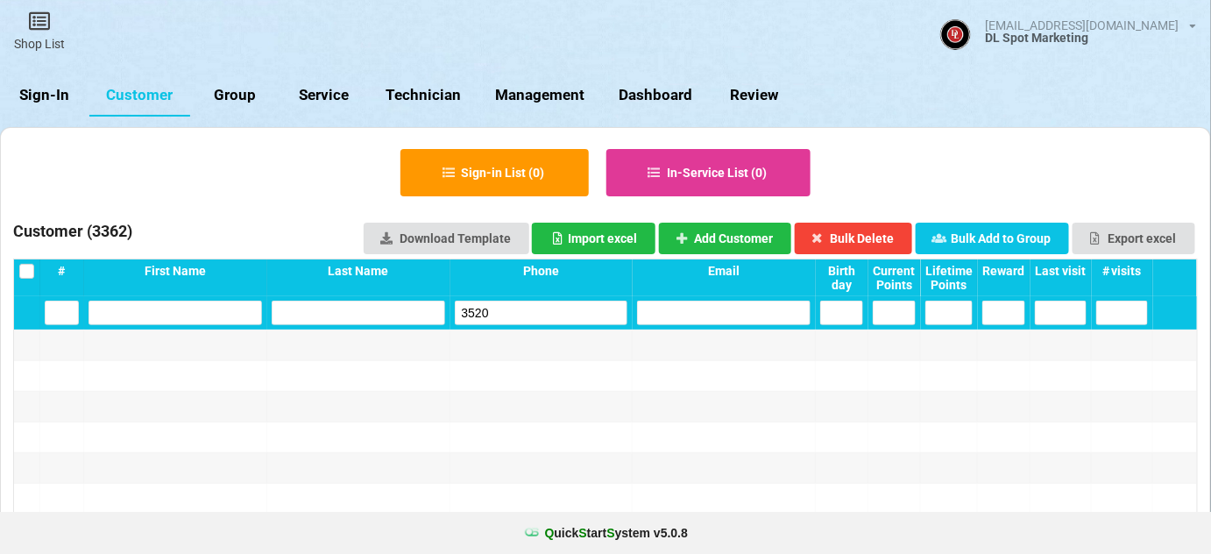
click at [499, 310] on input "3520" at bounding box center [542, 313] width 174 height 25
click at [519, 305] on input "0731" at bounding box center [542, 313] width 174 height 25
click at [528, 309] on input "0731" at bounding box center [542, 313] width 174 height 25
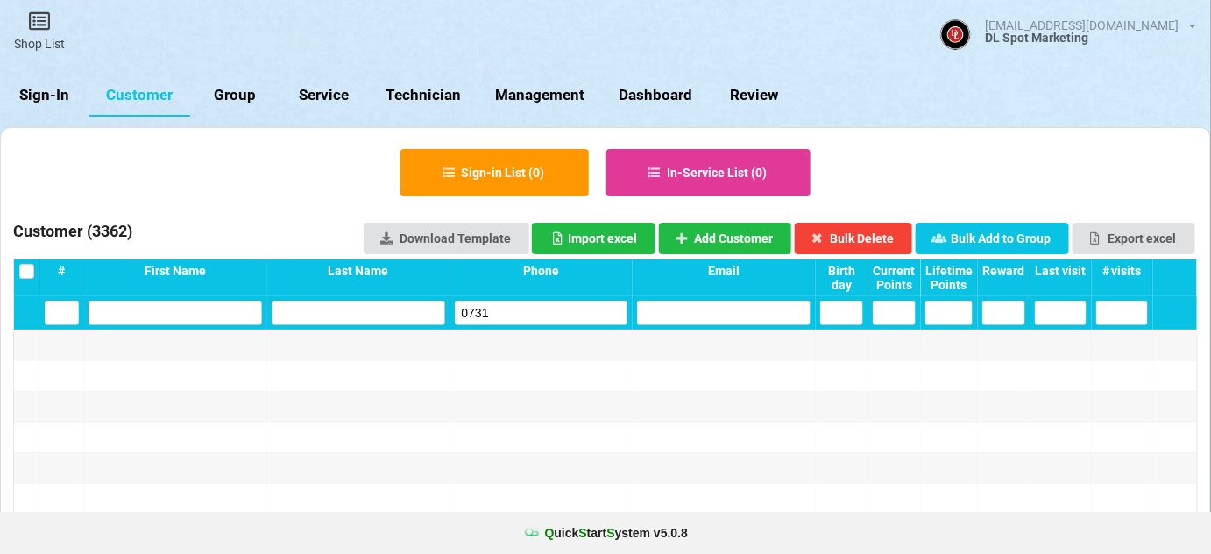
click at [527, 310] on input "0731" at bounding box center [542, 313] width 174 height 25
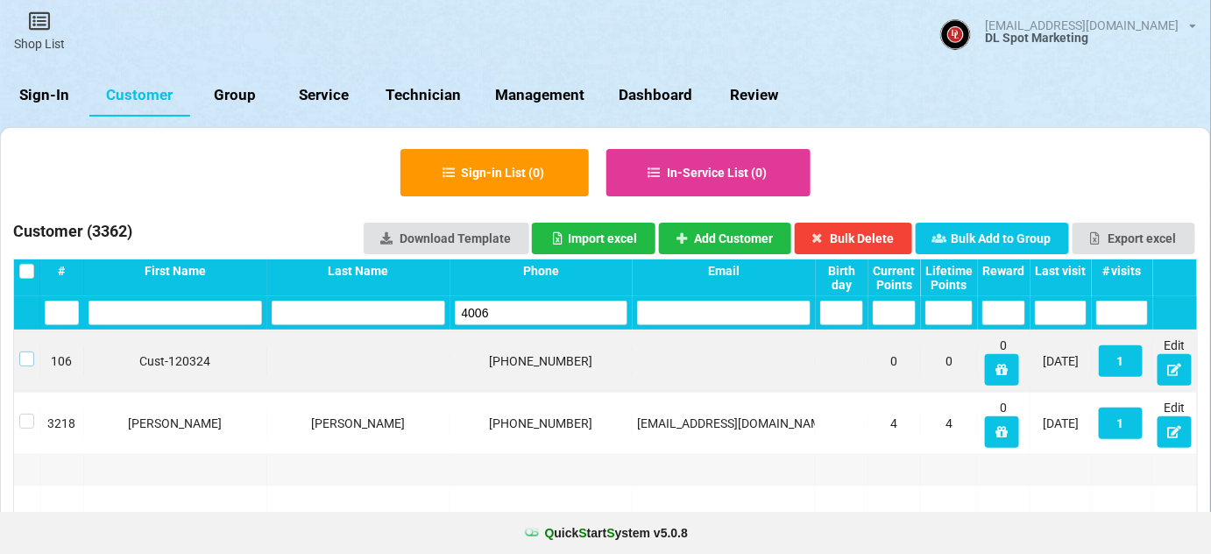
click at [28, 351] on label at bounding box center [26, 351] width 15 height 0
click at [883, 237] on button "Bulk Delete" at bounding box center [854, 239] width 118 height 32
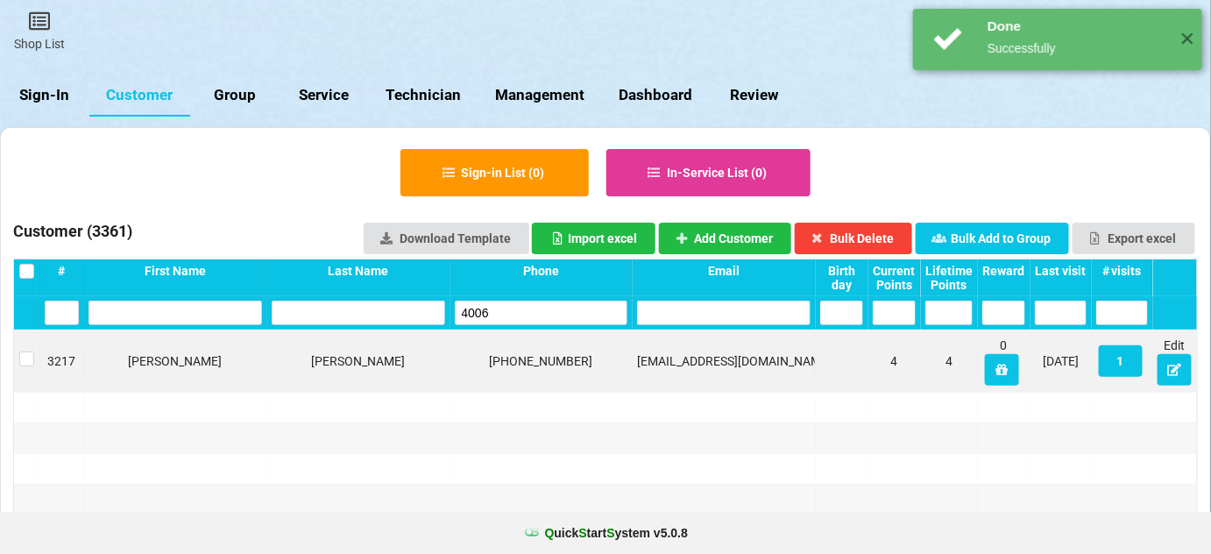
click at [528, 311] on input "4006" at bounding box center [542, 313] width 174 height 25
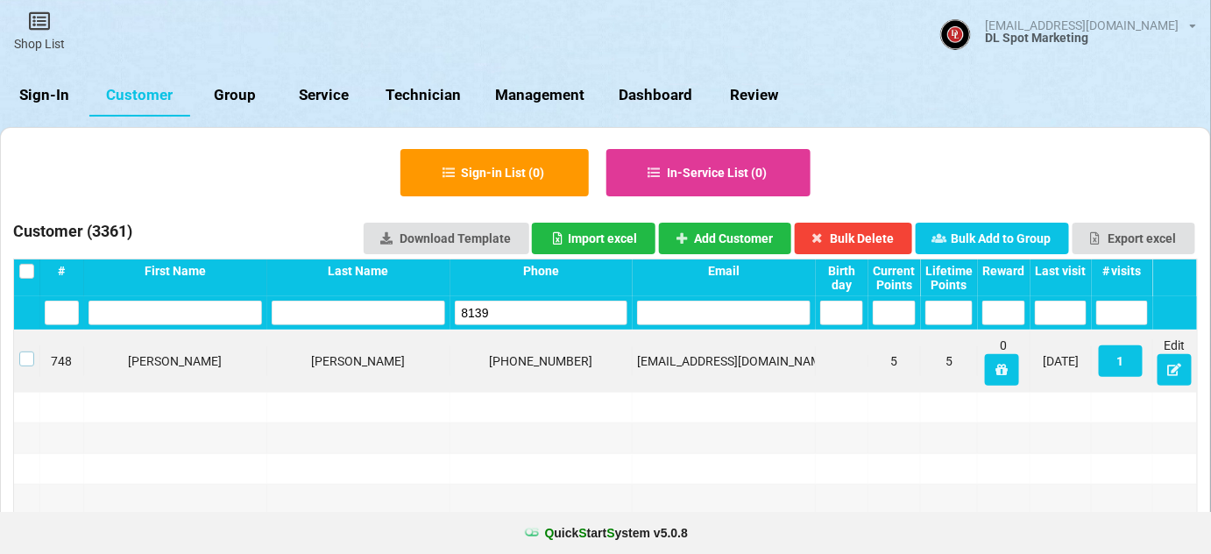
click at [22, 351] on label at bounding box center [26, 351] width 15 height 0
click at [888, 231] on button "Bulk Delete" at bounding box center [854, 239] width 118 height 32
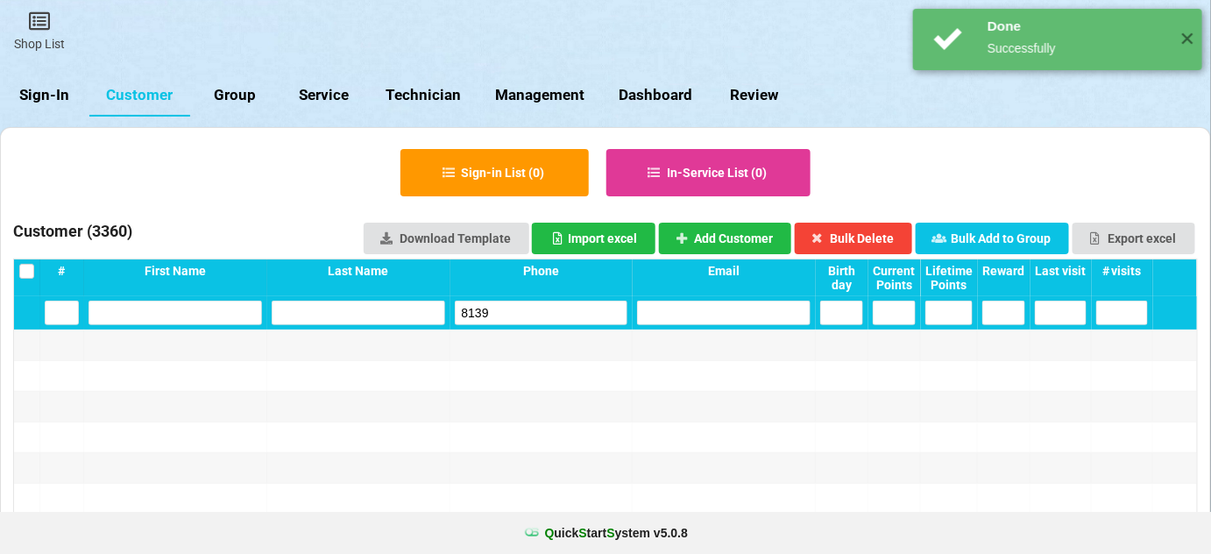
click at [499, 310] on input "8139" at bounding box center [542, 313] width 174 height 25
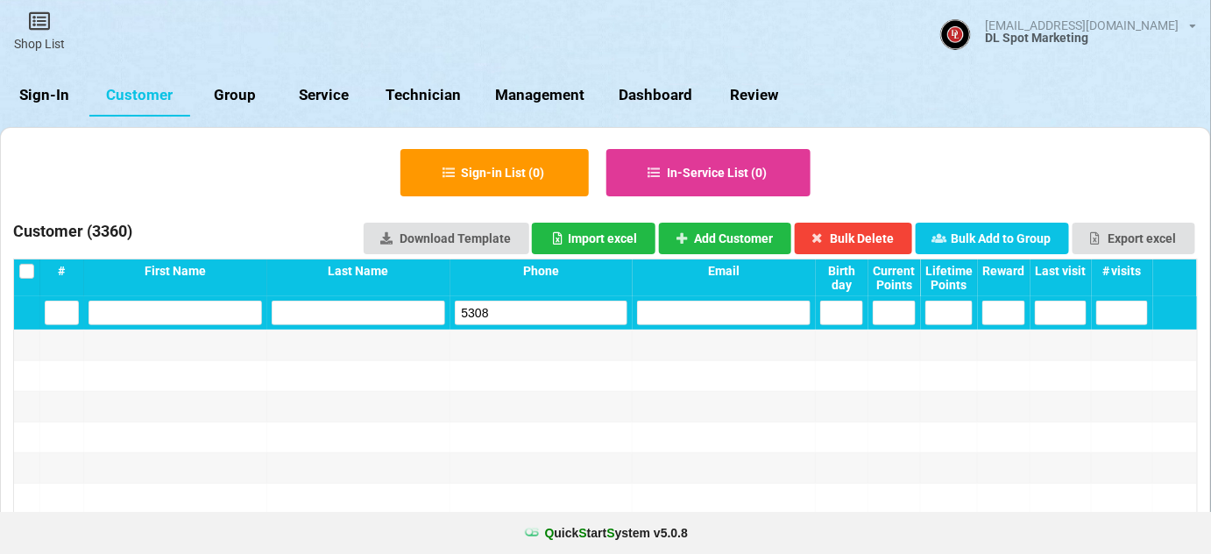
click at [523, 317] on input "5308" at bounding box center [542, 313] width 174 height 25
drag, startPoint x: 523, startPoint y: 317, endPoint x: 516, endPoint y: 308, distance: 11.9
click at [522, 317] on input "5308" at bounding box center [542, 313] width 174 height 25
click at [570, 316] on input "8560" at bounding box center [542, 313] width 174 height 25
click at [571, 316] on input "8560" at bounding box center [542, 313] width 174 height 25
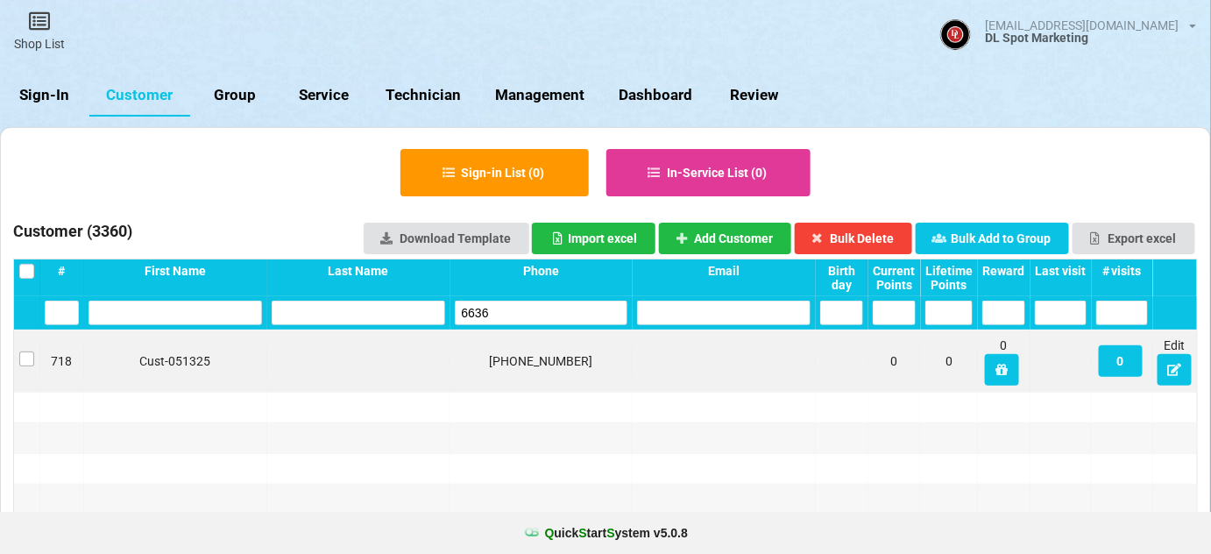
type input "6636"
drag, startPoint x: 25, startPoint y: 356, endPoint x: 43, endPoint y: 357, distance: 17.5
click at [26, 351] on label at bounding box center [26, 351] width 15 height 0
click at [880, 230] on button "Bulk Delete" at bounding box center [854, 239] width 118 height 32
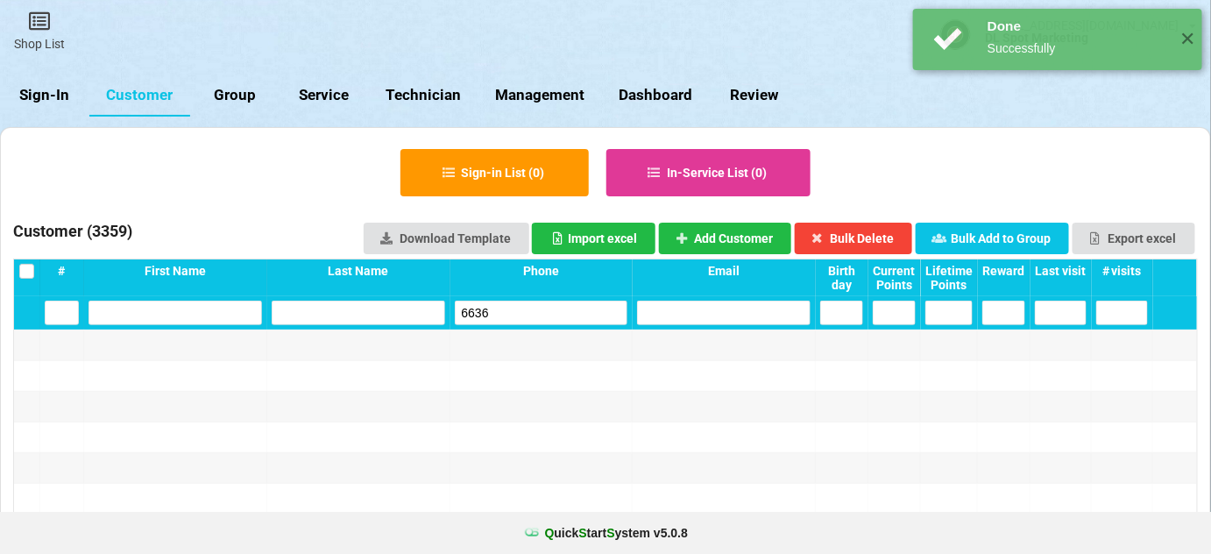
click at [508, 310] on input "6636" at bounding box center [542, 313] width 174 height 25
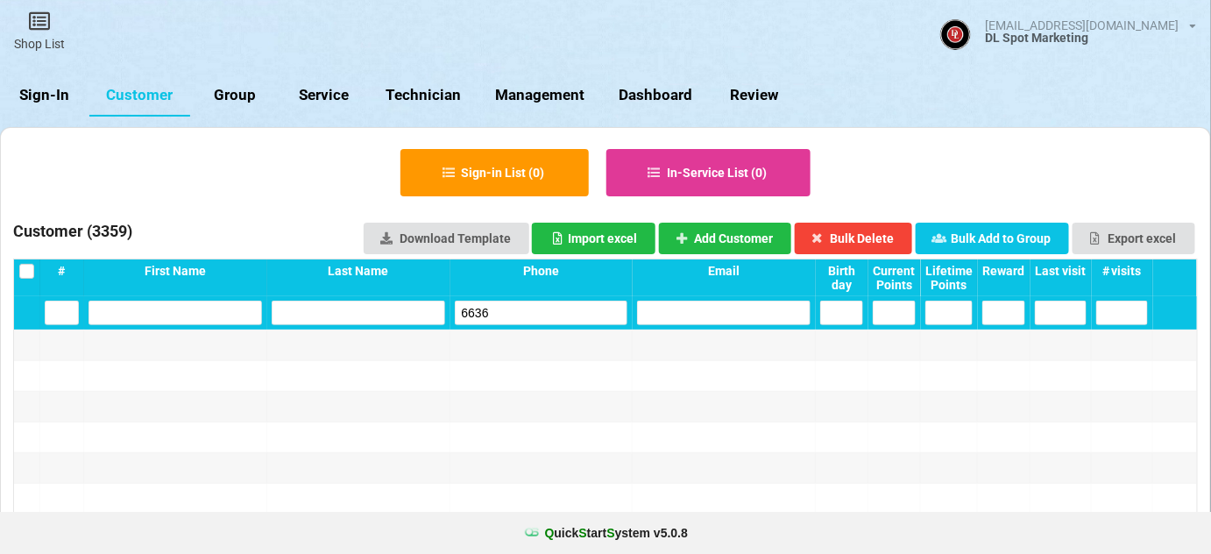
click at [57, 106] on link "Sign-In" at bounding box center [44, 95] width 89 height 42
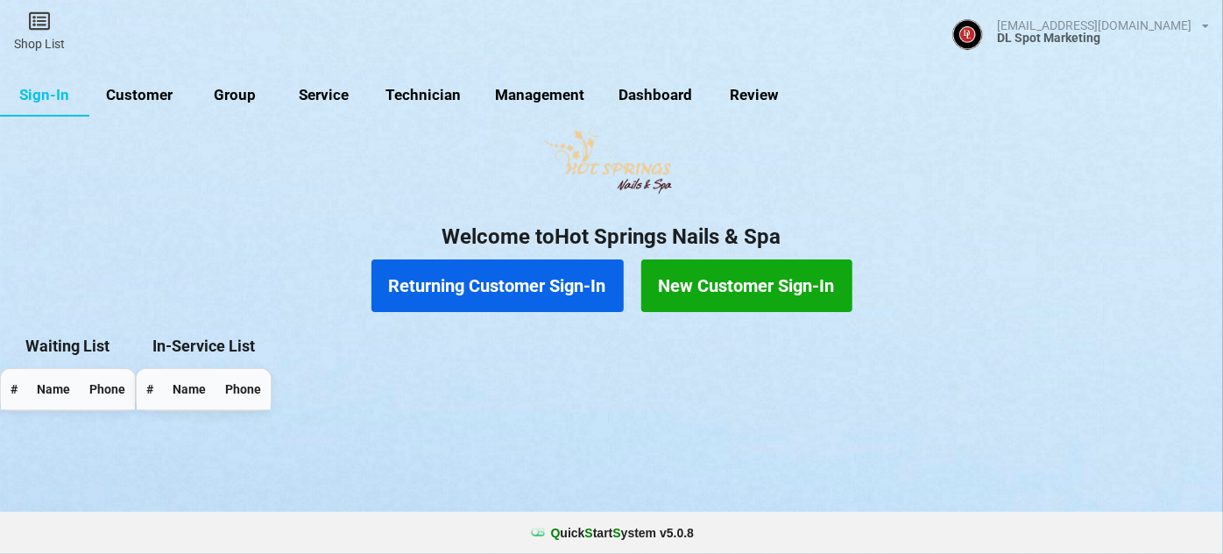
click at [145, 96] on link "Customer" at bounding box center [139, 95] width 101 height 42
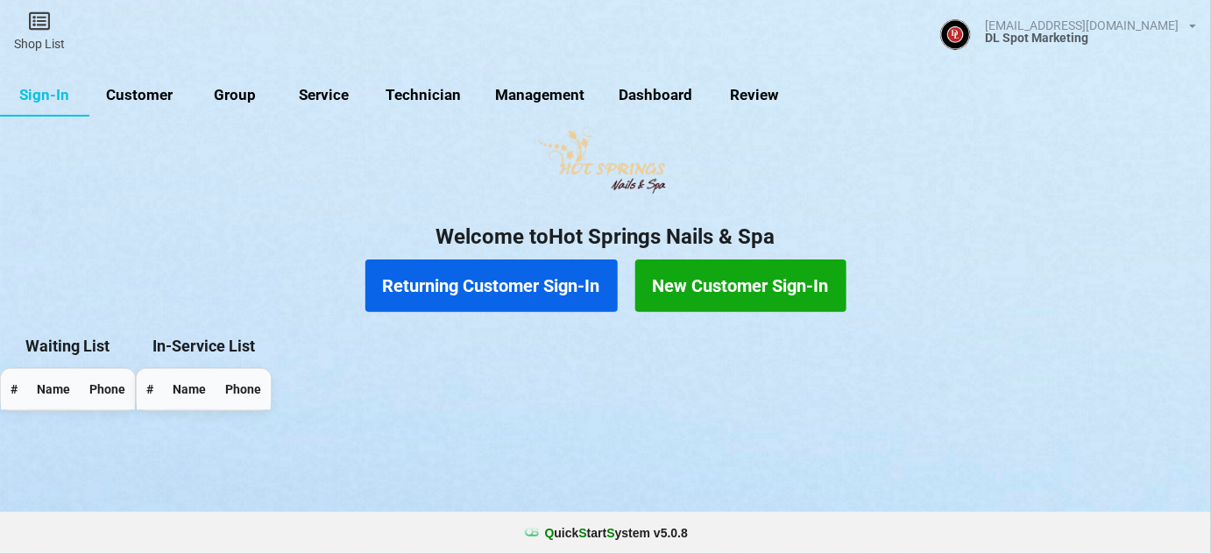
select select "25"
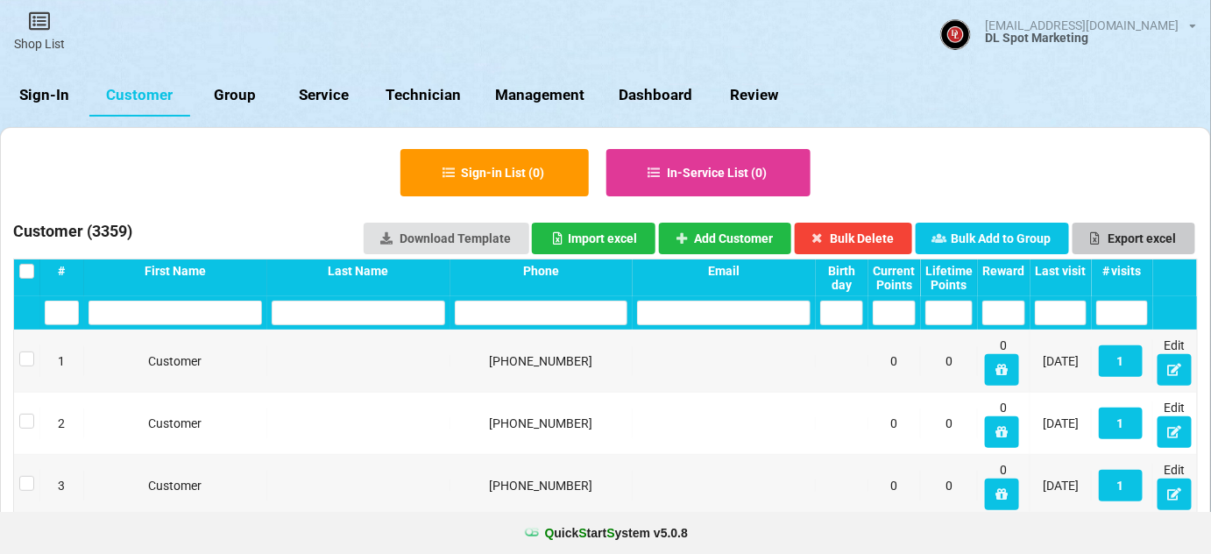
click at [1151, 233] on button "Export excel" at bounding box center [1134, 239] width 123 height 32
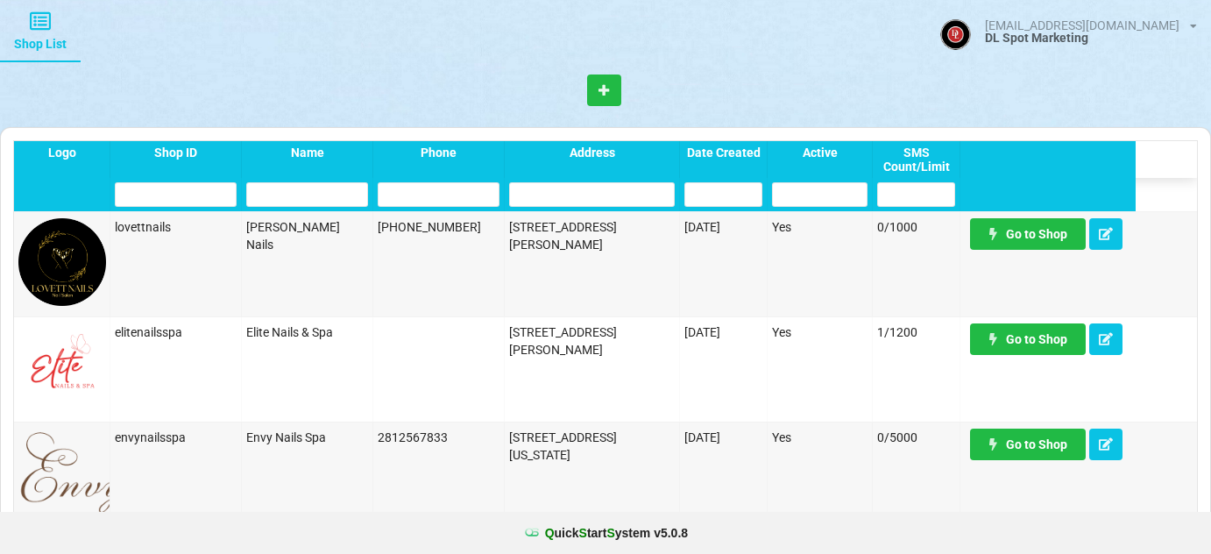
select select "25"
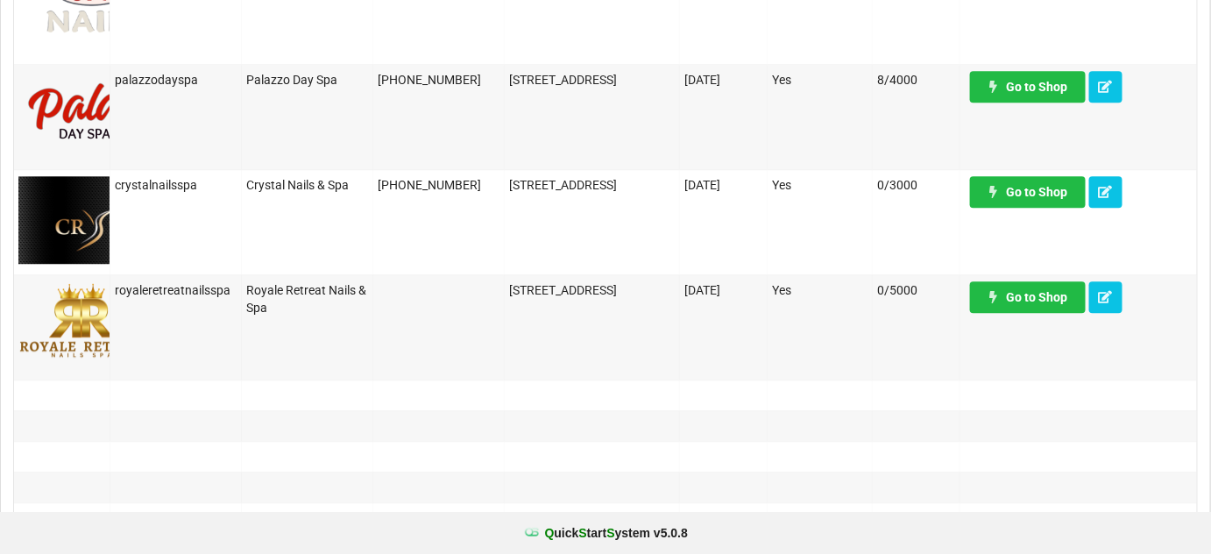
scroll to position [1486, 0]
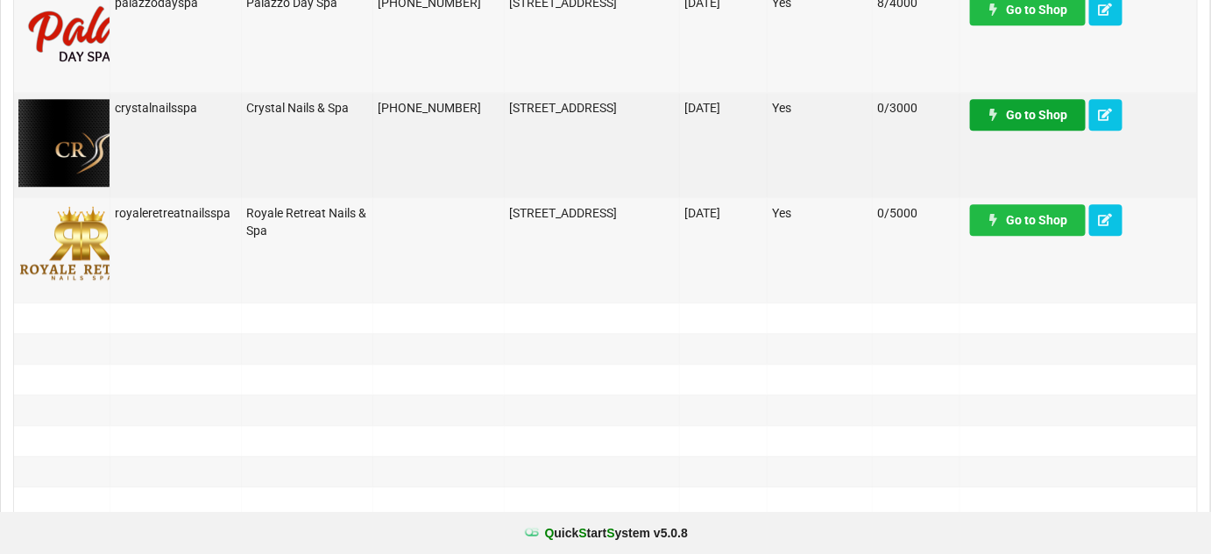
click at [1040, 109] on link "Go to Shop" at bounding box center [1028, 115] width 116 height 32
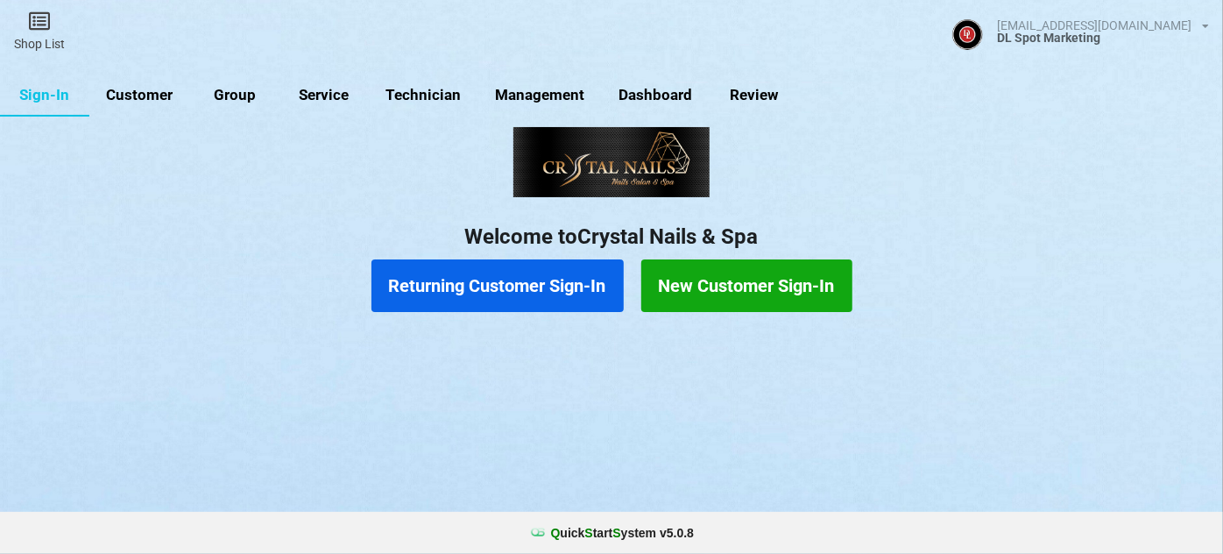
click at [138, 91] on link "Customer" at bounding box center [139, 95] width 101 height 42
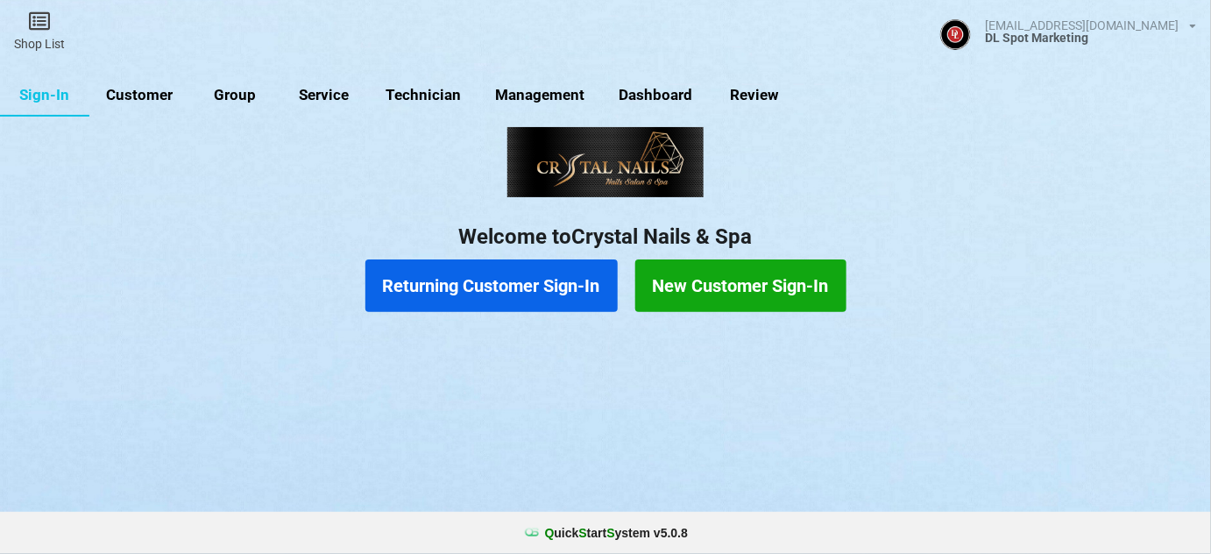
select select "25"
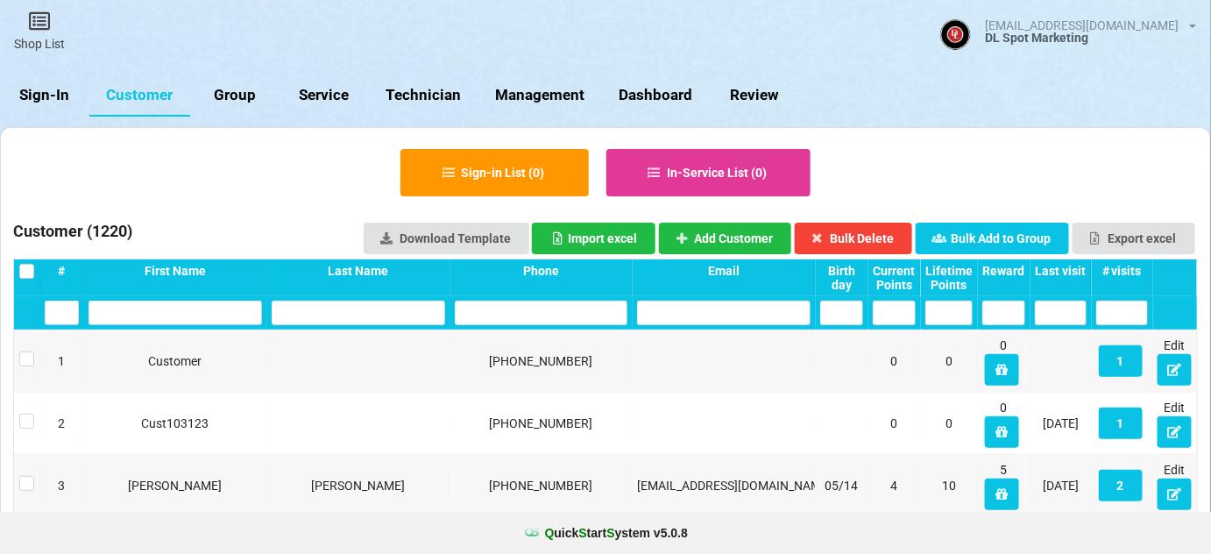
click at [530, 312] on input "text" at bounding box center [542, 313] width 174 height 25
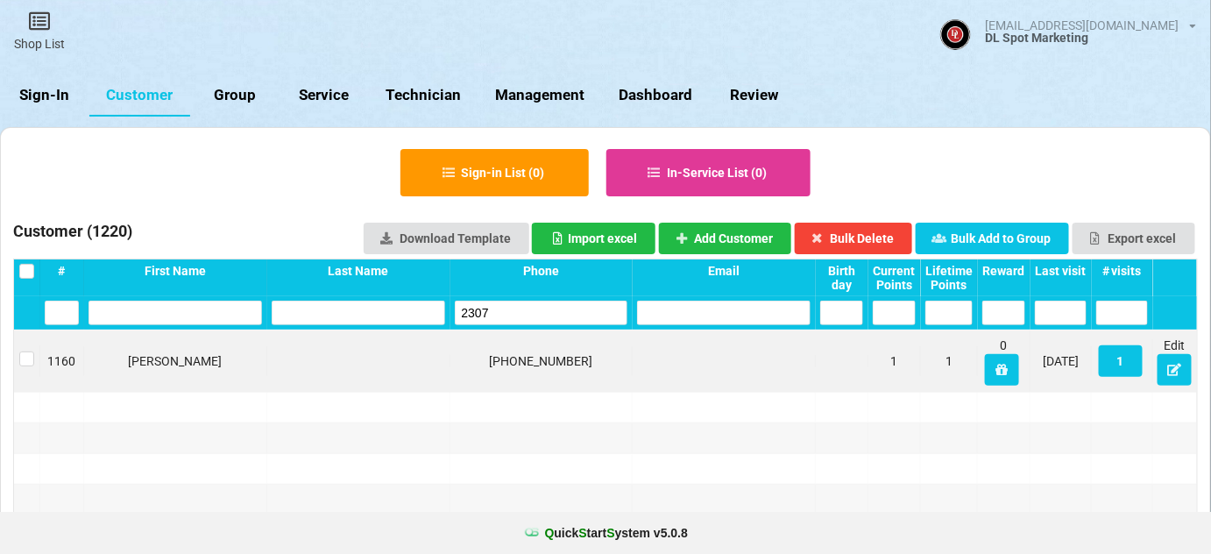
drag, startPoint x: 502, startPoint y: 308, endPoint x: 409, endPoint y: 335, distance: 96.8
click at [422, 329] on div "2307" at bounding box center [605, 312] width 1183 height 33
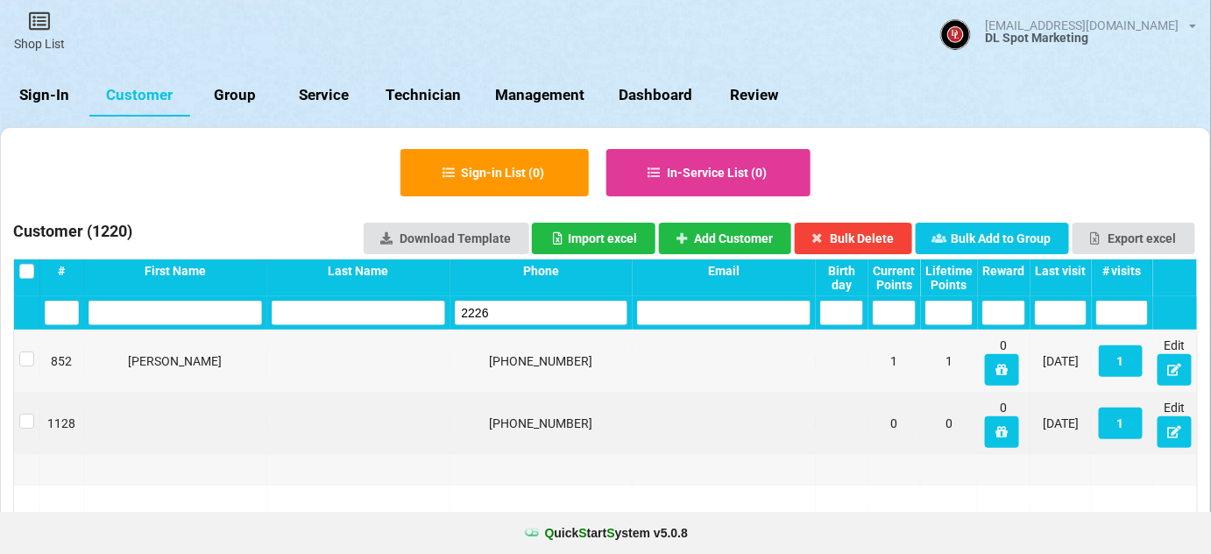
type input "2226"
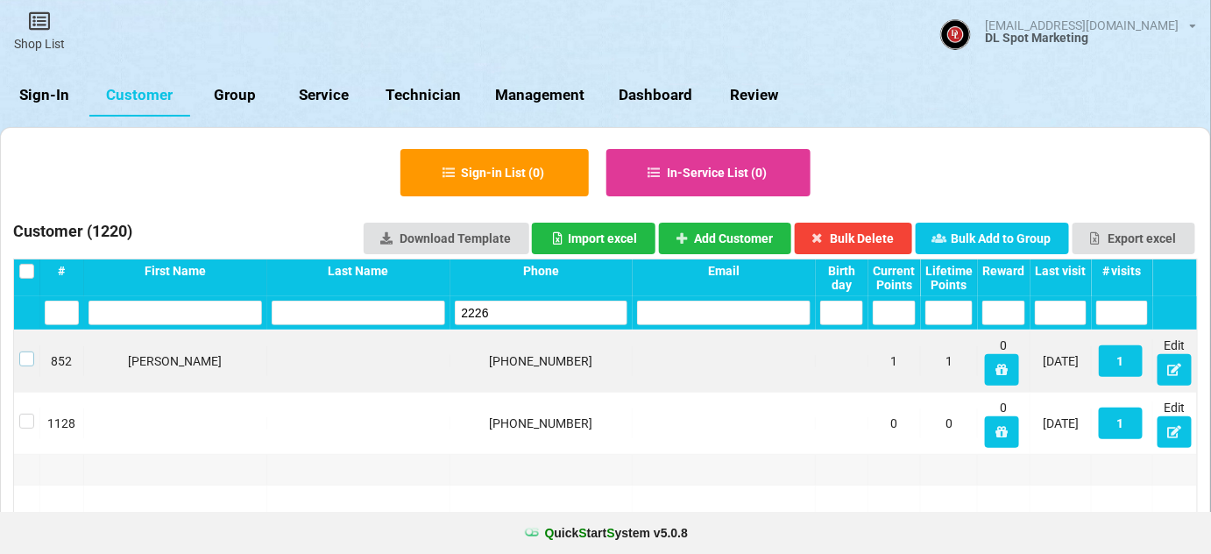
click at [27, 351] on label at bounding box center [26, 351] width 15 height 0
click at [878, 230] on button "Bulk Delete" at bounding box center [854, 239] width 118 height 32
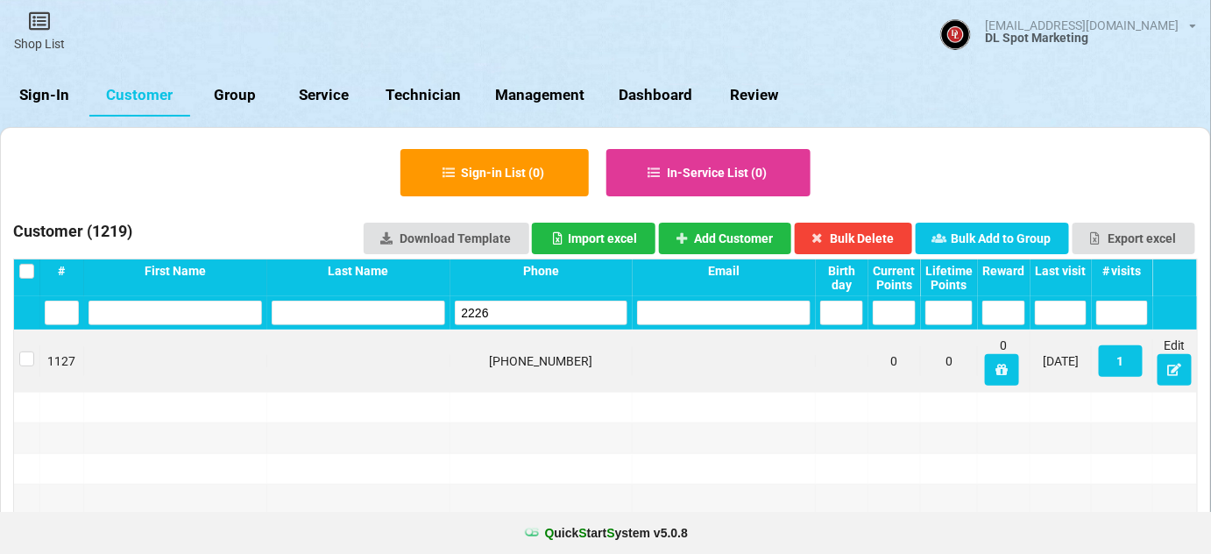
drag, startPoint x: 502, startPoint y: 314, endPoint x: 428, endPoint y: 332, distance: 76.7
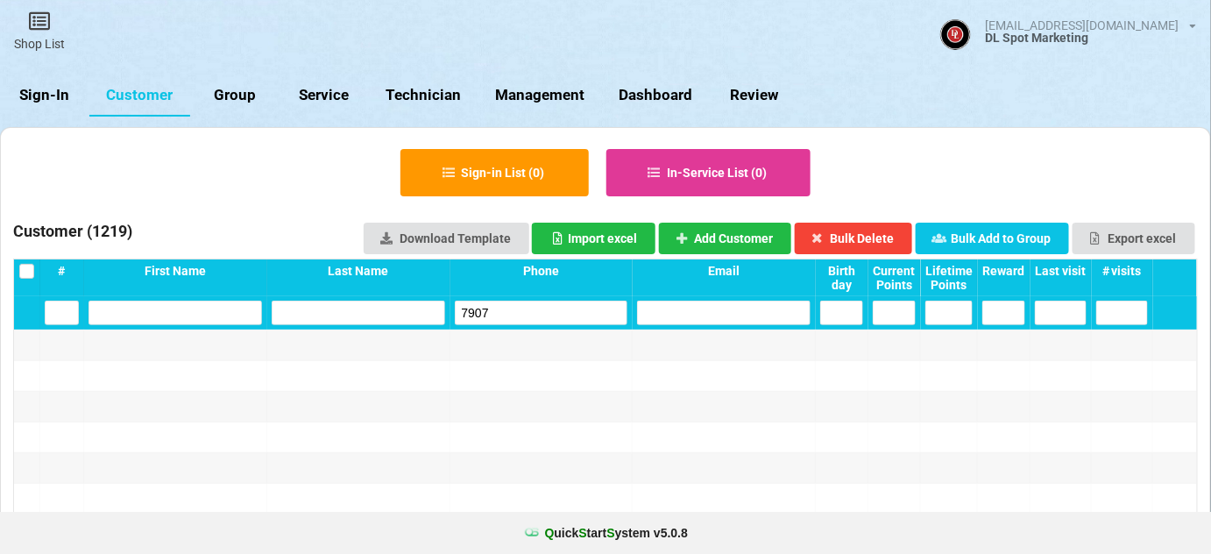
drag, startPoint x: 495, startPoint y: 317, endPoint x: 429, endPoint y: 331, distance: 67.2
click at [442, 329] on div "7907" at bounding box center [605, 312] width 1183 height 33
drag, startPoint x: 464, startPoint y: 312, endPoint x: 456, endPoint y: 317, distance: 10.2
click at [456, 317] on input "6103" at bounding box center [542, 313] width 174 height 25
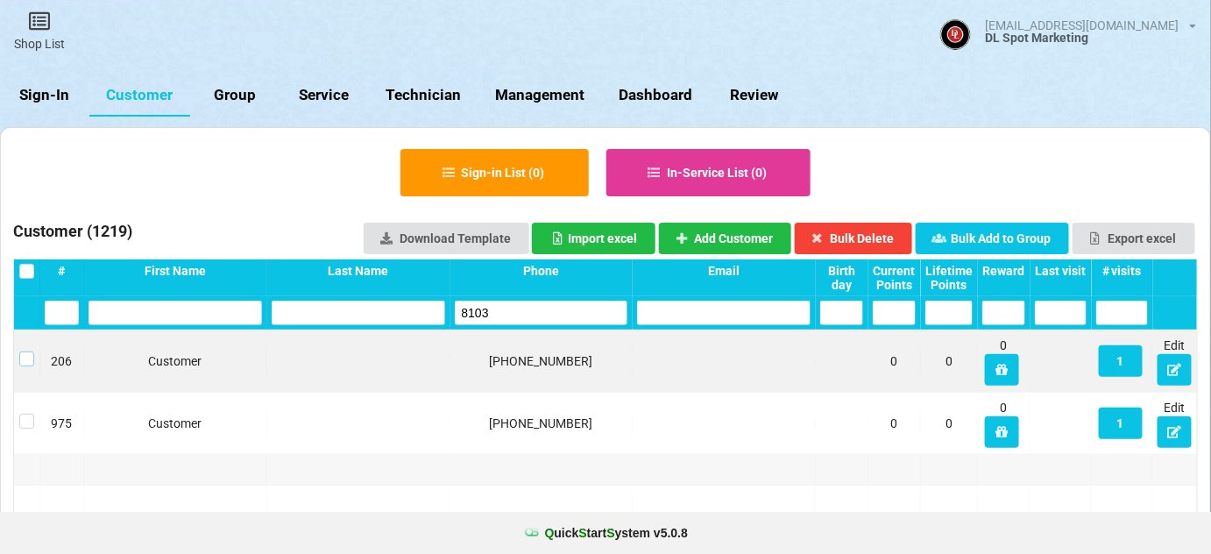
click at [21, 351] on label at bounding box center [26, 351] width 15 height 0
click at [867, 231] on button "Bulk Delete" at bounding box center [854, 239] width 118 height 32
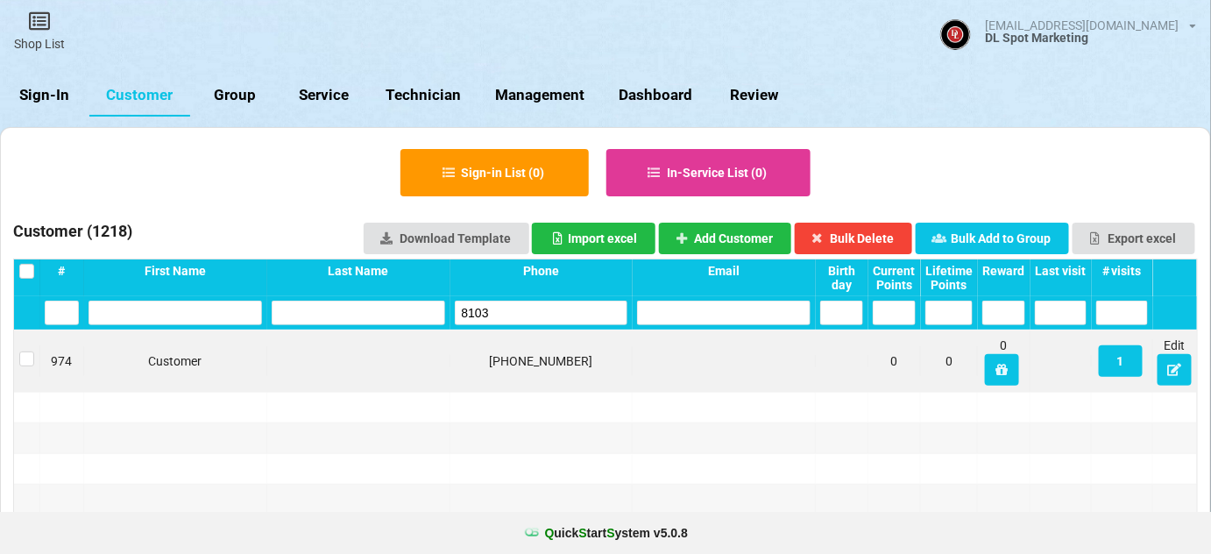
click at [499, 309] on input "8103" at bounding box center [542, 313] width 174 height 25
click at [512, 305] on input "8103" at bounding box center [542, 313] width 174 height 25
click at [502, 309] on input "8103" at bounding box center [542, 313] width 174 height 25
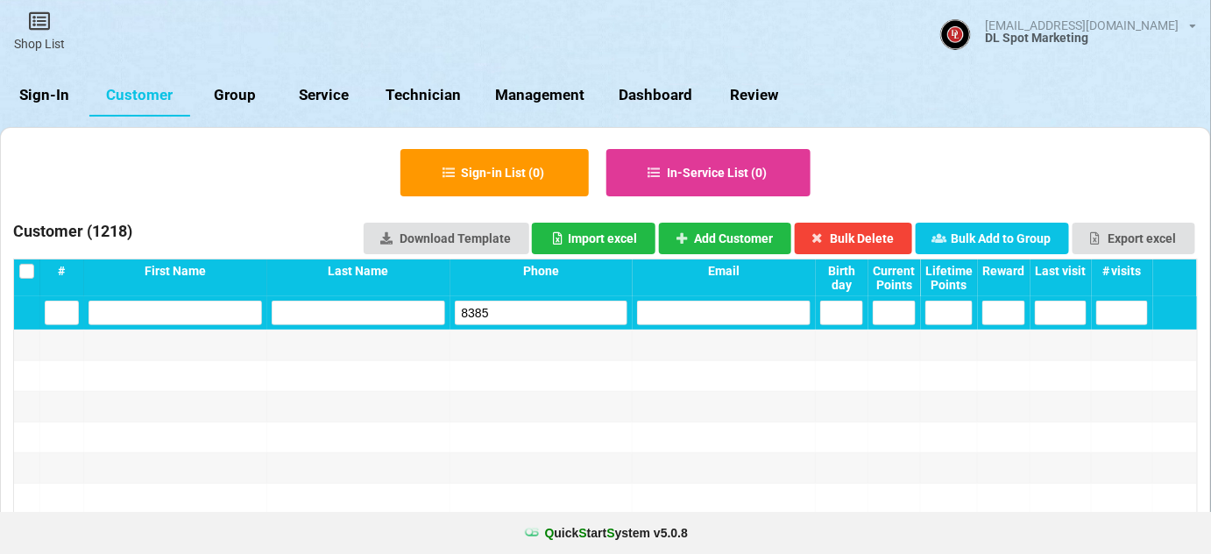
click at [516, 309] on input "8385" at bounding box center [542, 313] width 174 height 25
click at [478, 317] on input "5703" at bounding box center [542, 313] width 174 height 25
click at [471, 305] on input "2891" at bounding box center [542, 313] width 174 height 25
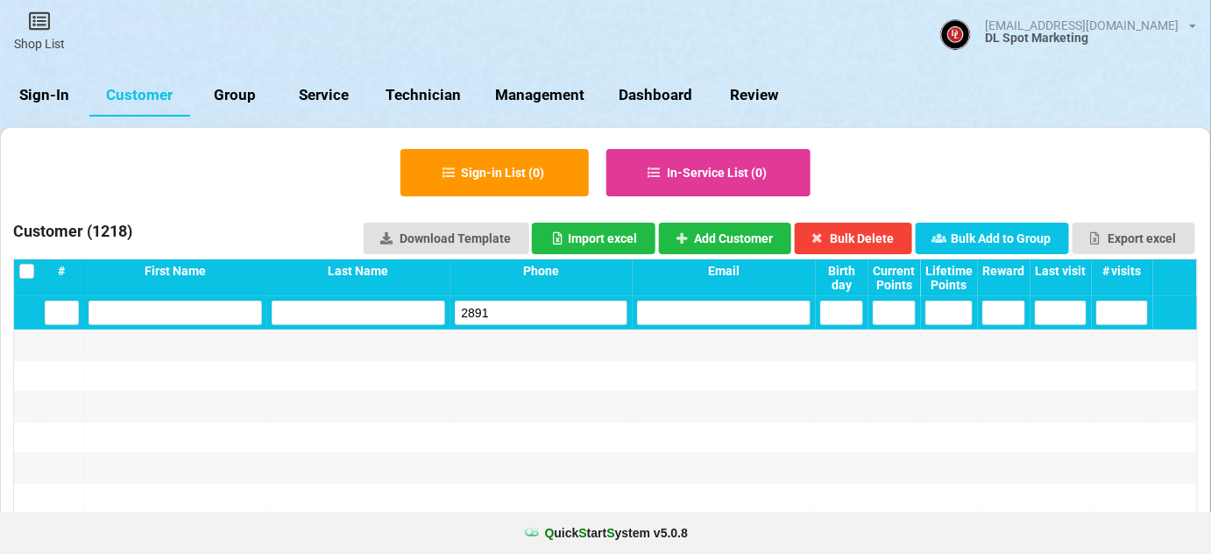
click at [471, 305] on input "2891" at bounding box center [542, 313] width 174 height 25
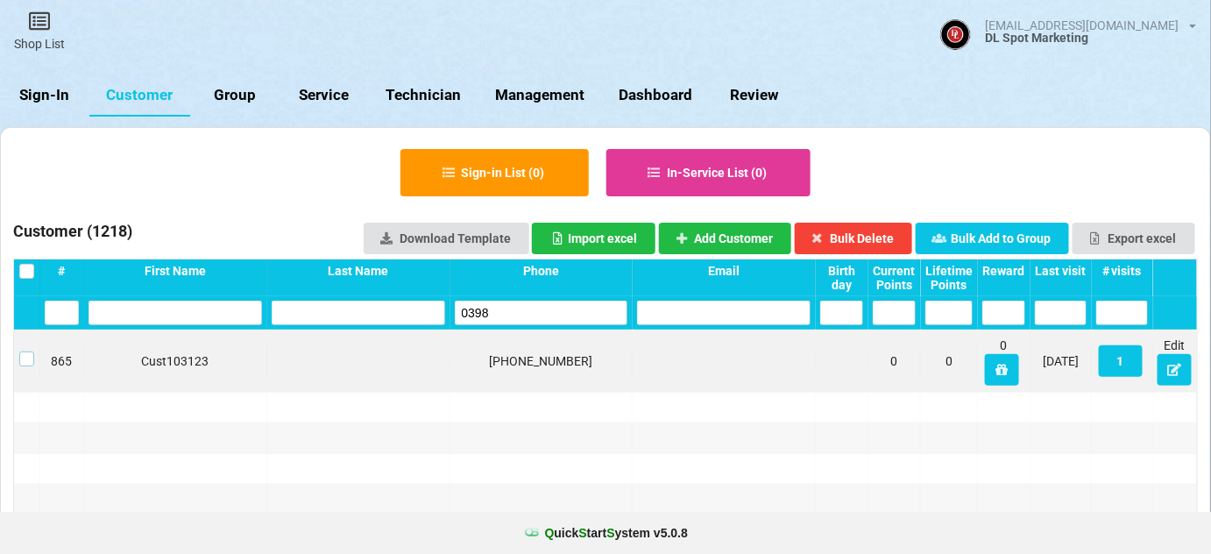
click at [24, 351] on label at bounding box center [26, 351] width 15 height 0
click at [882, 241] on button "Bulk Delete" at bounding box center [854, 239] width 118 height 32
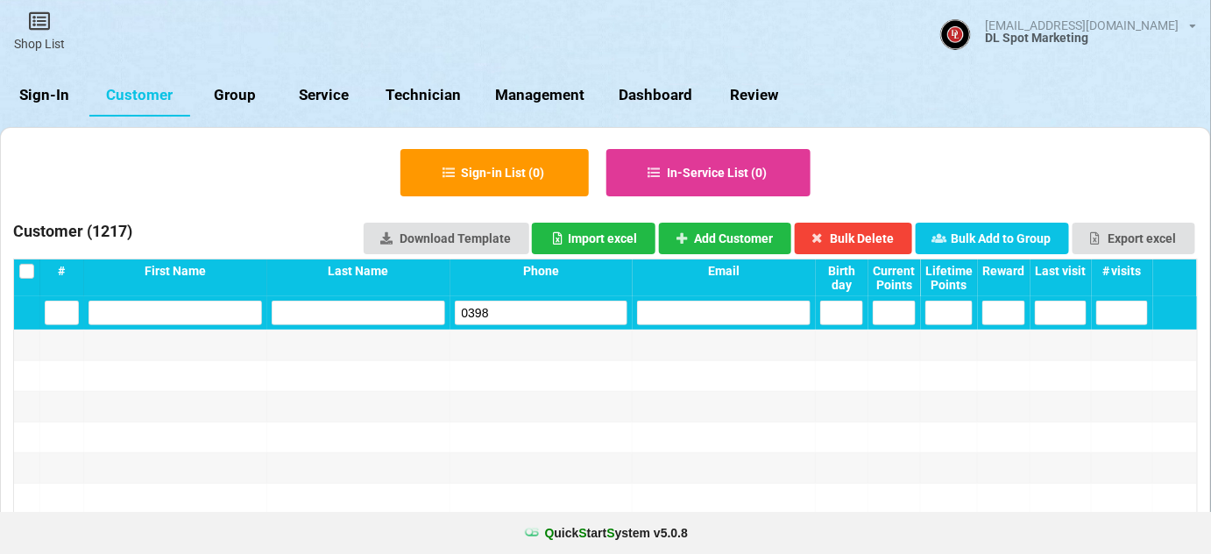
click at [474, 310] on input "0398" at bounding box center [542, 313] width 174 height 25
click at [478, 315] on input "4491" at bounding box center [542, 313] width 174 height 25
click at [479, 316] on input "8784" at bounding box center [542, 313] width 174 height 25
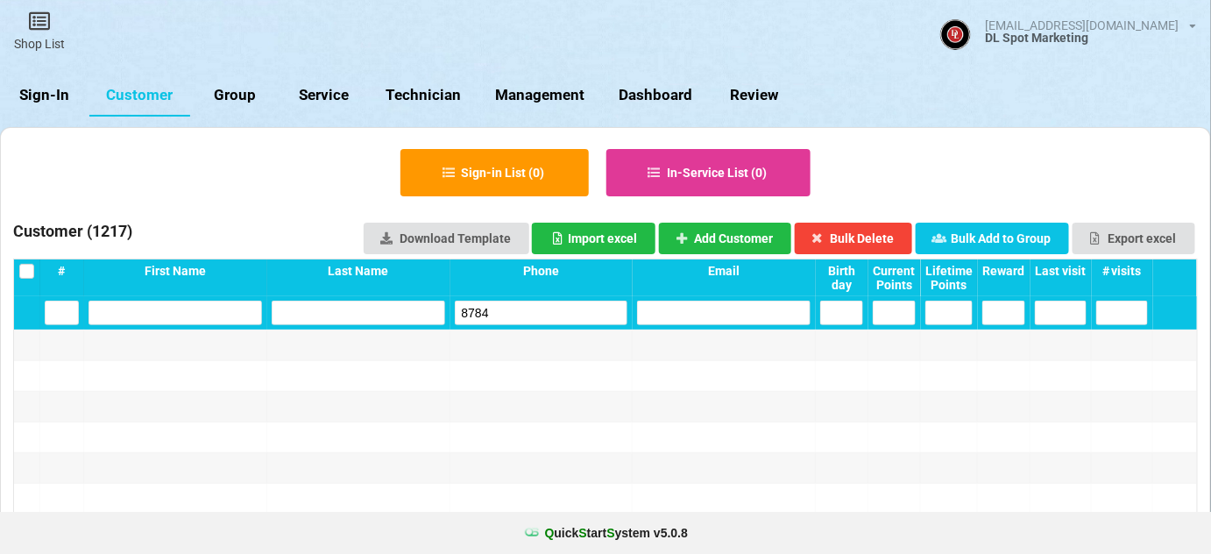
click at [479, 316] on input "8784" at bounding box center [542, 313] width 174 height 25
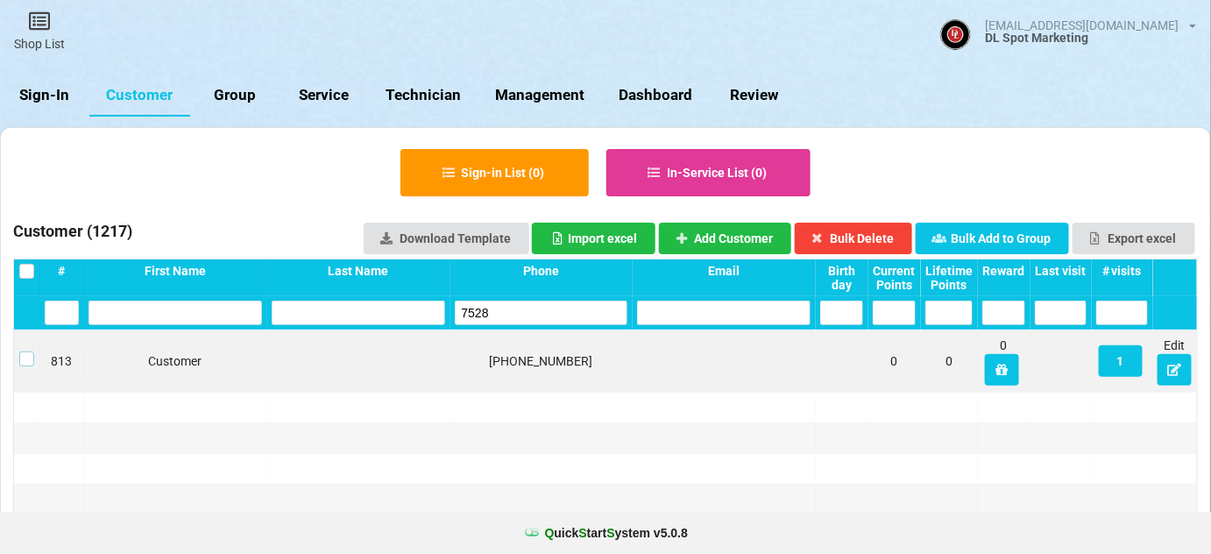
click at [25, 351] on label at bounding box center [26, 351] width 15 height 0
click at [856, 233] on button "Bulk Delete" at bounding box center [854, 239] width 118 height 32
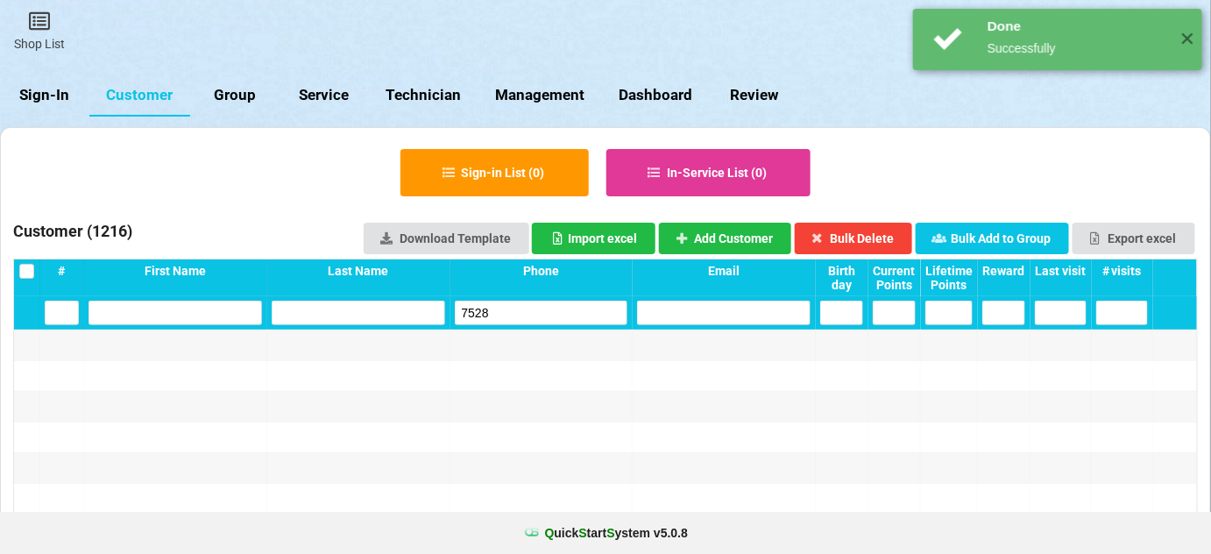
click at [478, 315] on input "7528" at bounding box center [542, 313] width 174 height 25
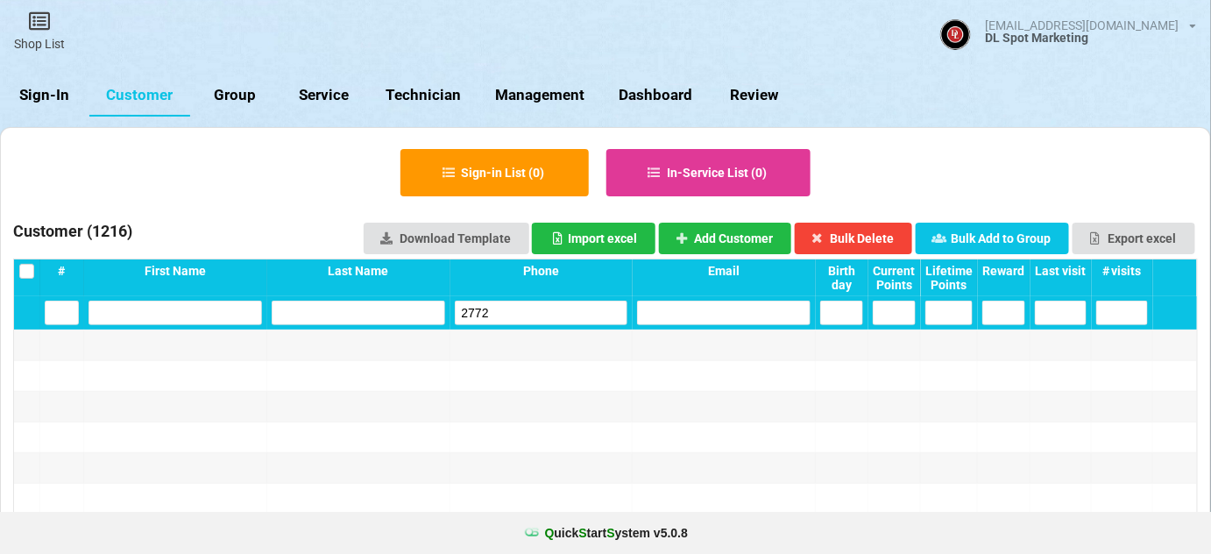
click at [465, 301] on input "2772" at bounding box center [542, 313] width 174 height 25
click at [496, 315] on input "9837" at bounding box center [542, 313] width 174 height 25
click at [495, 312] on input "6563" at bounding box center [542, 313] width 174 height 25
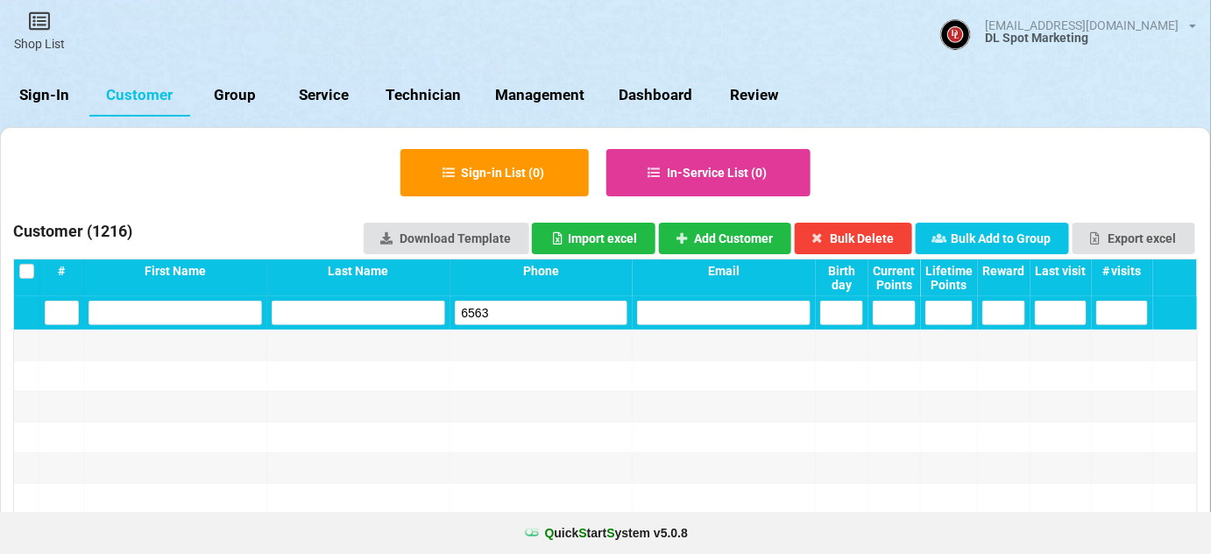
click at [495, 312] on input "6563" at bounding box center [542, 313] width 174 height 25
click at [513, 315] on input "5352" at bounding box center [542, 313] width 174 height 25
click at [518, 317] on input "2220" at bounding box center [542, 313] width 174 height 25
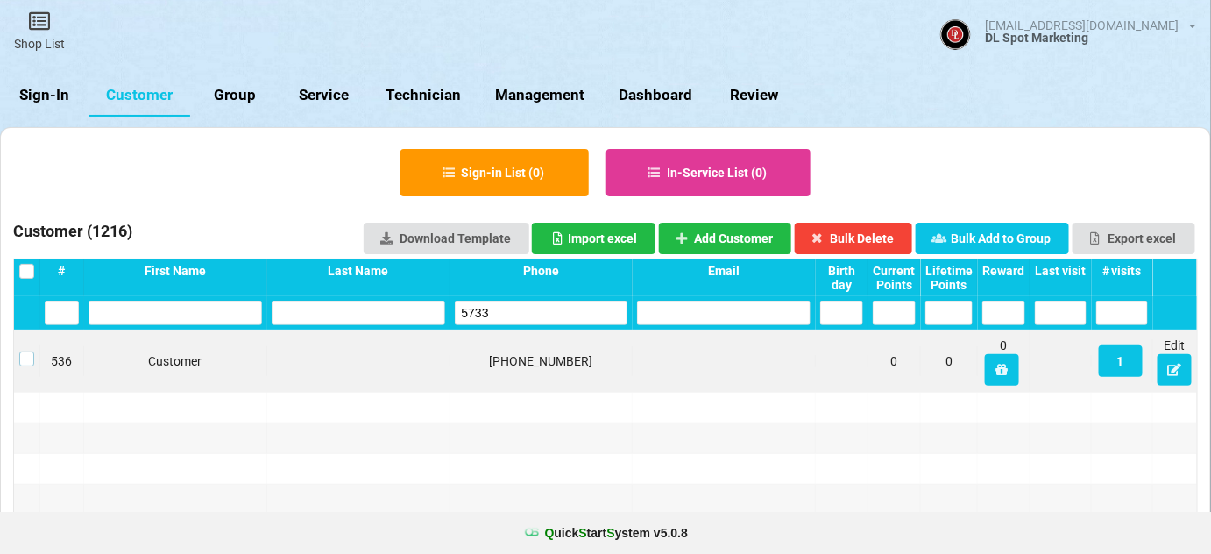
click at [28, 351] on label at bounding box center [26, 351] width 15 height 0
click at [890, 235] on button "Bulk Delete" at bounding box center [854, 239] width 118 height 32
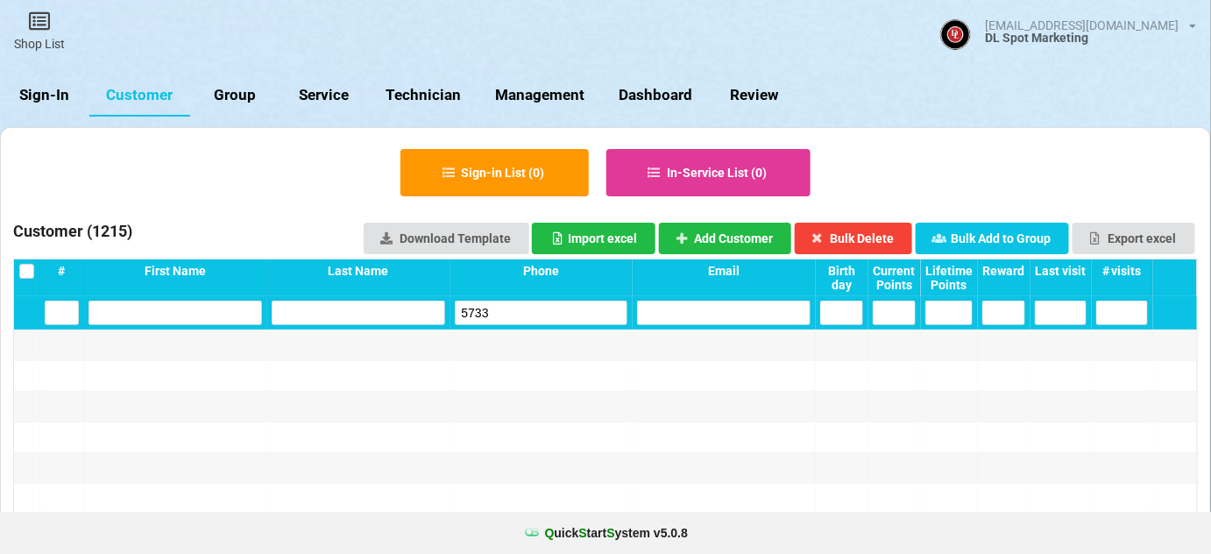
click at [508, 316] on input "5733" at bounding box center [542, 313] width 174 height 25
paste input "0597"
click at [515, 312] on input "0597" at bounding box center [542, 313] width 174 height 25
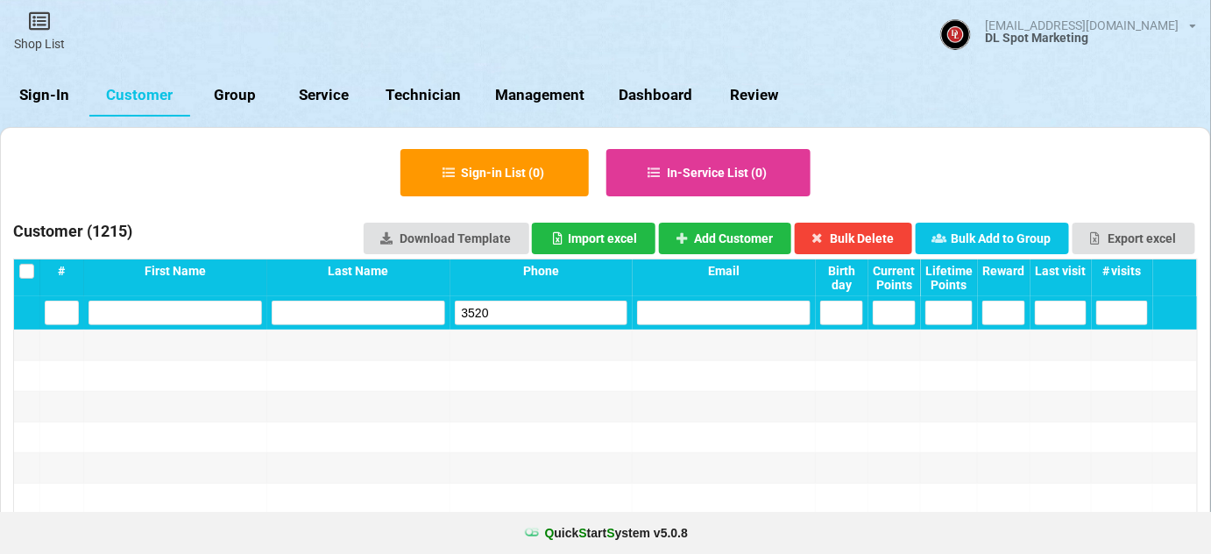
click at [522, 317] on input "3520" at bounding box center [542, 313] width 174 height 25
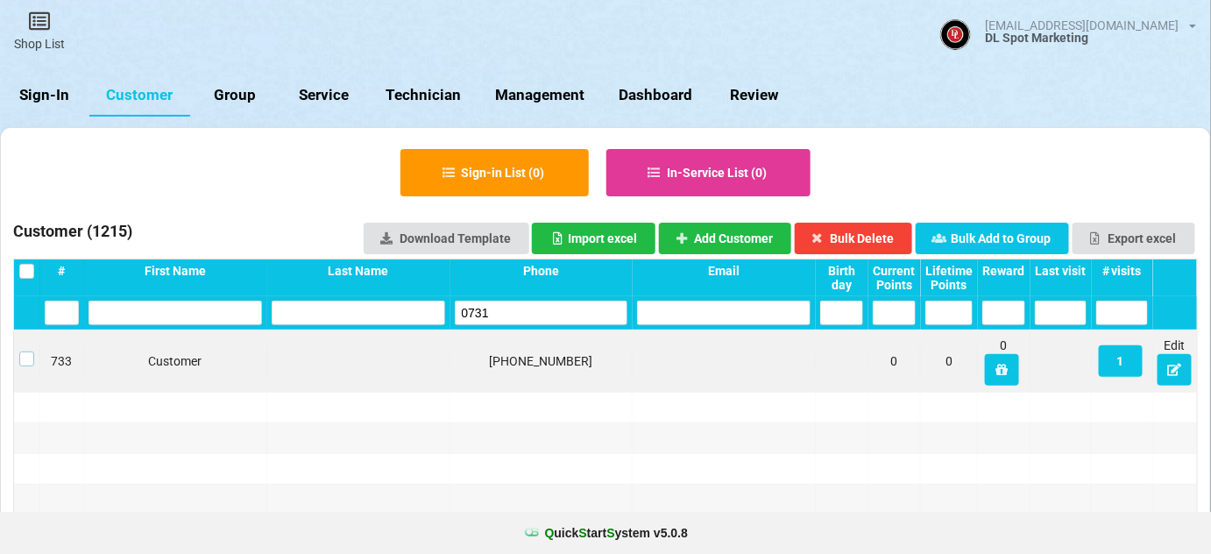
click at [29, 351] on label at bounding box center [26, 351] width 15 height 0
click at [880, 237] on button "Bulk Delete" at bounding box center [854, 239] width 118 height 32
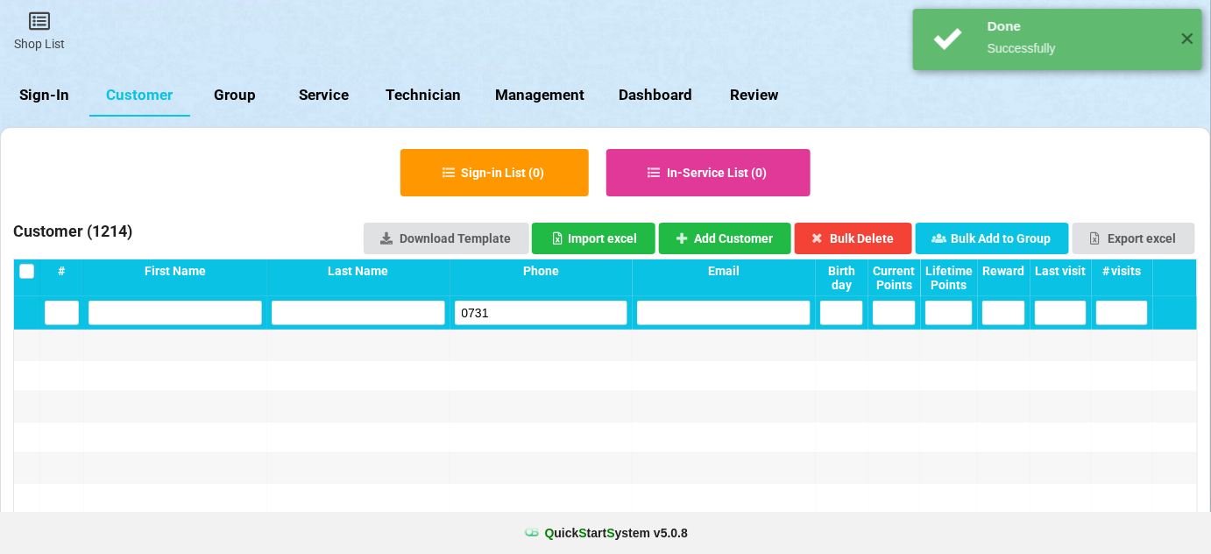
click at [521, 307] on input "0731" at bounding box center [542, 313] width 174 height 25
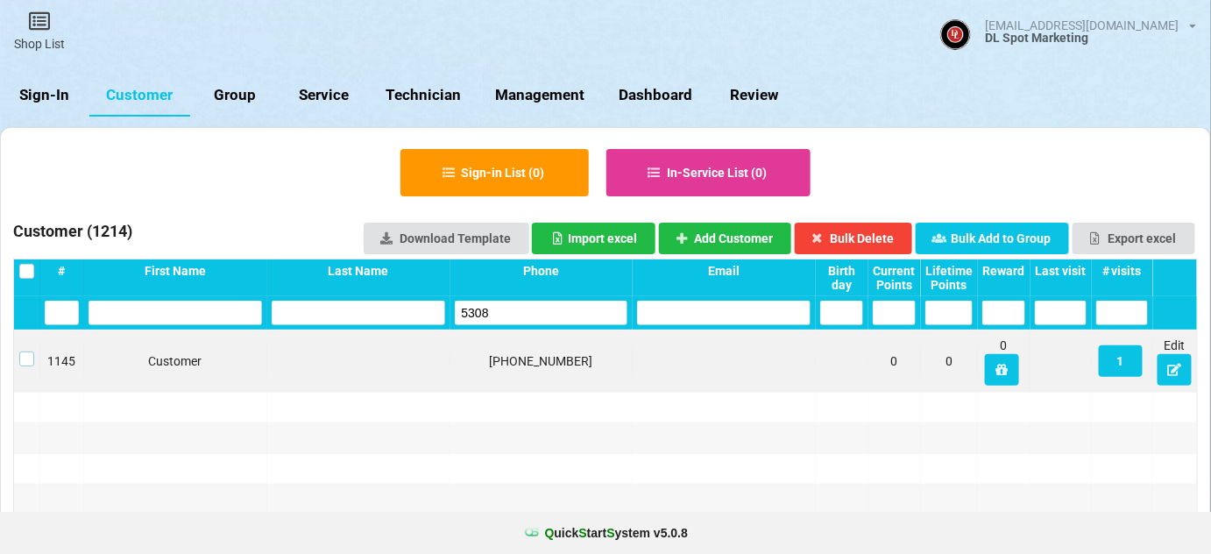
click at [21, 351] on label at bounding box center [26, 351] width 15 height 0
click at [874, 231] on button "Bulk Delete" at bounding box center [854, 239] width 118 height 32
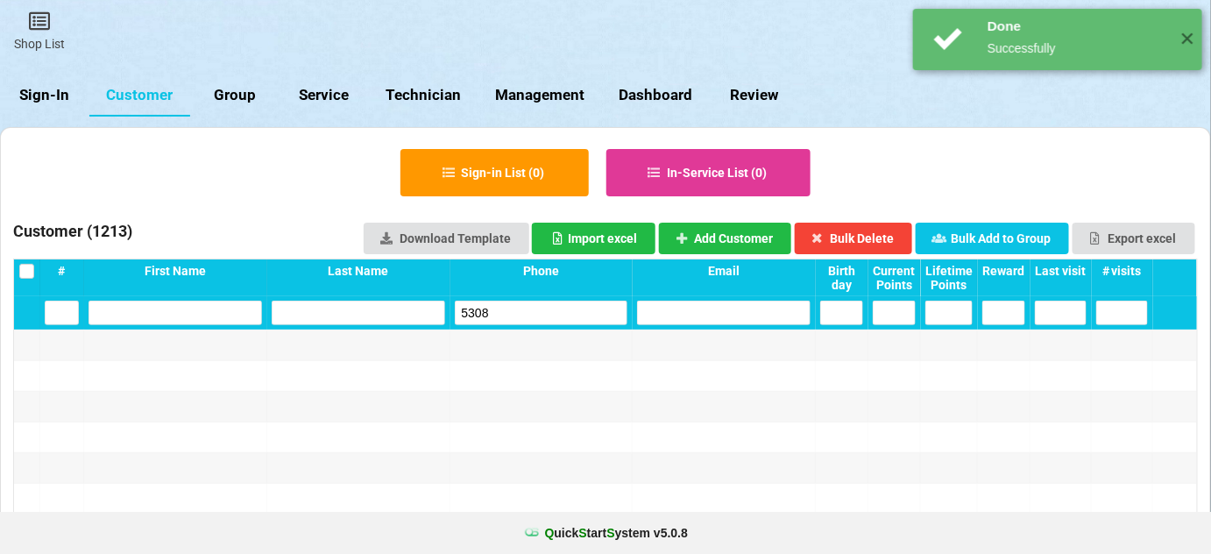
click at [528, 313] on input "5308" at bounding box center [542, 313] width 174 height 25
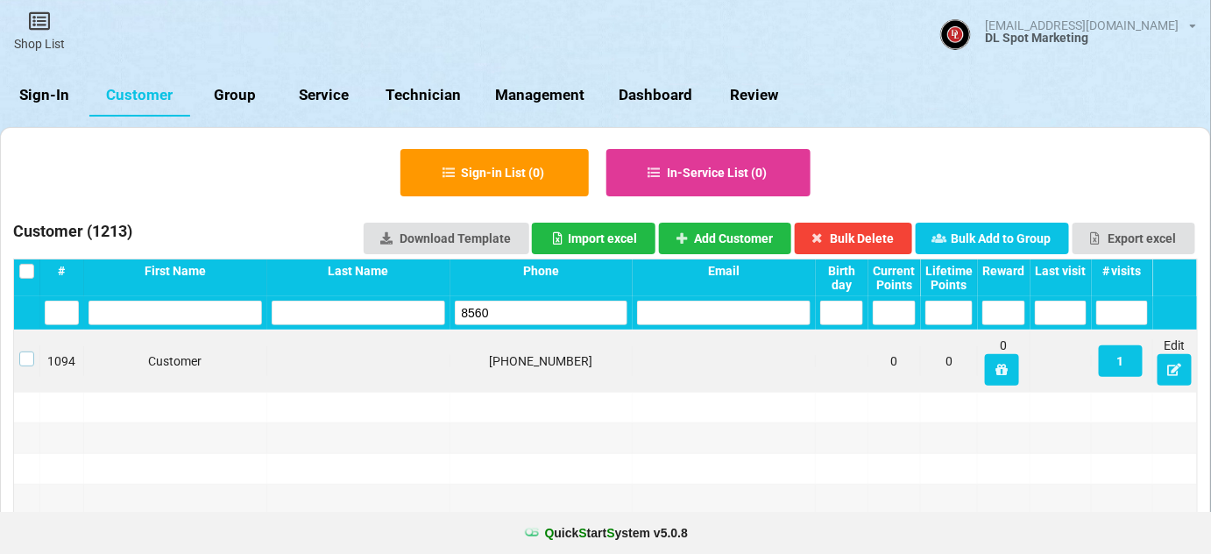
click at [19, 351] on div at bounding box center [26, 358] width 15 height 15
click at [864, 230] on button "Bulk Delete" at bounding box center [854, 239] width 118 height 32
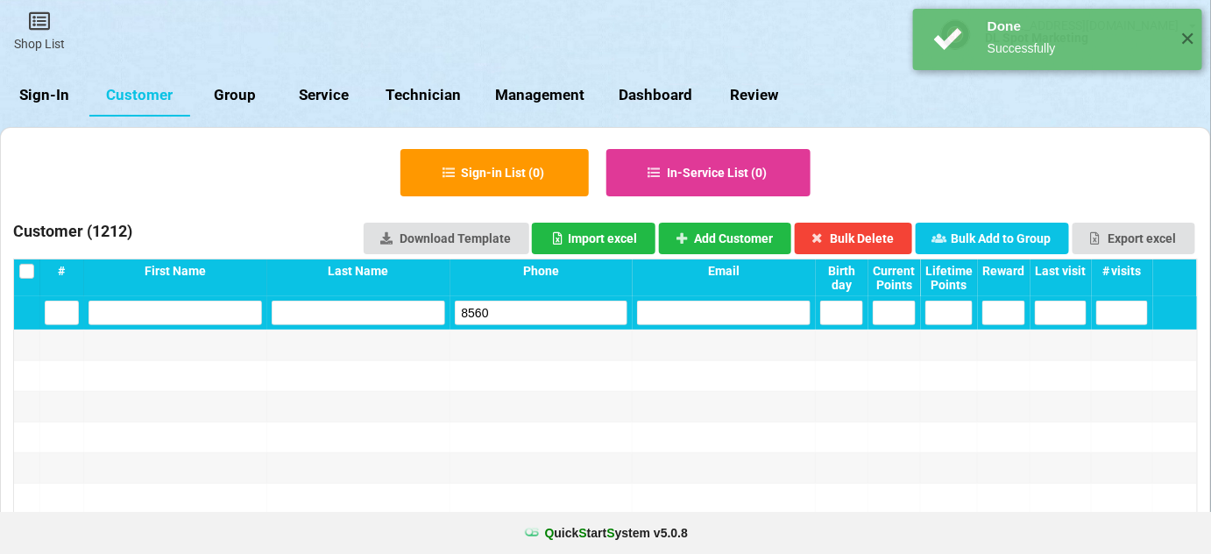
click at [549, 301] on input "8560" at bounding box center [542, 313] width 174 height 25
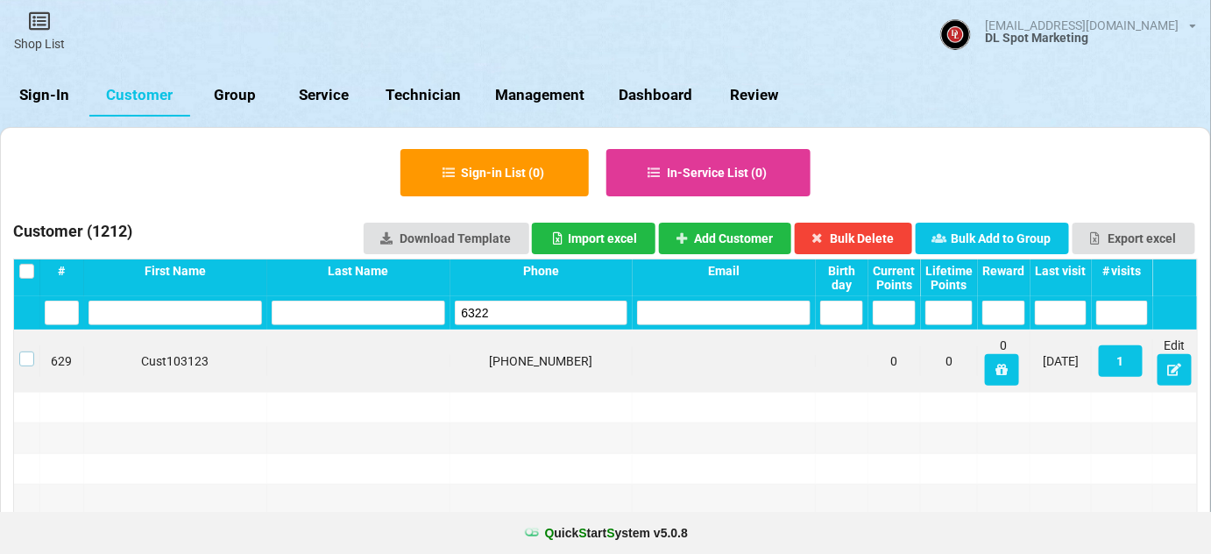
click at [24, 351] on label at bounding box center [26, 351] width 15 height 0
click at [865, 241] on button "Bulk Delete" at bounding box center [854, 239] width 118 height 32
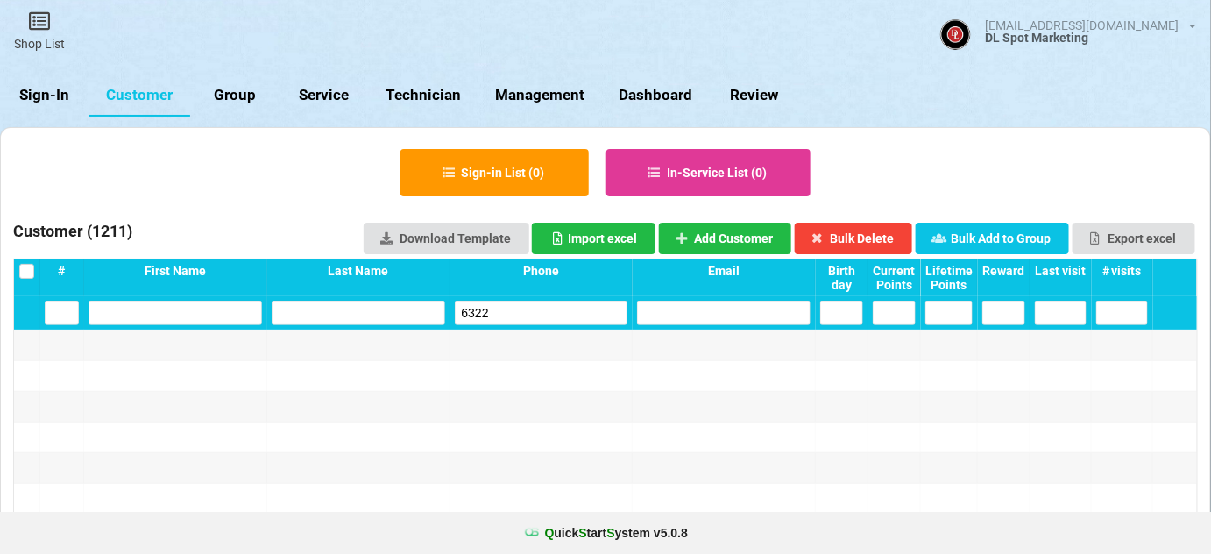
click at [540, 315] on input "6322" at bounding box center [542, 313] width 174 height 25
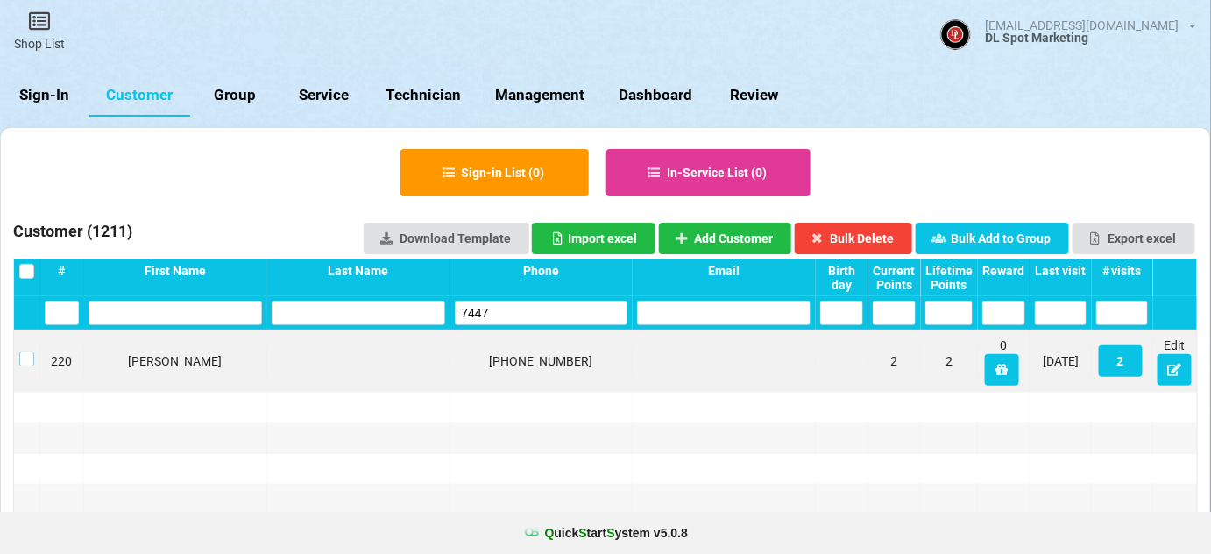
drag, startPoint x: 23, startPoint y: 358, endPoint x: 40, endPoint y: 359, distance: 17.6
click at [24, 351] on label at bounding box center [26, 351] width 15 height 0
click at [1122, 361] on button "2" at bounding box center [1121, 361] width 44 height 32
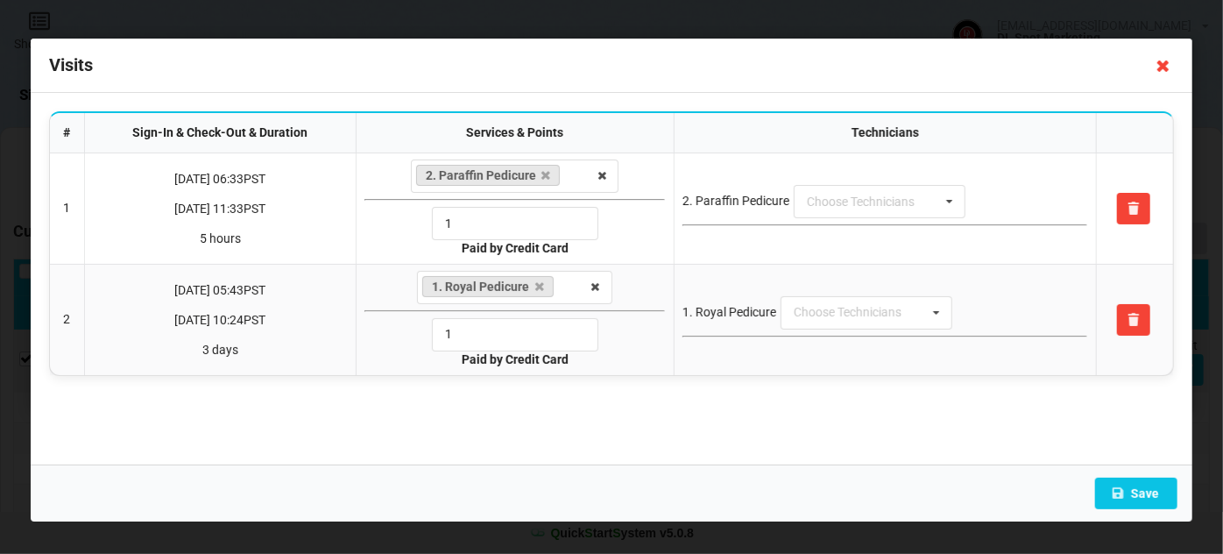
click at [1168, 63] on icon at bounding box center [1164, 66] width 28 height 28
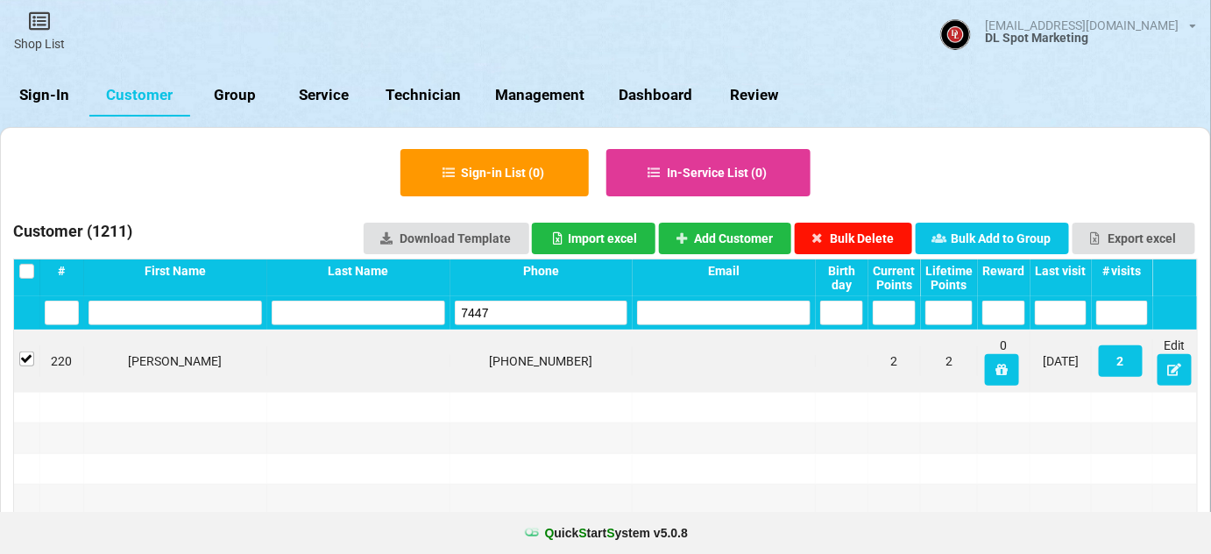
click at [872, 240] on button "Bulk Delete" at bounding box center [854, 239] width 118 height 32
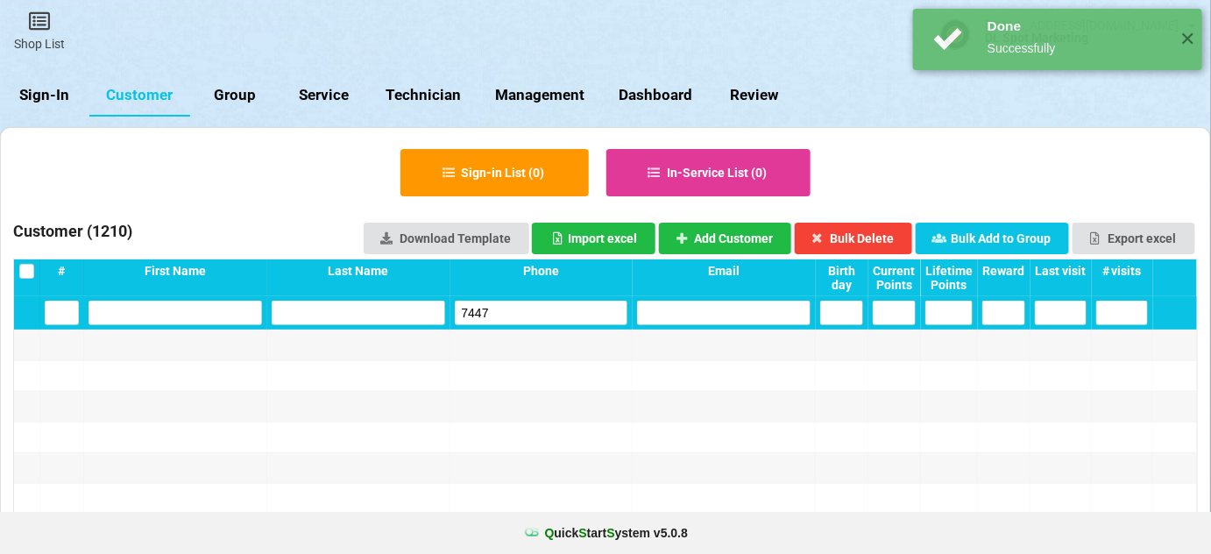
click at [557, 310] on input "7447" at bounding box center [542, 313] width 174 height 25
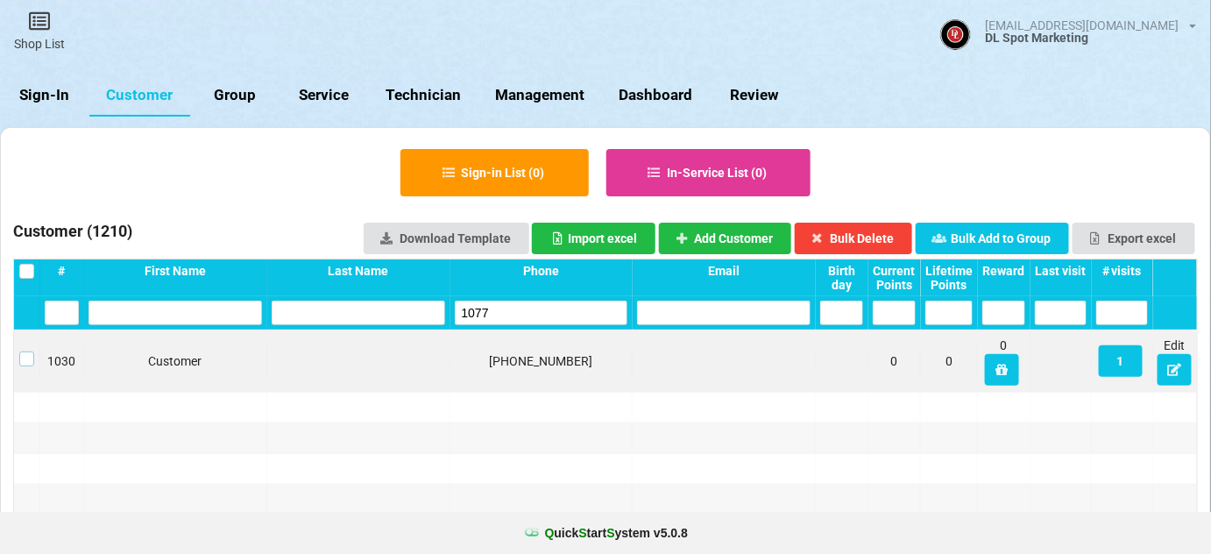
click at [26, 351] on label at bounding box center [26, 351] width 15 height 0
click at [877, 235] on button "Bulk Delete" at bounding box center [854, 239] width 118 height 32
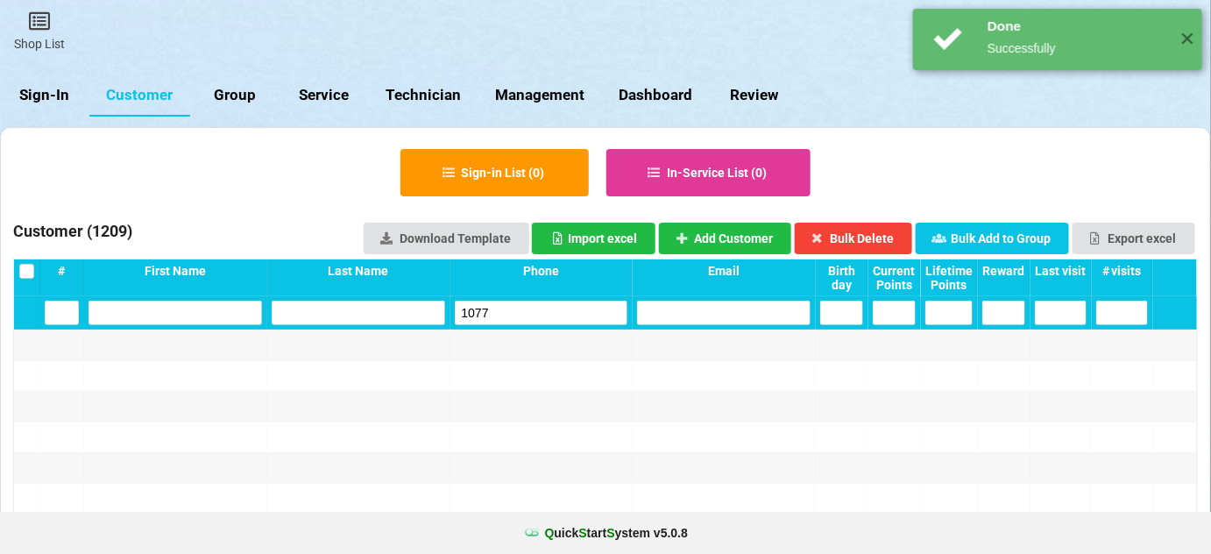
click at [533, 312] on input "1077" at bounding box center [542, 313] width 174 height 25
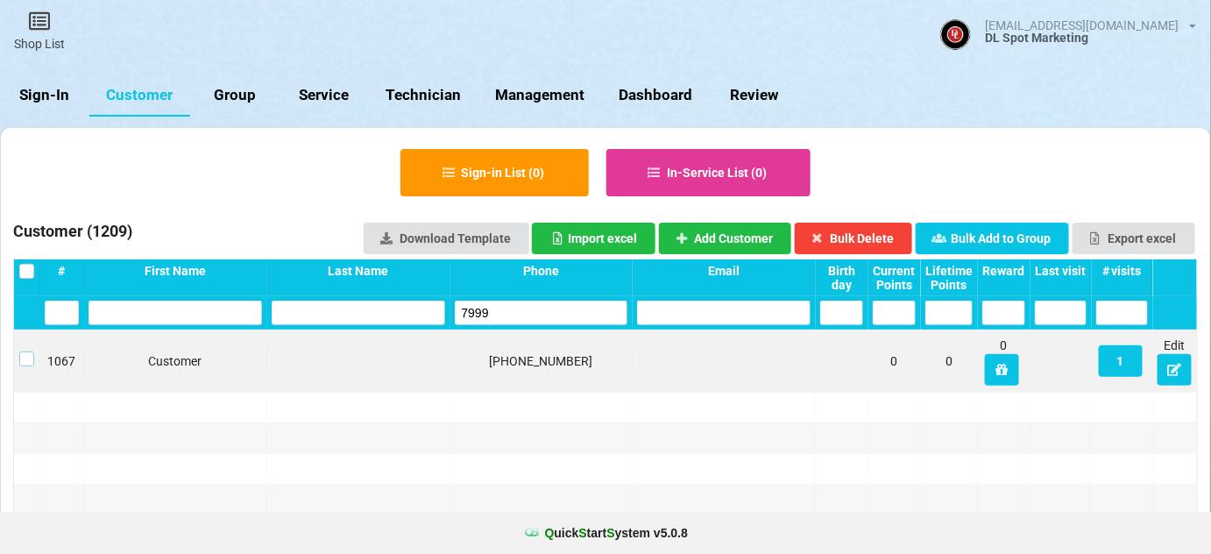
drag, startPoint x: 25, startPoint y: 357, endPoint x: 41, endPoint y: 357, distance: 15.8
click at [25, 351] on label at bounding box center [26, 351] width 15 height 0
click at [895, 237] on button "Bulk Delete" at bounding box center [854, 239] width 118 height 32
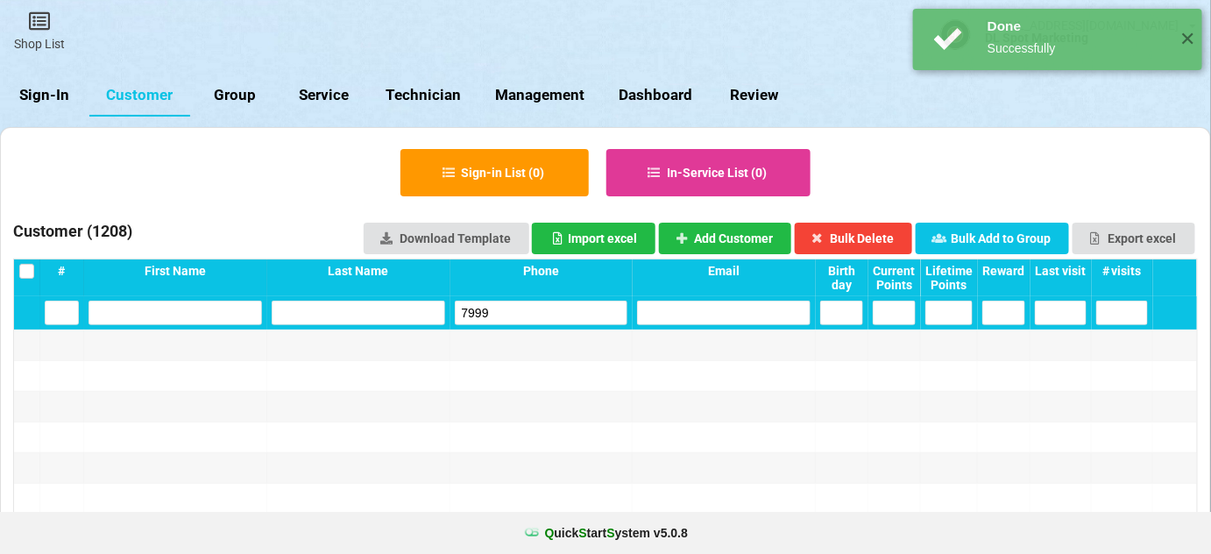
click at [546, 310] on input "7999" at bounding box center [542, 313] width 174 height 25
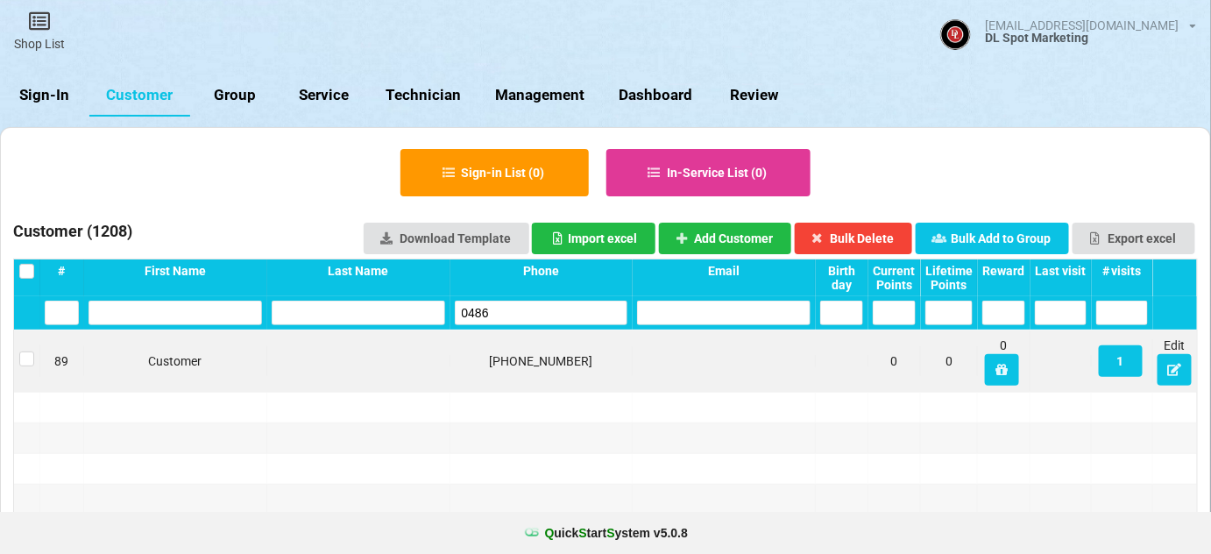
click at [25, 350] on div at bounding box center [27, 361] width 26 height 32
click at [30, 351] on label at bounding box center [26, 351] width 15 height 0
click at [860, 231] on button "Bulk Delete" at bounding box center [854, 239] width 118 height 32
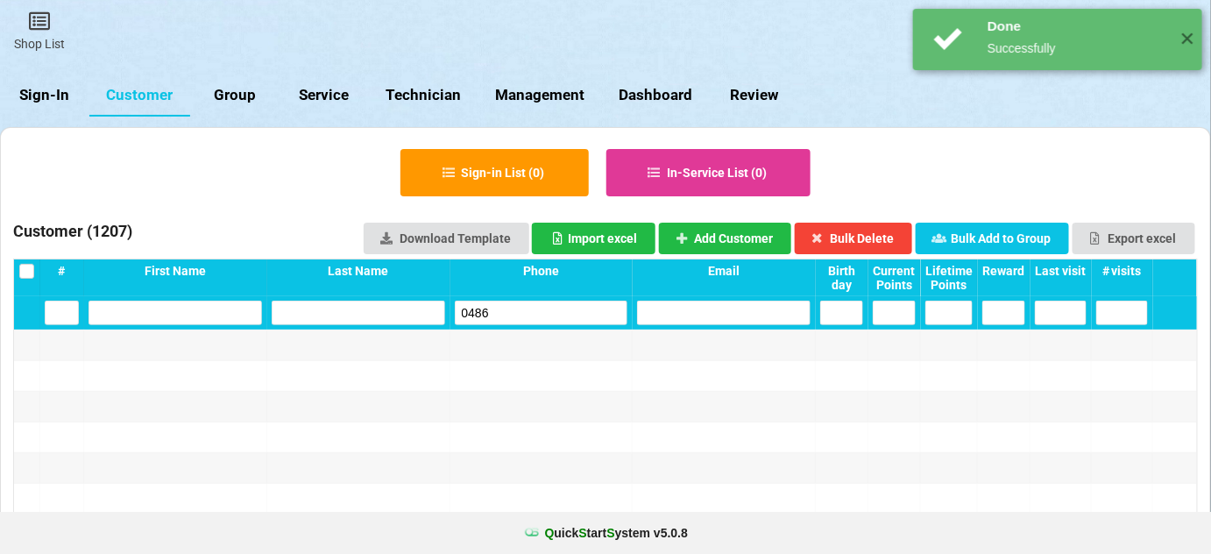
click at [509, 315] on input "0486" at bounding box center [542, 313] width 174 height 25
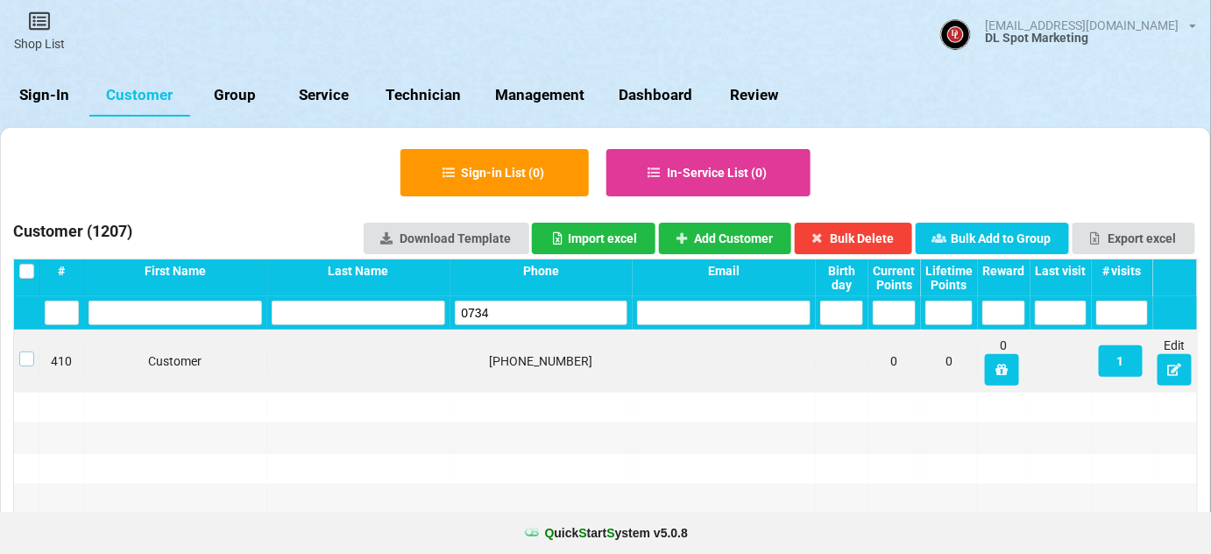
click at [27, 351] on label at bounding box center [26, 351] width 15 height 0
click at [881, 229] on button "Bulk Delete" at bounding box center [854, 239] width 118 height 32
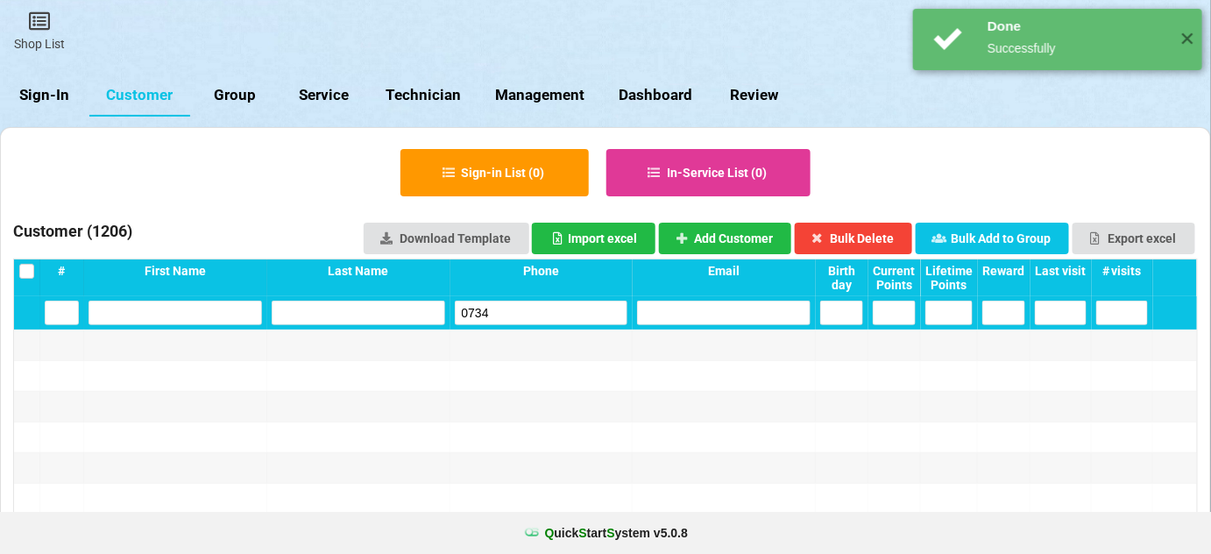
click at [534, 311] on input "0734" at bounding box center [542, 313] width 174 height 25
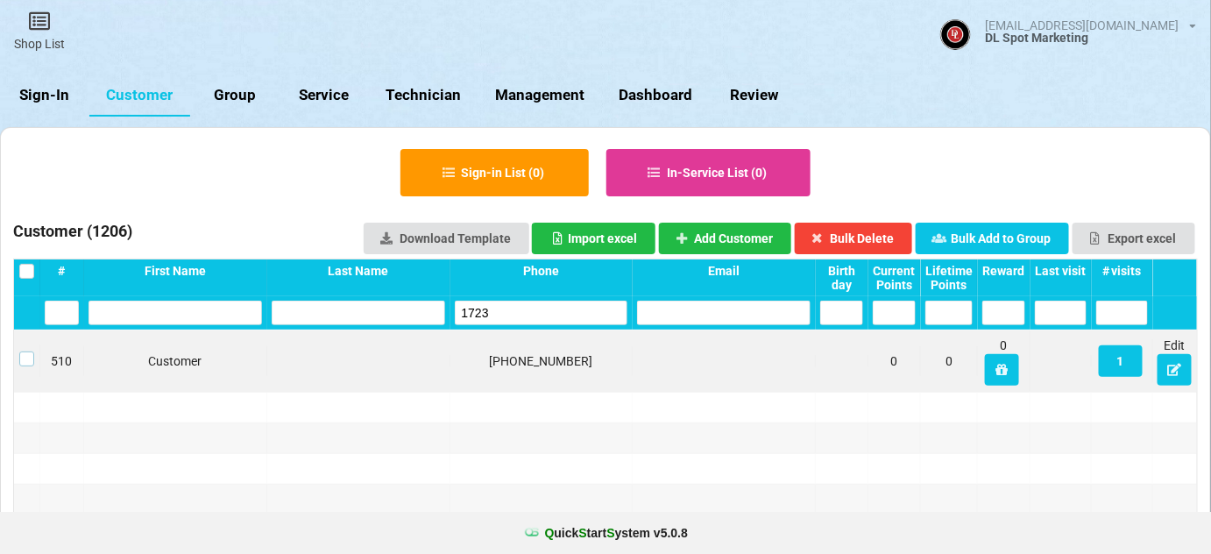
click at [25, 351] on label at bounding box center [26, 351] width 15 height 0
drag, startPoint x: 873, startPoint y: 241, endPoint x: 862, endPoint y: 244, distance: 11.1
click at [874, 240] on button "Bulk Delete" at bounding box center [854, 239] width 118 height 32
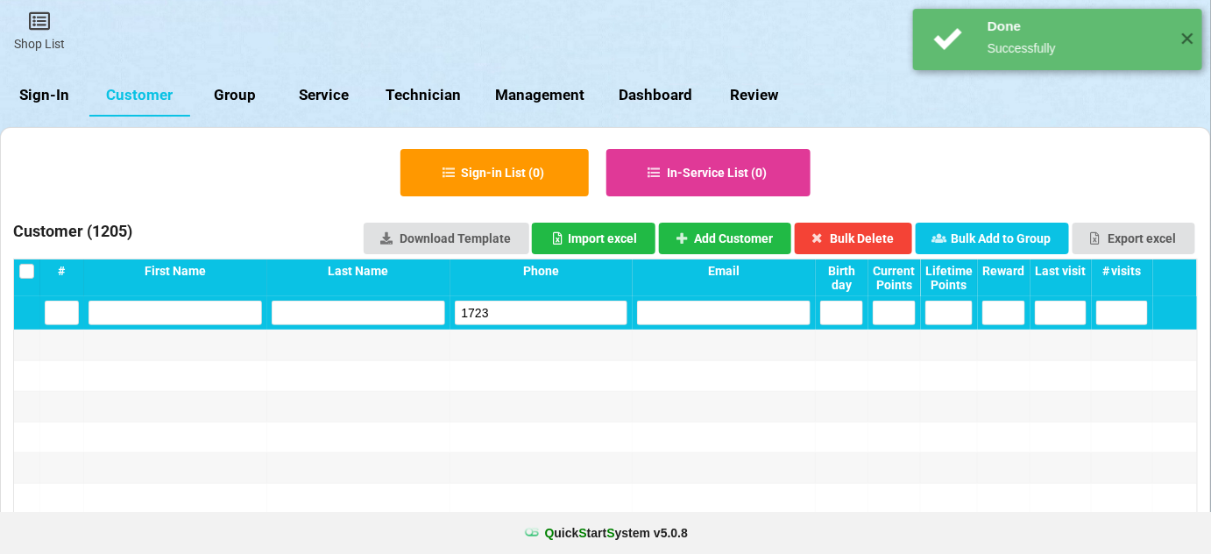
click at [523, 308] on input "1723" at bounding box center [542, 313] width 174 height 25
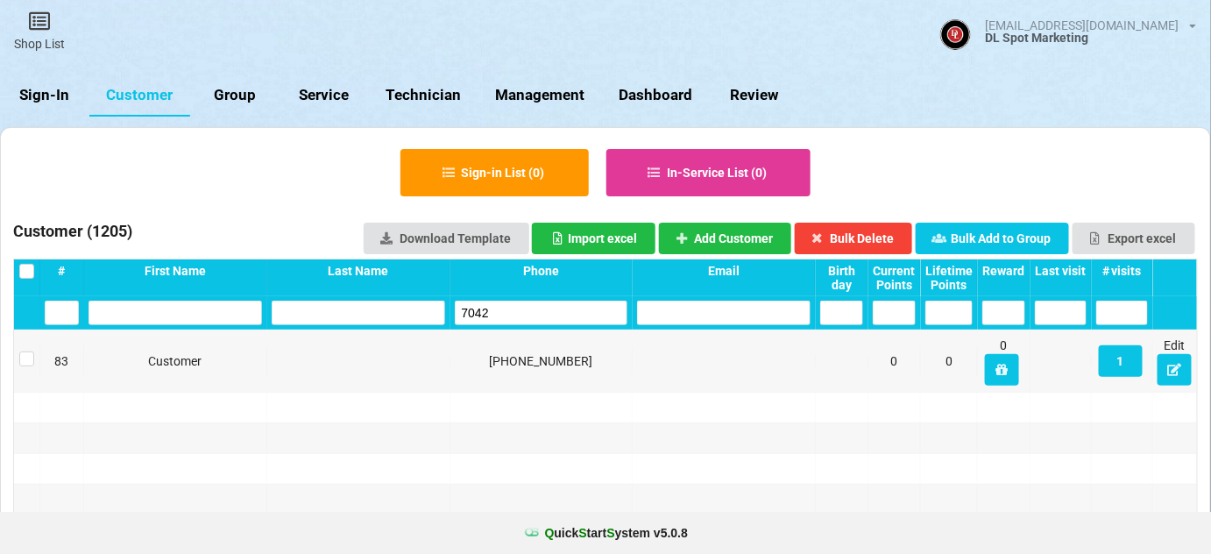
type input "7042"
drag, startPoint x: 512, startPoint y: 315, endPoint x: 393, endPoint y: 330, distance: 120.1
click at [399, 327] on div "7042" at bounding box center [605, 312] width 1183 height 33
click at [51, 90] on link "Sign-In" at bounding box center [44, 95] width 89 height 42
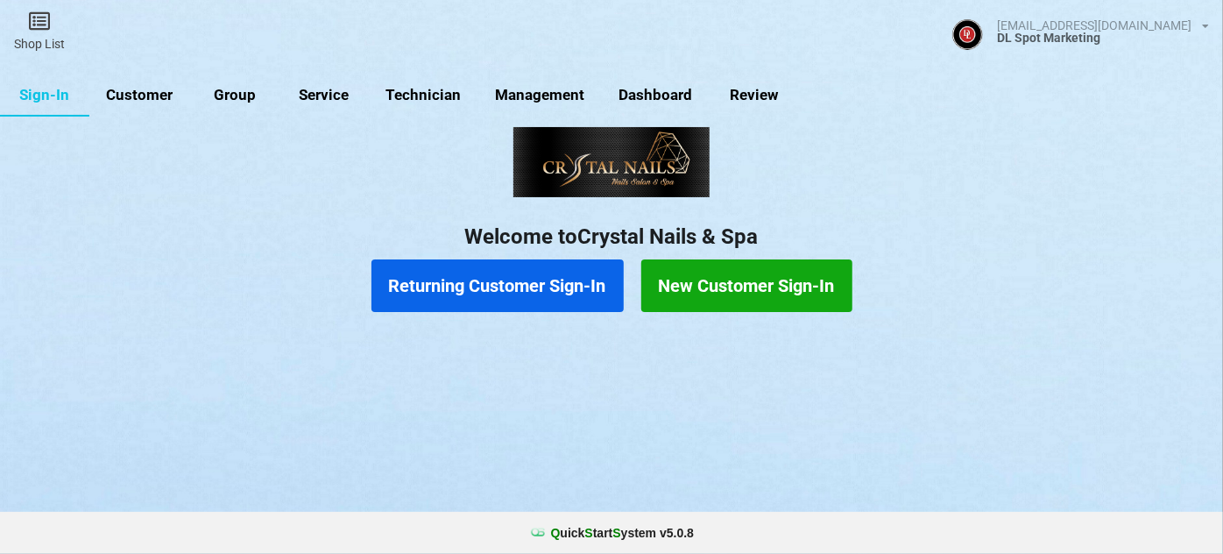
click at [126, 102] on link "Customer" at bounding box center [139, 95] width 101 height 42
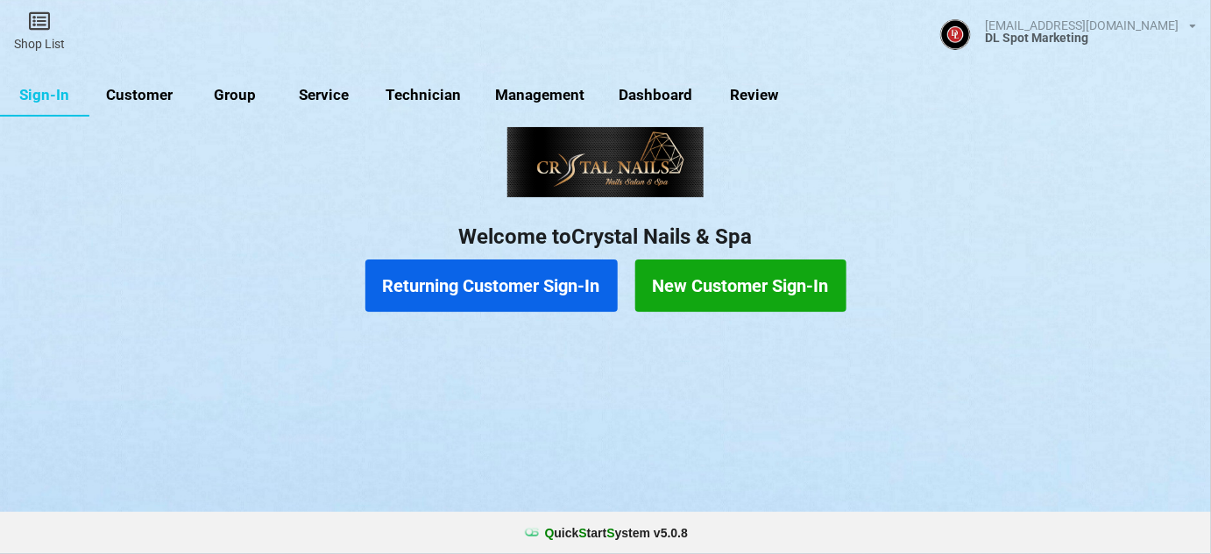
select select "25"
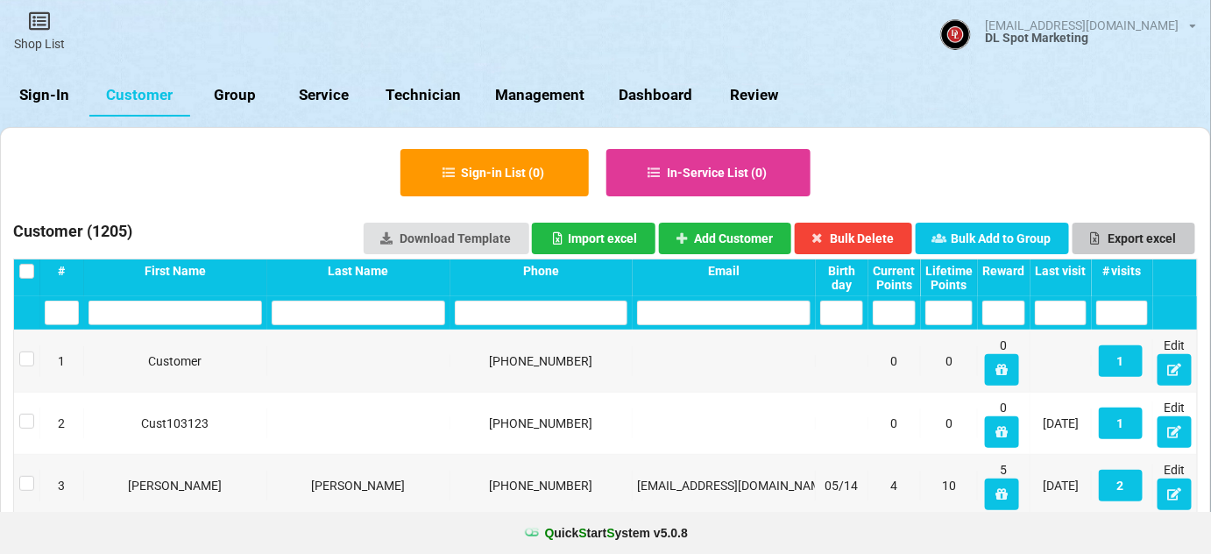
click at [1137, 235] on button "Export excel" at bounding box center [1134, 239] width 123 height 32
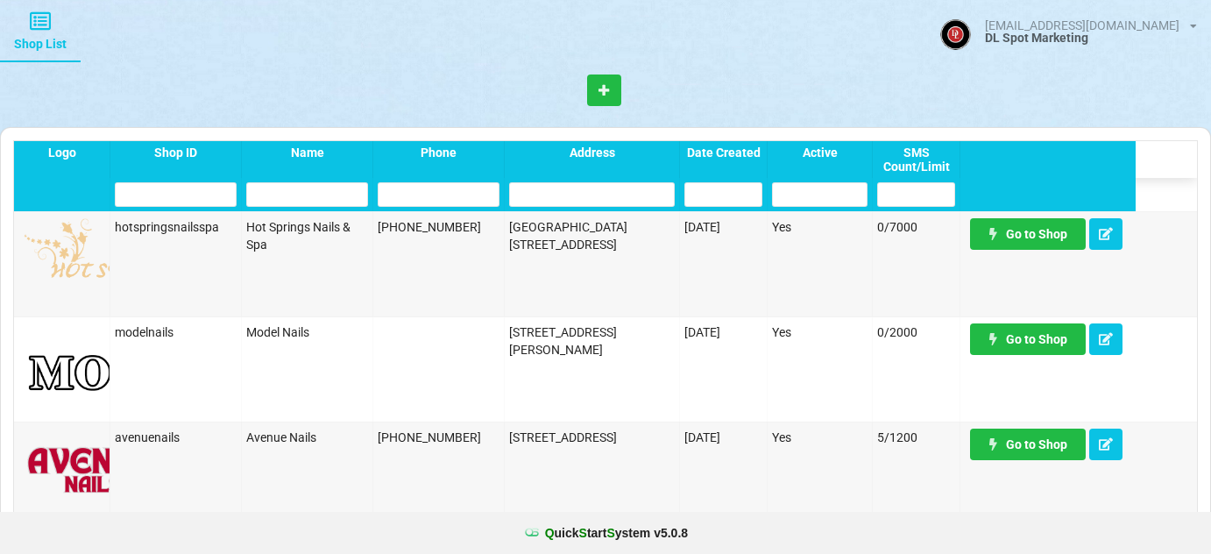
select select "25"
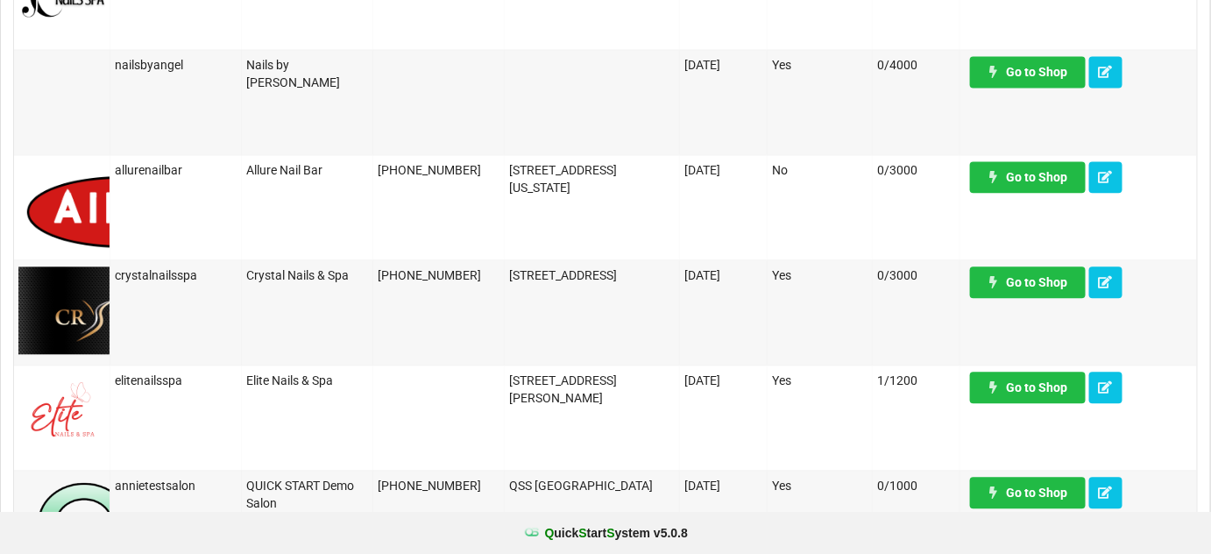
scroll to position [1381, 0]
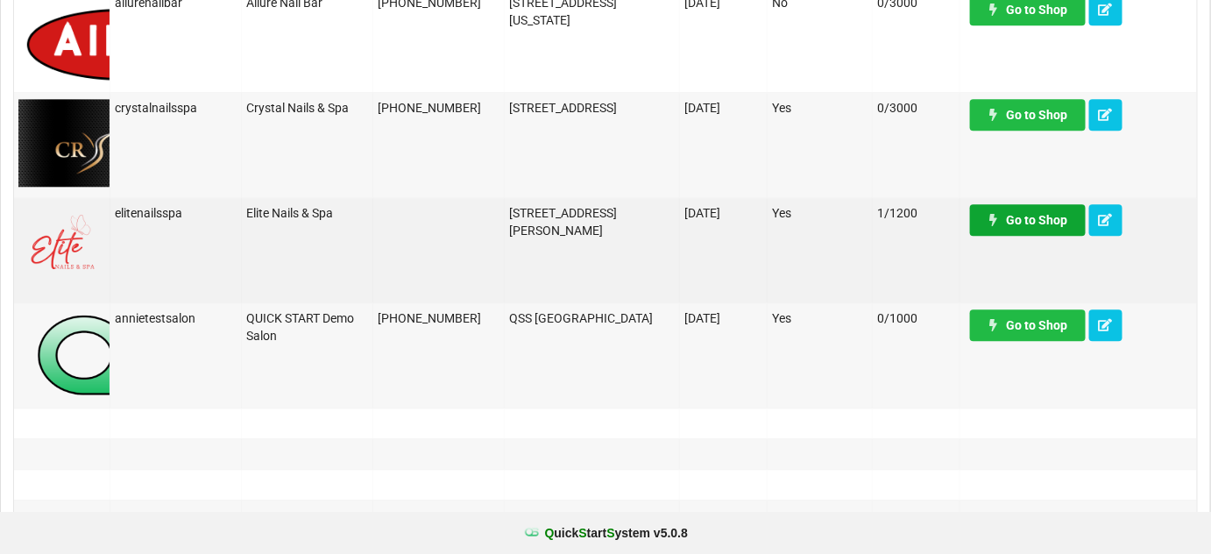
click at [1038, 219] on link "Go to Shop" at bounding box center [1028, 220] width 116 height 32
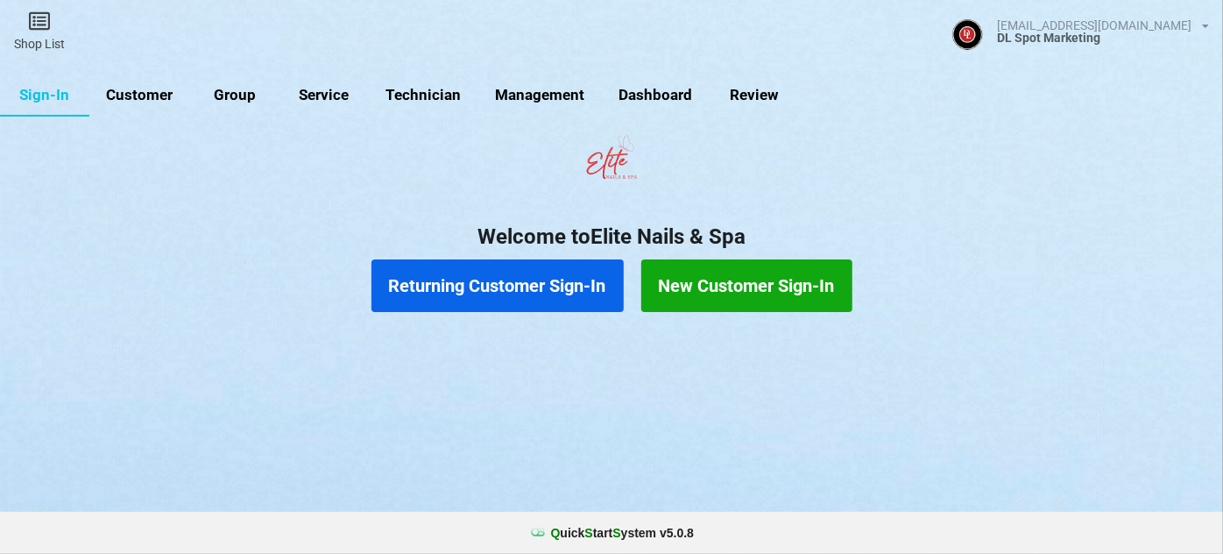
click at [140, 95] on link "Customer" at bounding box center [139, 95] width 101 height 42
select select "25"
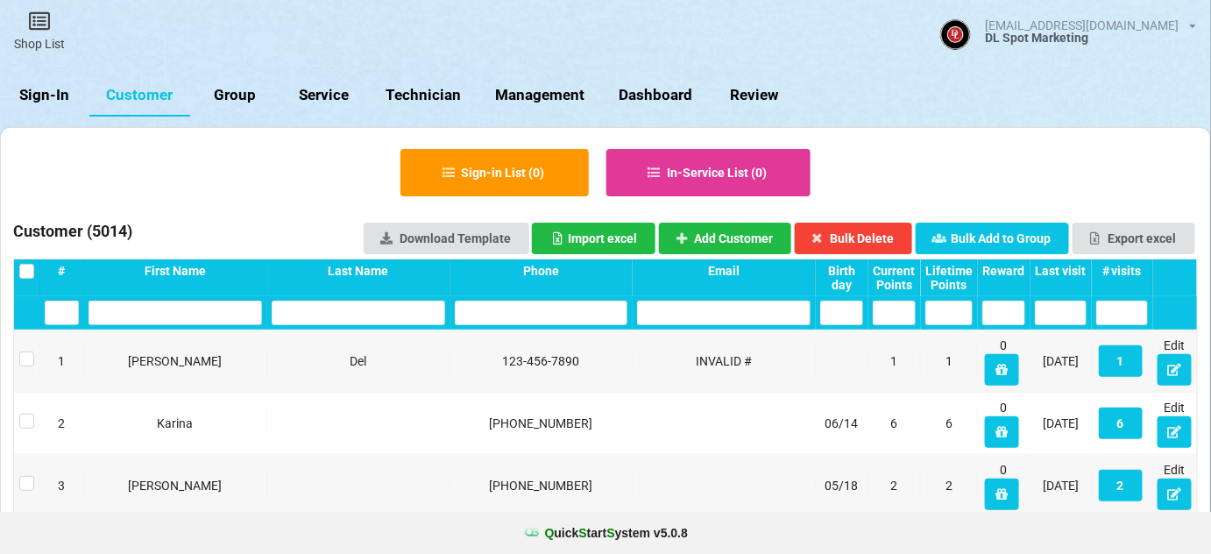
click at [521, 309] on input "text" at bounding box center [542, 313] width 174 height 25
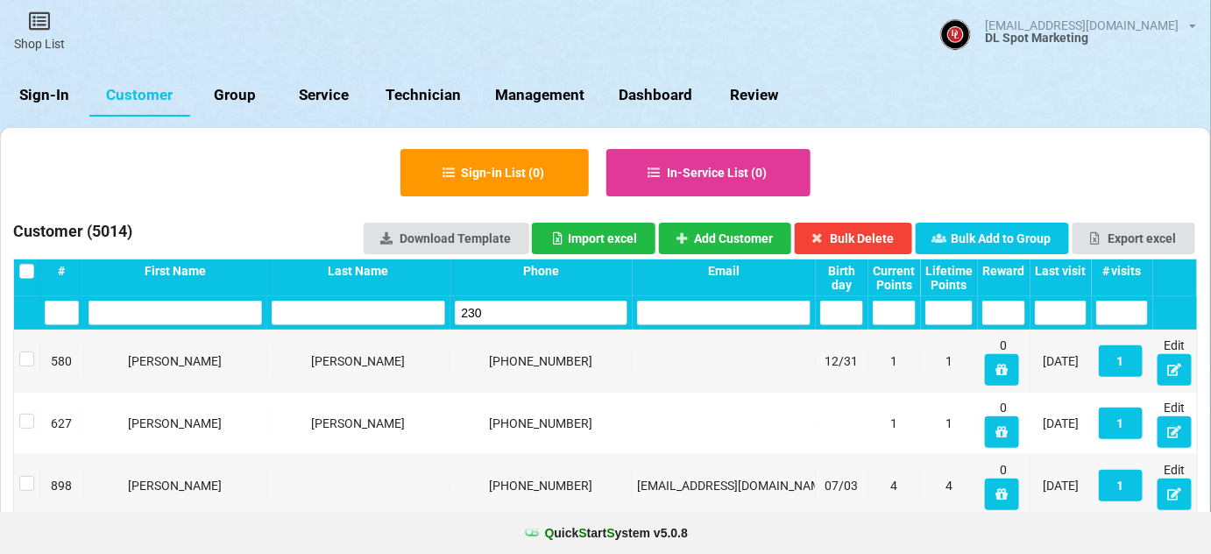
type input "2307"
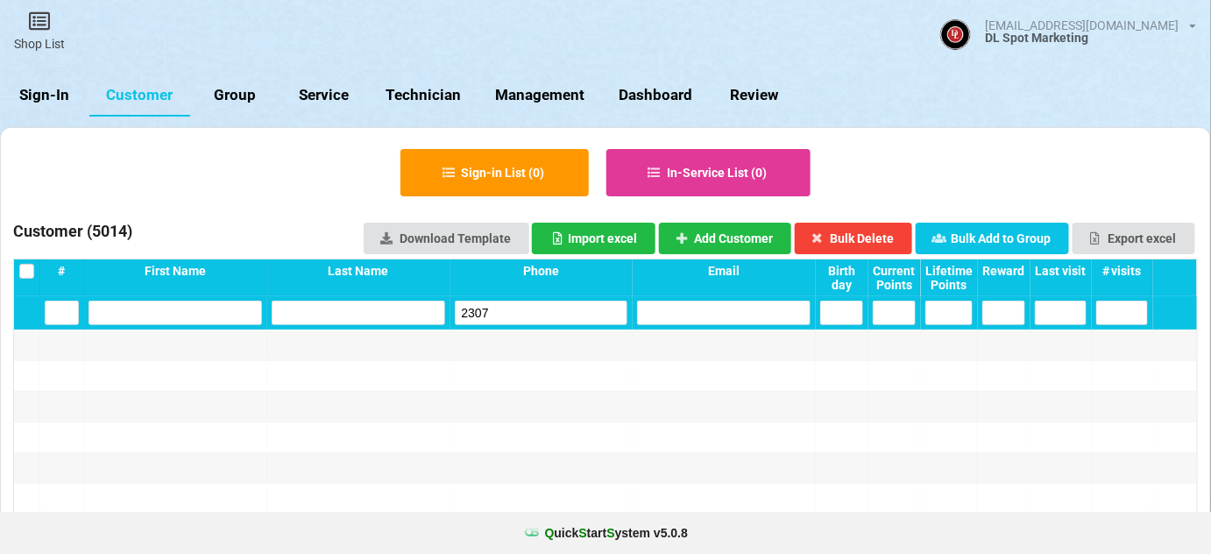
drag, startPoint x: 510, startPoint y: 314, endPoint x: 436, endPoint y: 324, distance: 75.2
click at [439, 323] on div "2307" at bounding box center [605, 312] width 1183 height 33
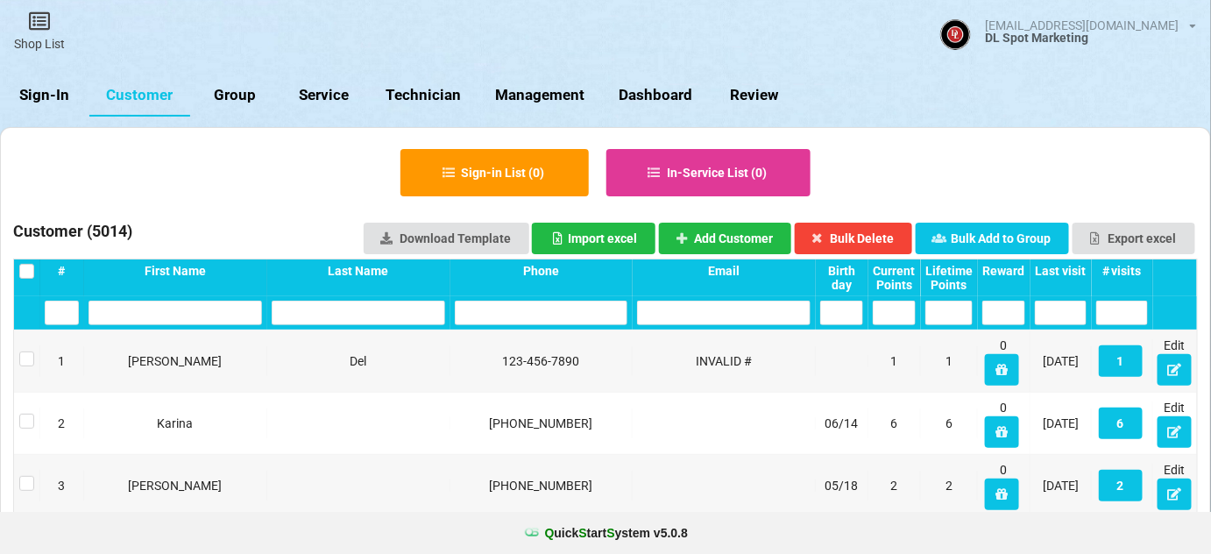
click at [63, 98] on link "Sign-In" at bounding box center [44, 95] width 89 height 42
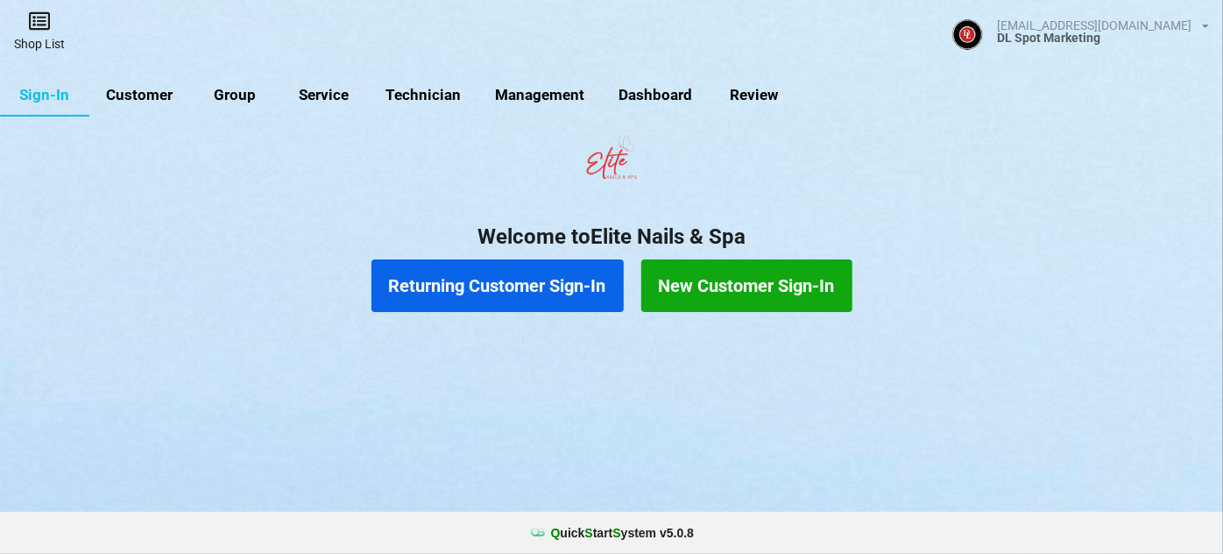
click at [44, 35] on link "Shop List" at bounding box center [39, 31] width 79 height 62
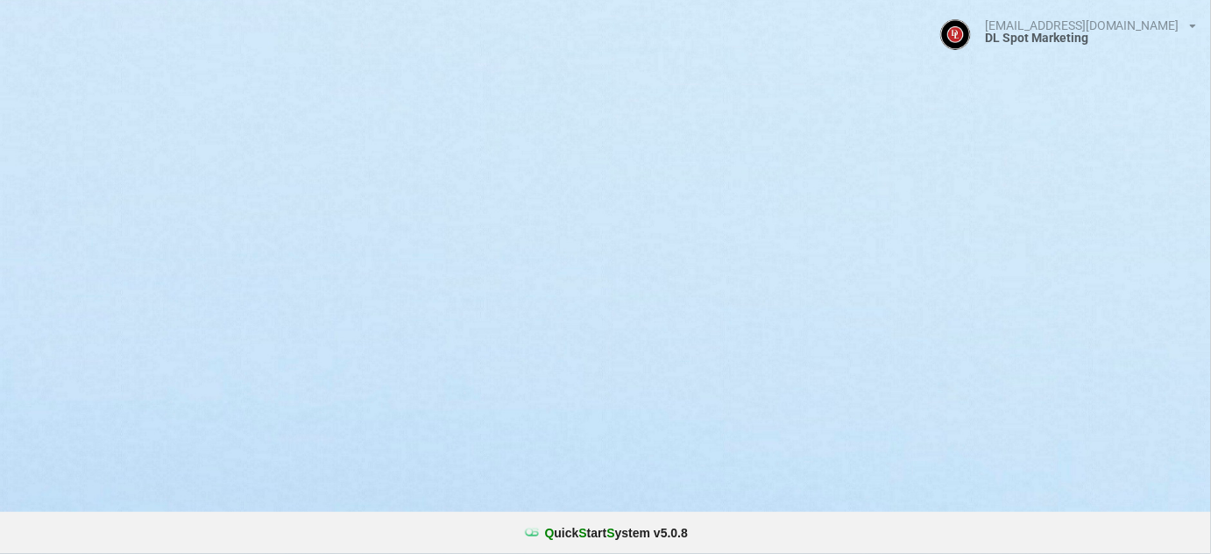
select select "25"
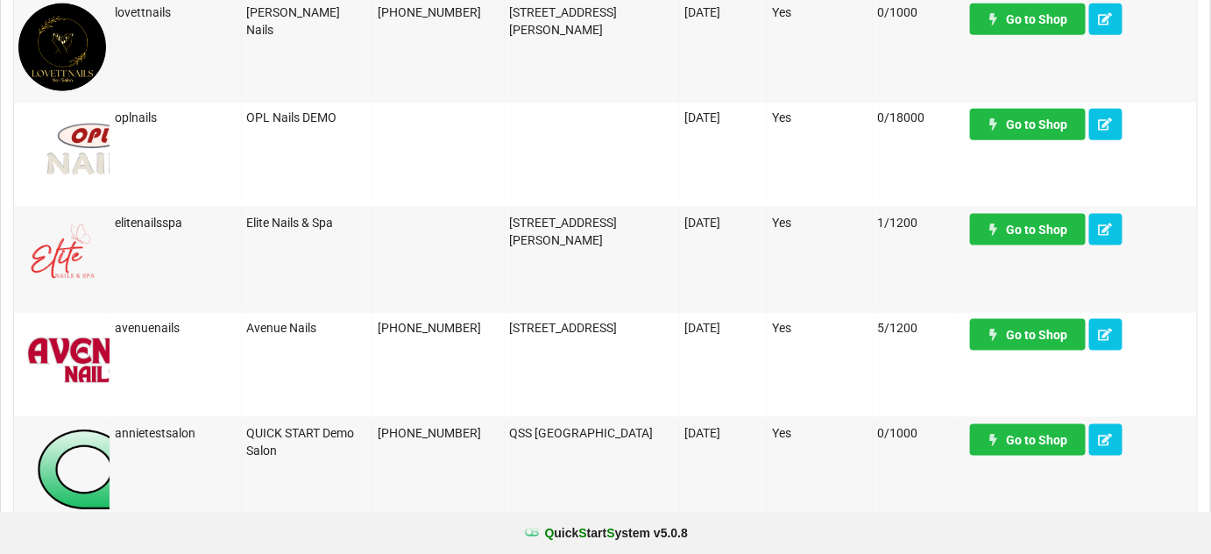
scroll to position [637, 0]
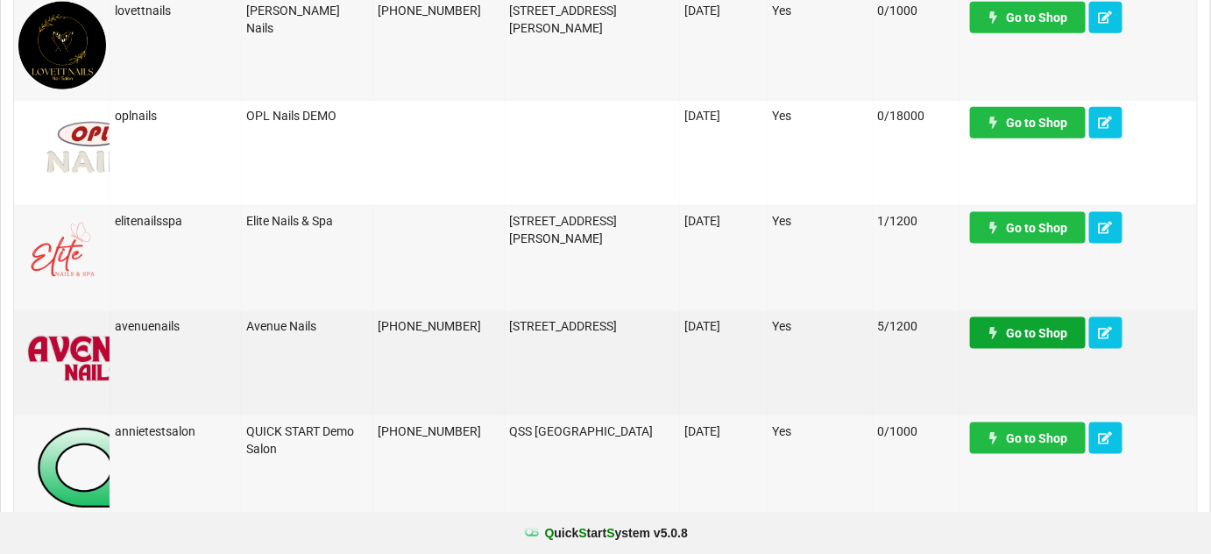
click at [1025, 337] on link "Go to Shop" at bounding box center [1028, 333] width 116 height 32
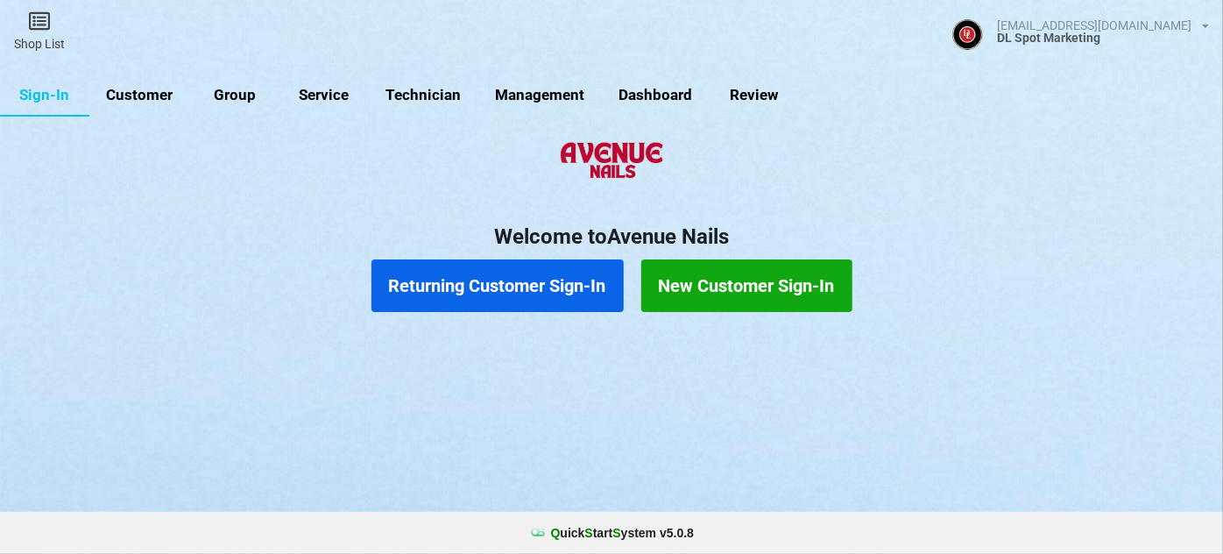
click at [146, 93] on link "Customer" at bounding box center [139, 95] width 101 height 42
select select "25"
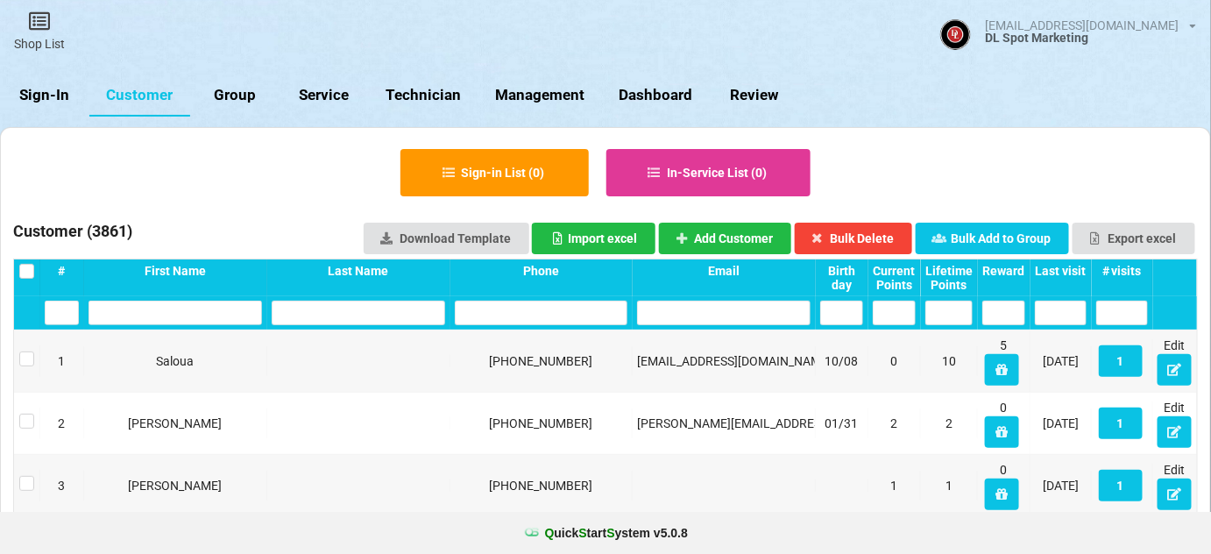
click at [523, 306] on input "text" at bounding box center [542, 313] width 174 height 25
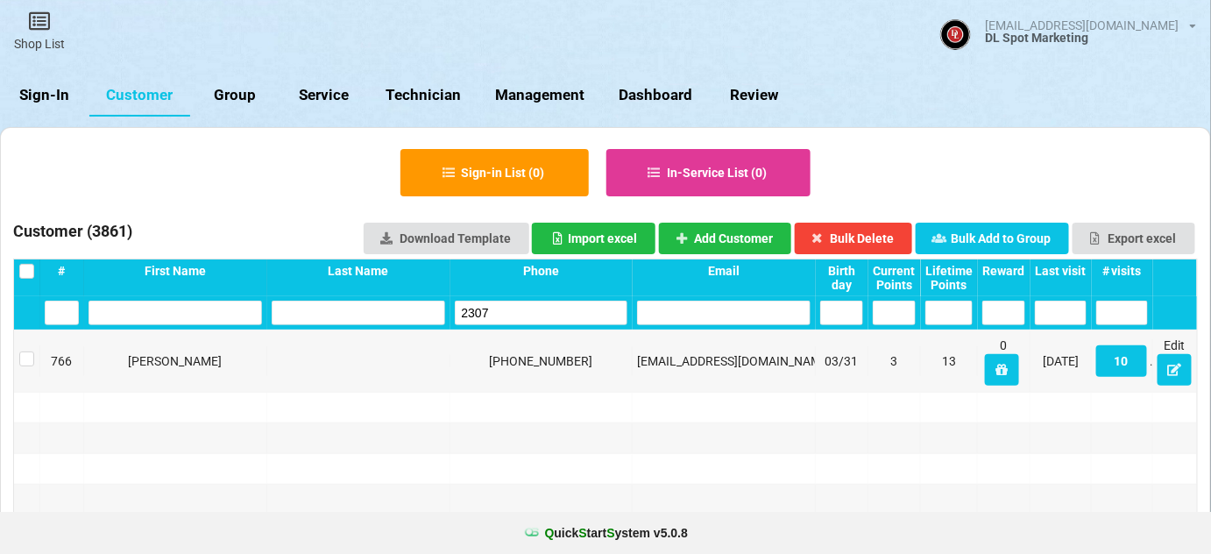
type input "2307"
click at [49, 97] on link "Sign-In" at bounding box center [44, 95] width 89 height 42
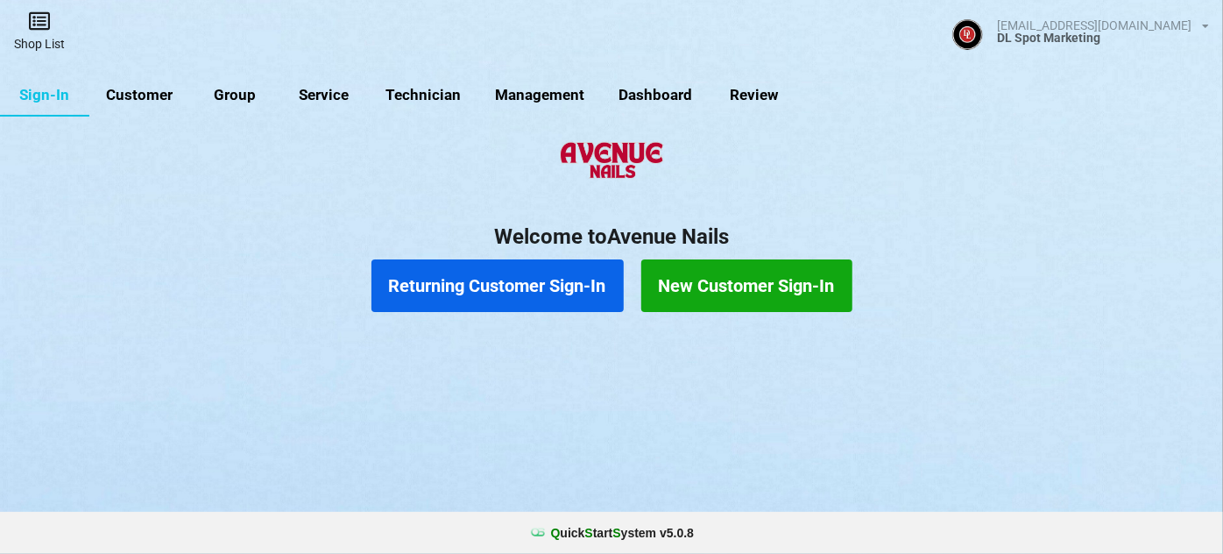
click at [35, 32] on link "Shop List" at bounding box center [39, 31] width 79 height 62
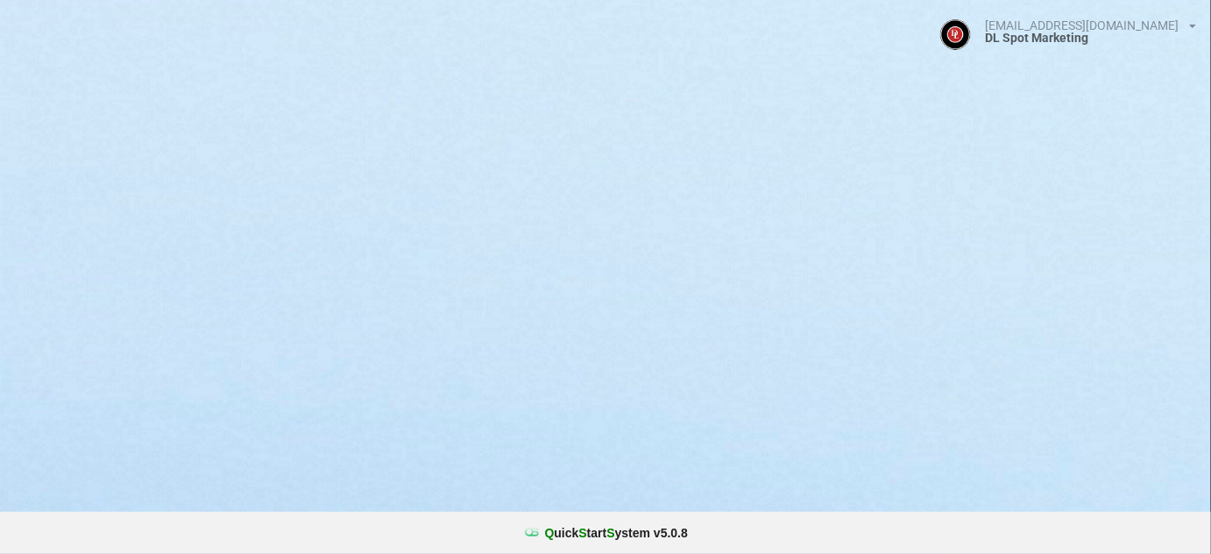
select select "25"
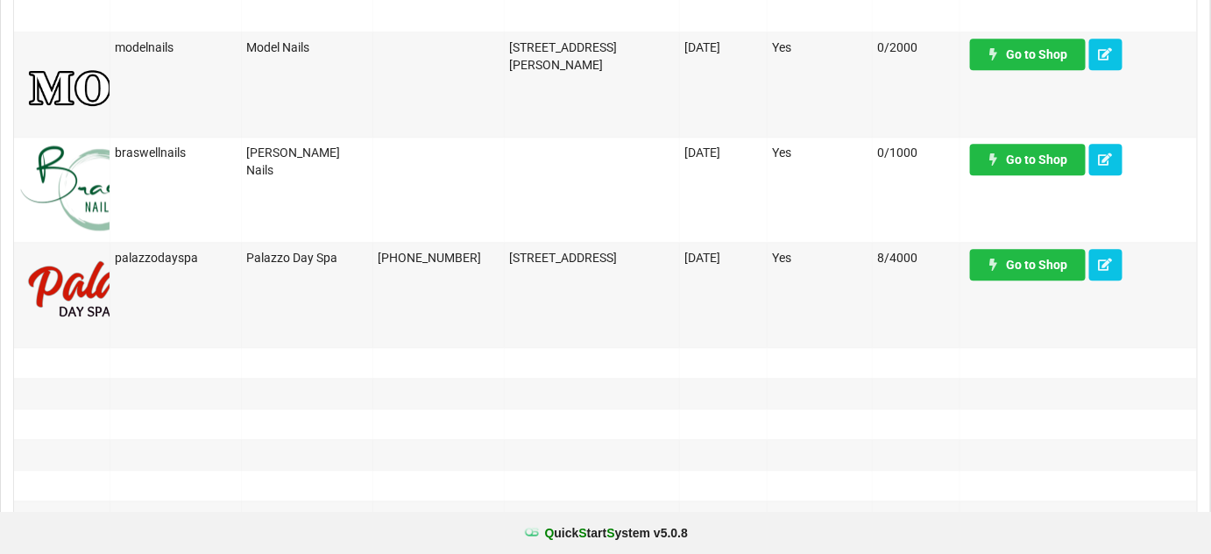
scroll to position [1486, 0]
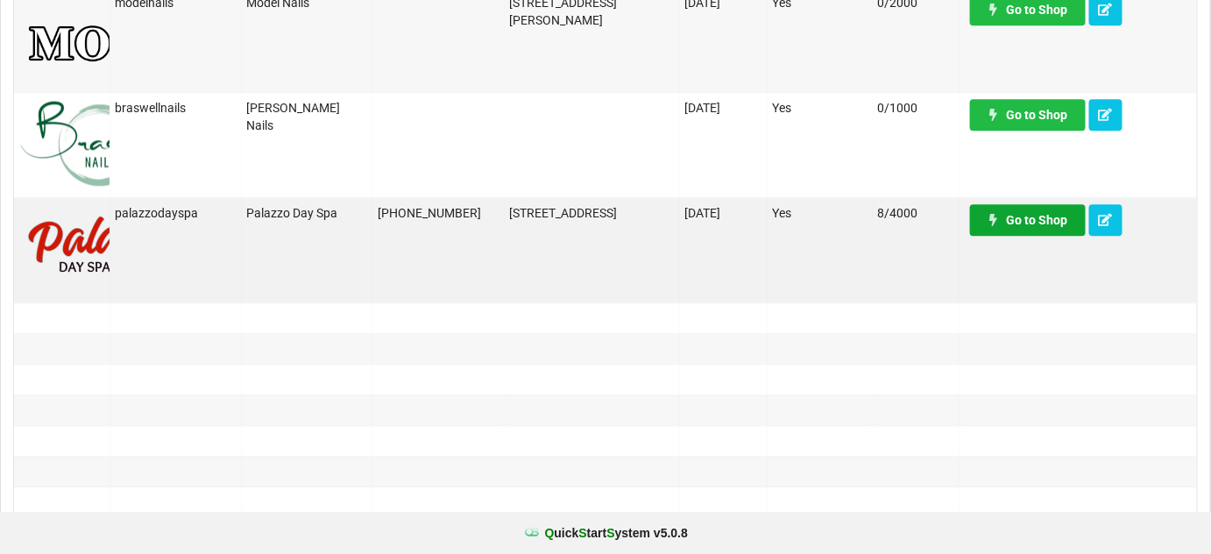
click at [1028, 226] on link "Go to Shop" at bounding box center [1028, 220] width 116 height 32
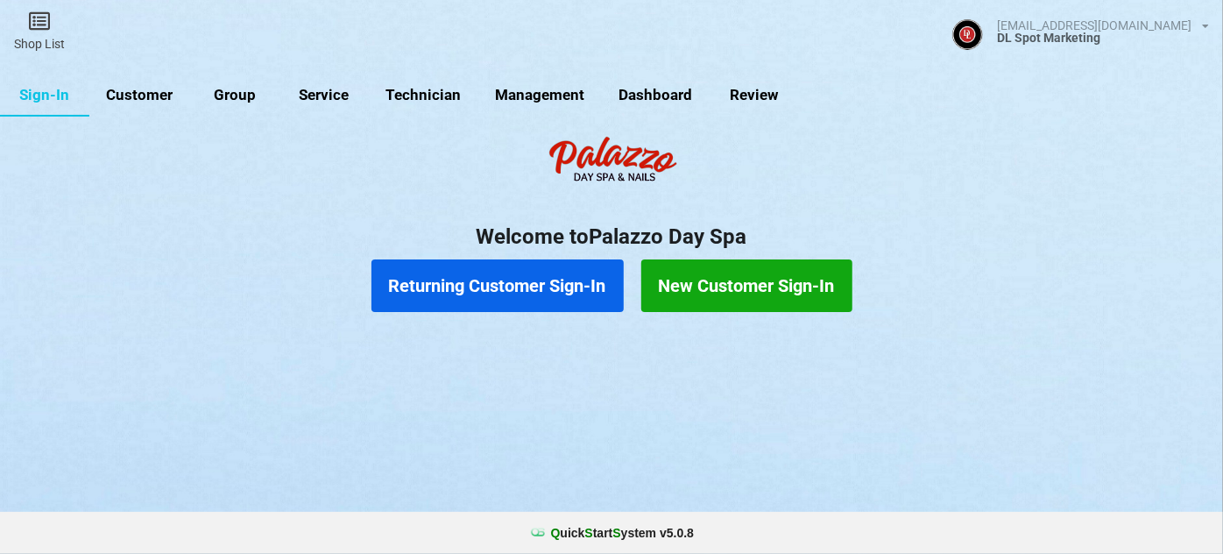
click at [147, 95] on link "Customer" at bounding box center [139, 95] width 101 height 42
select select "25"
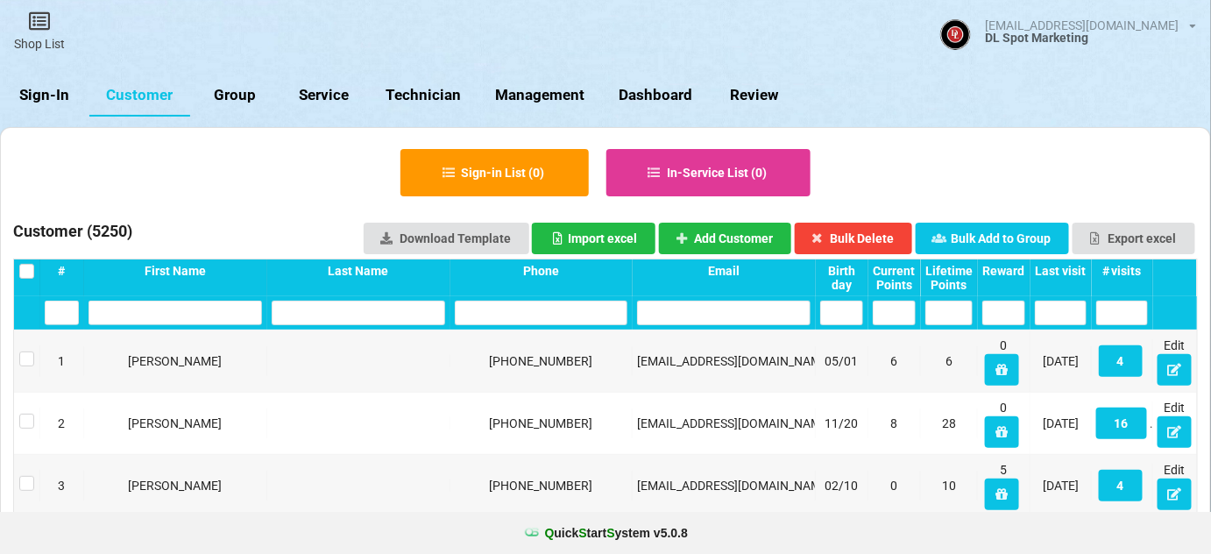
click at [516, 310] on input "text" at bounding box center [542, 313] width 174 height 25
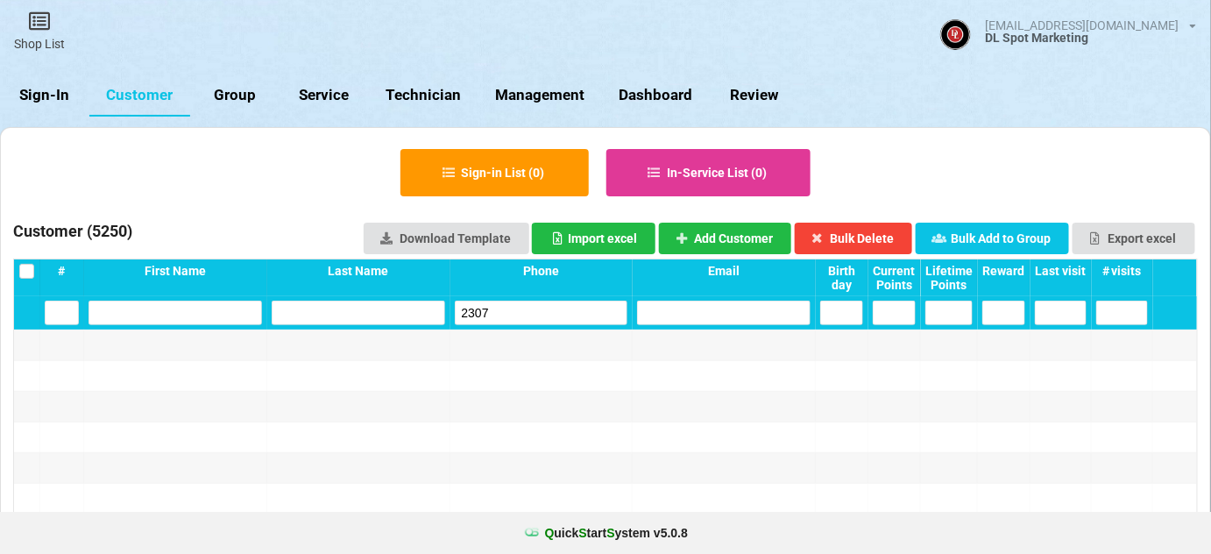
type input "2307"
click at [36, 106] on link "Sign-In" at bounding box center [44, 95] width 89 height 42
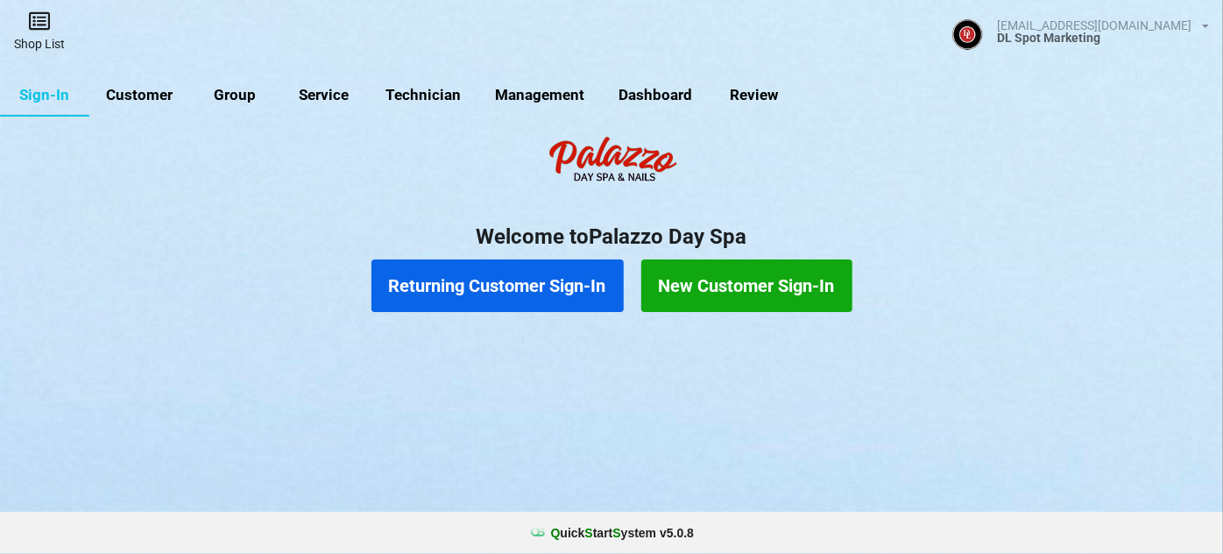
click at [36, 41] on link "Shop List" at bounding box center [39, 31] width 79 height 62
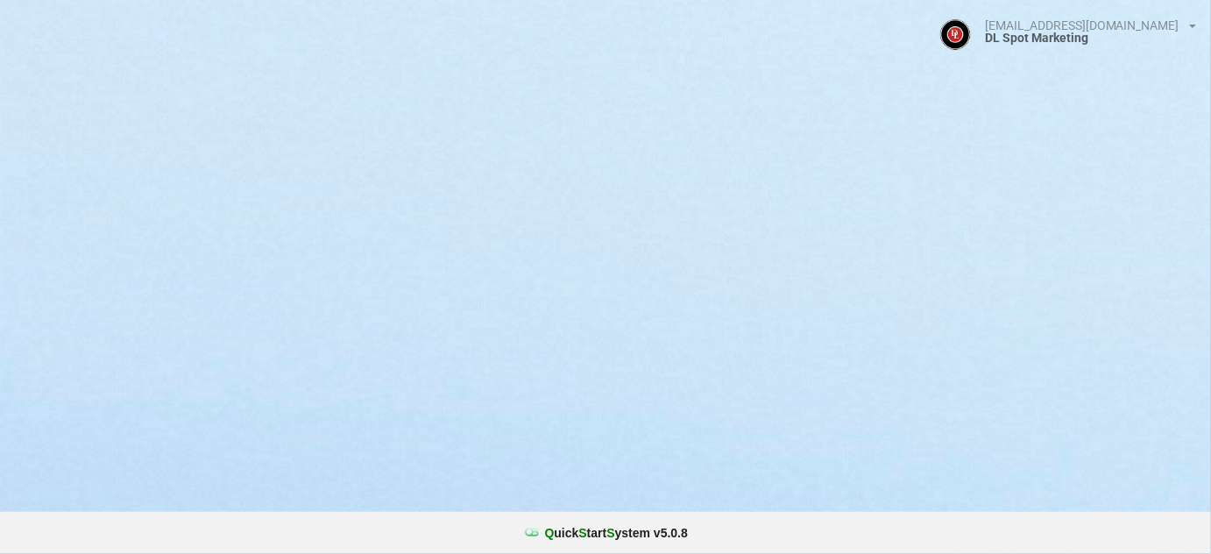
select select "25"
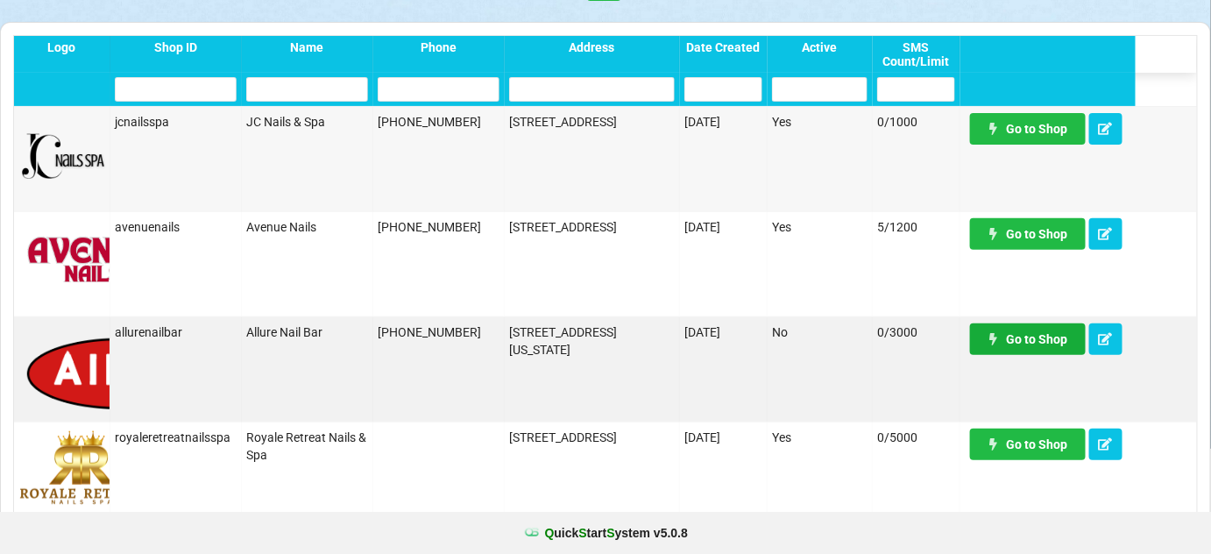
scroll to position [106, 0]
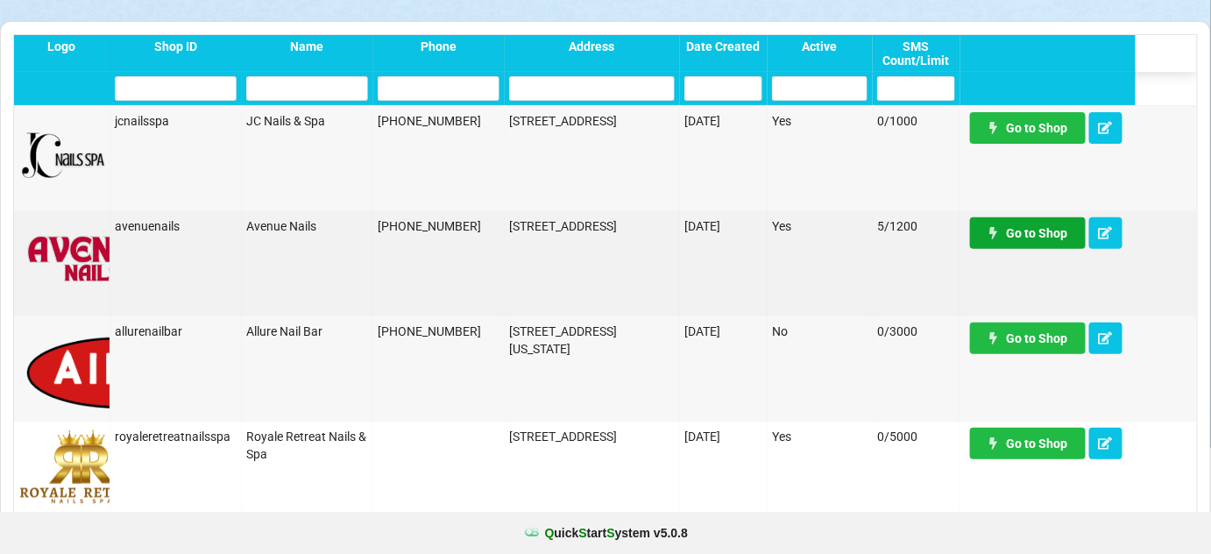
click at [1042, 230] on link "Go to Shop" at bounding box center [1028, 233] width 116 height 32
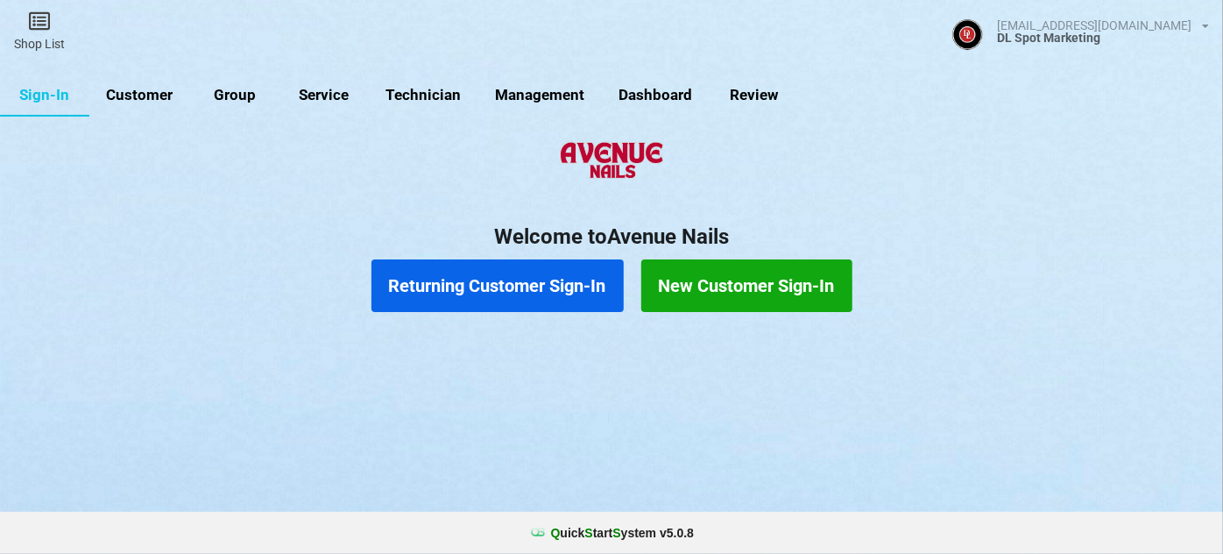
click at [154, 95] on link "Customer" at bounding box center [139, 95] width 101 height 42
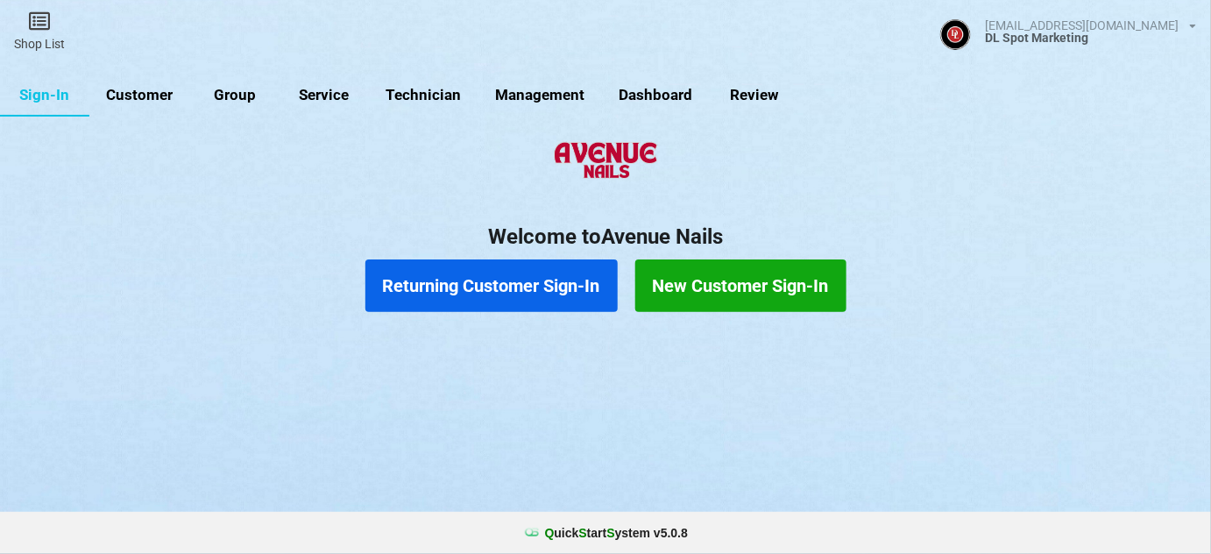
select select "25"
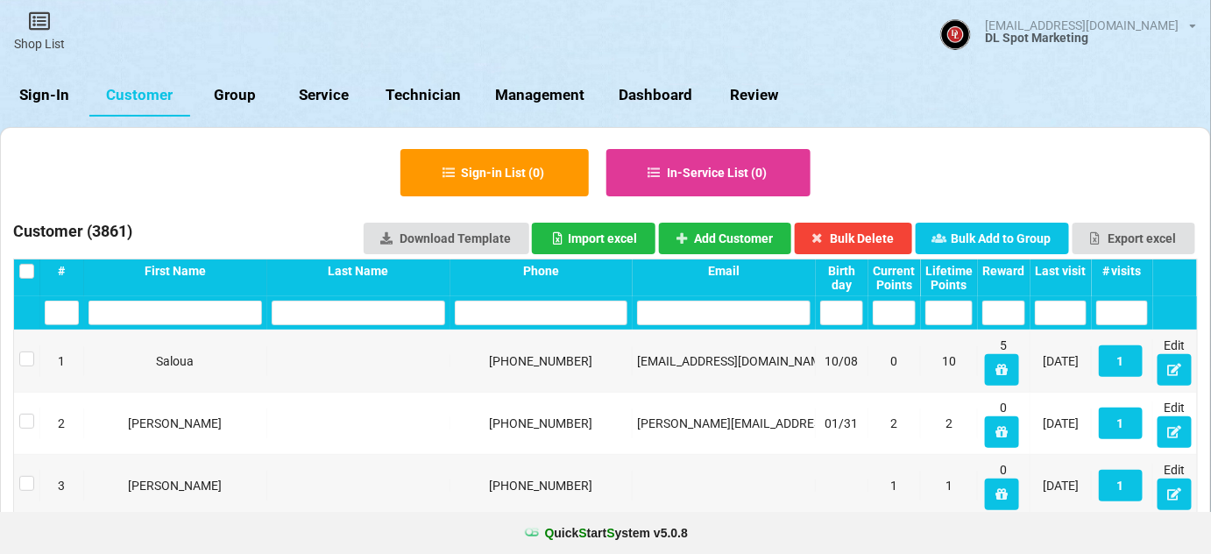
click at [549, 310] on input "text" at bounding box center [542, 313] width 174 height 25
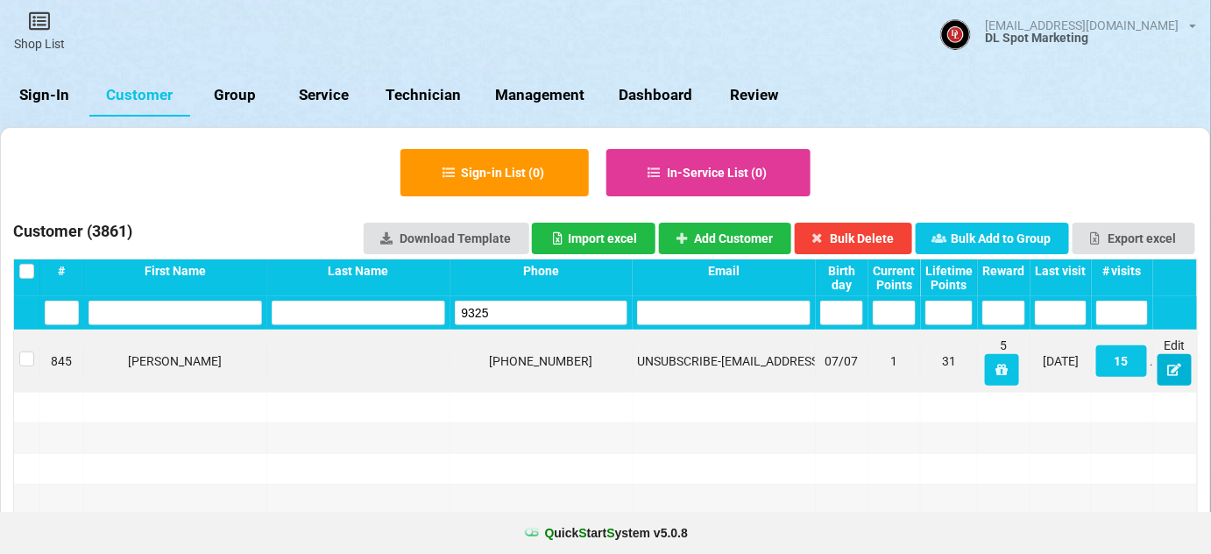
type input "9325"
click at [1178, 370] on icon at bounding box center [1174, 369] width 15 height 11
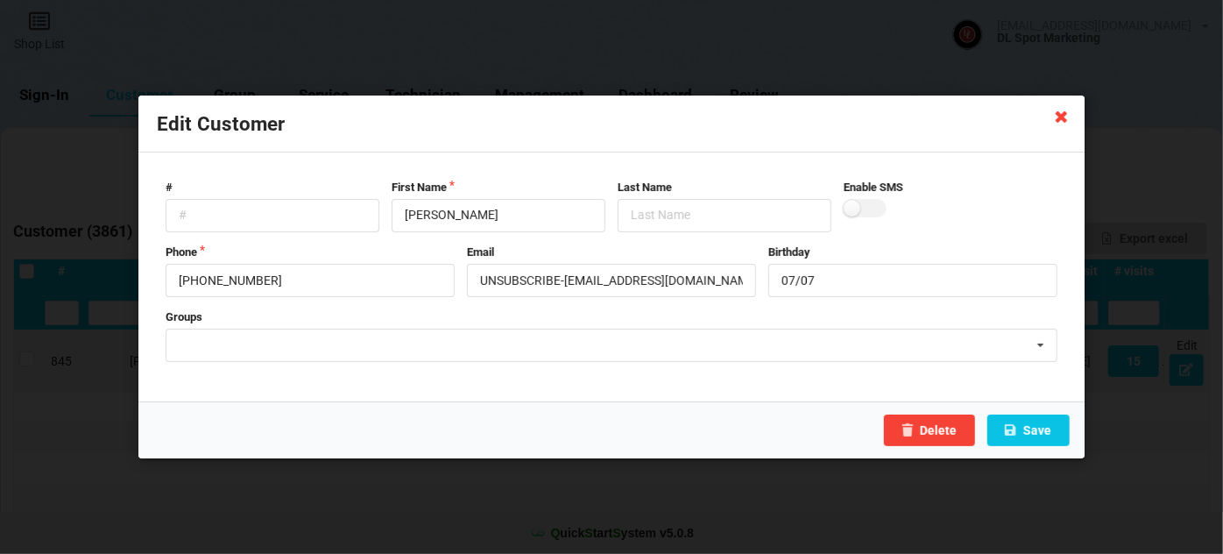
click at [1060, 115] on icon at bounding box center [1062, 116] width 28 height 28
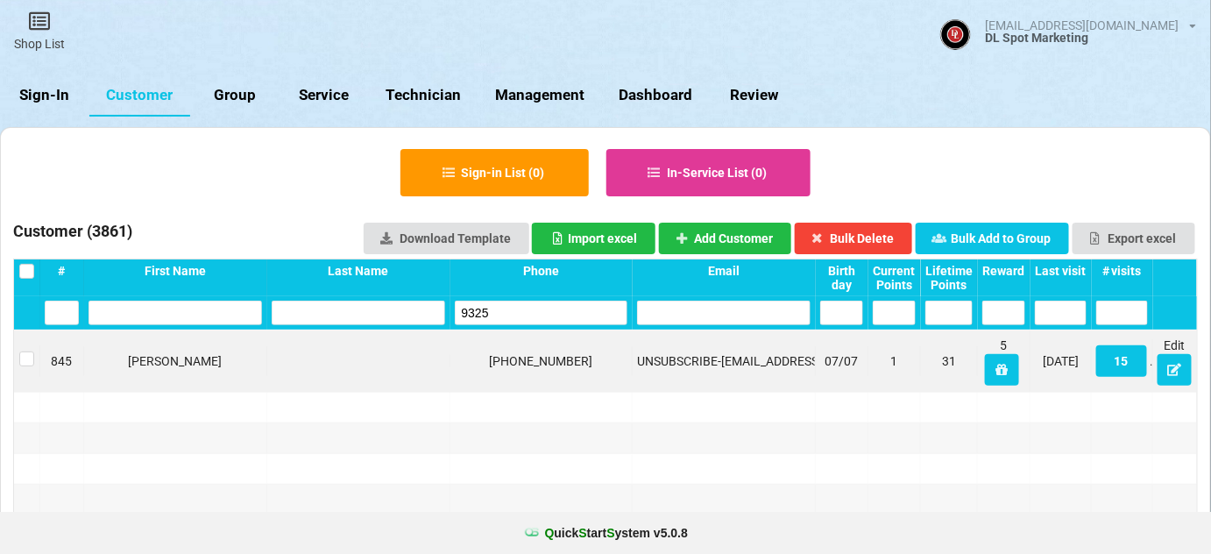
click at [61, 97] on link "Sign-In" at bounding box center [44, 95] width 89 height 42
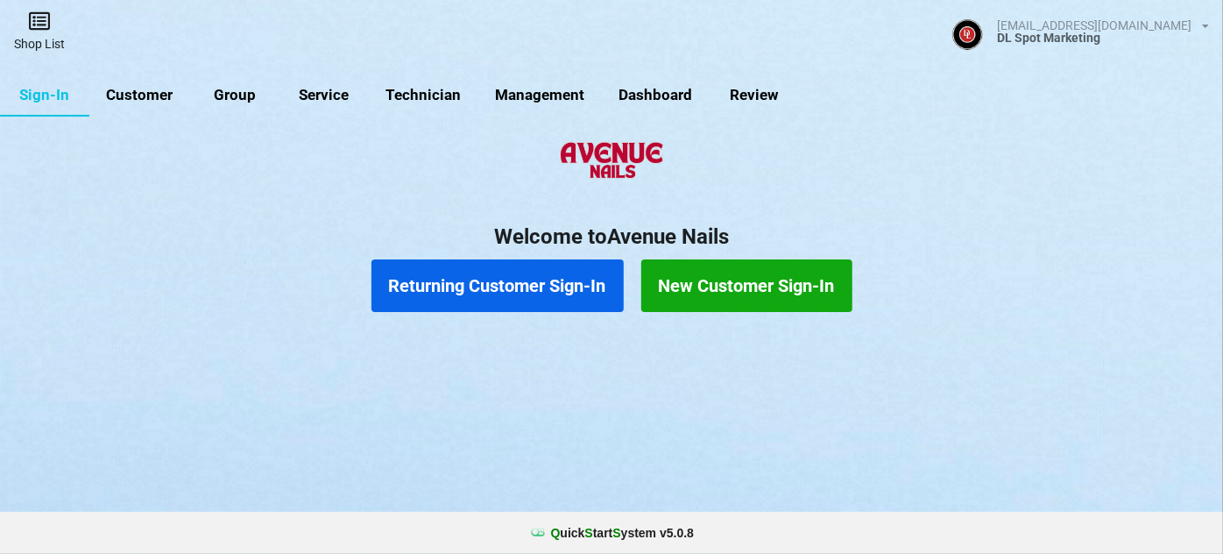
click at [52, 39] on link "Shop List" at bounding box center [39, 31] width 79 height 62
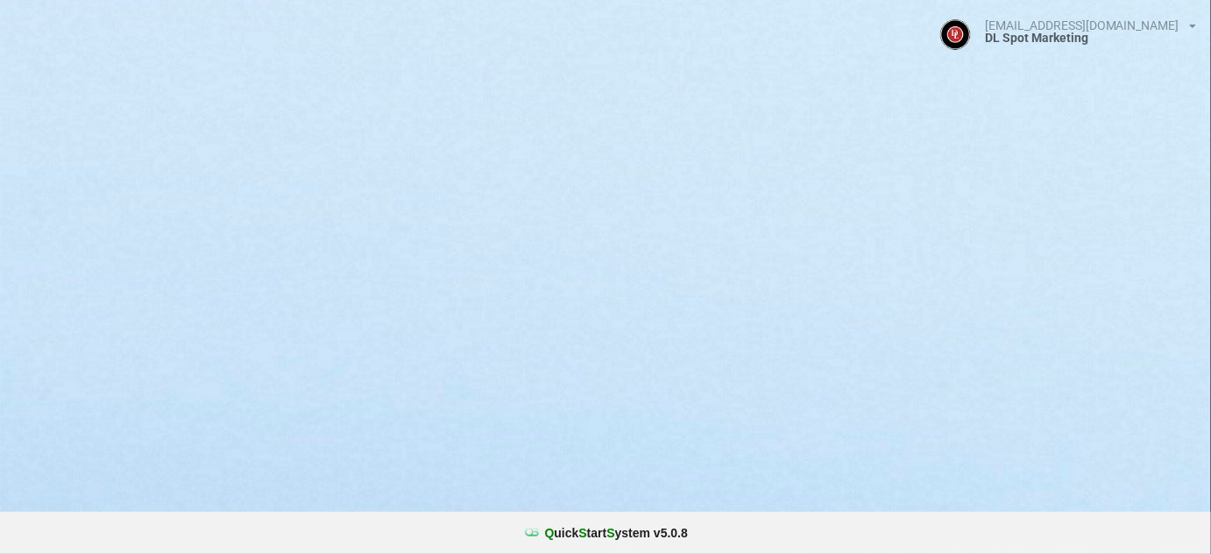
select select "25"
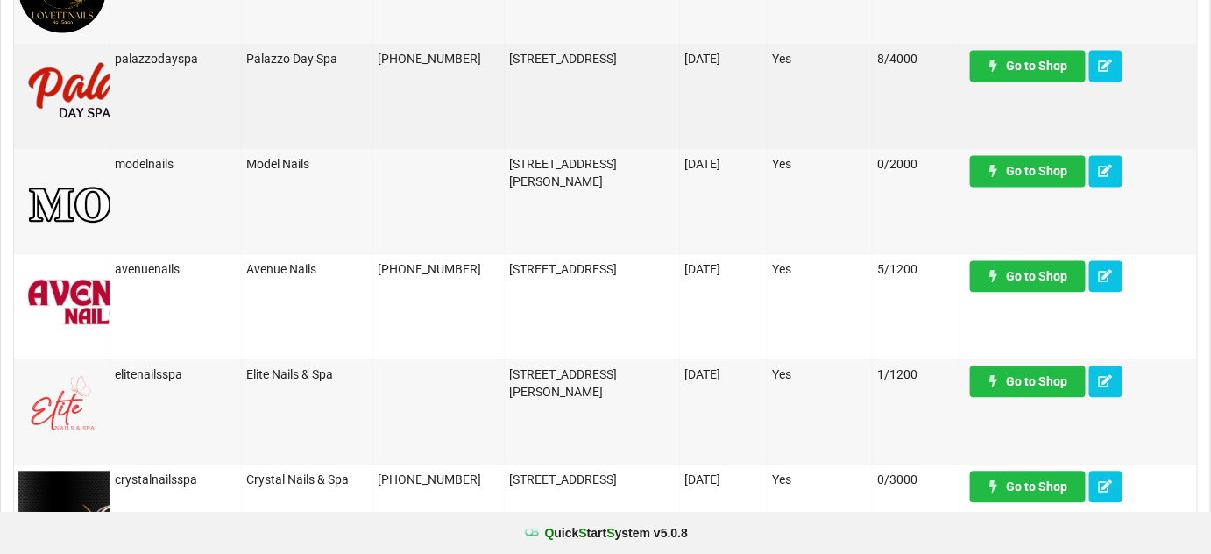
scroll to position [1168, 0]
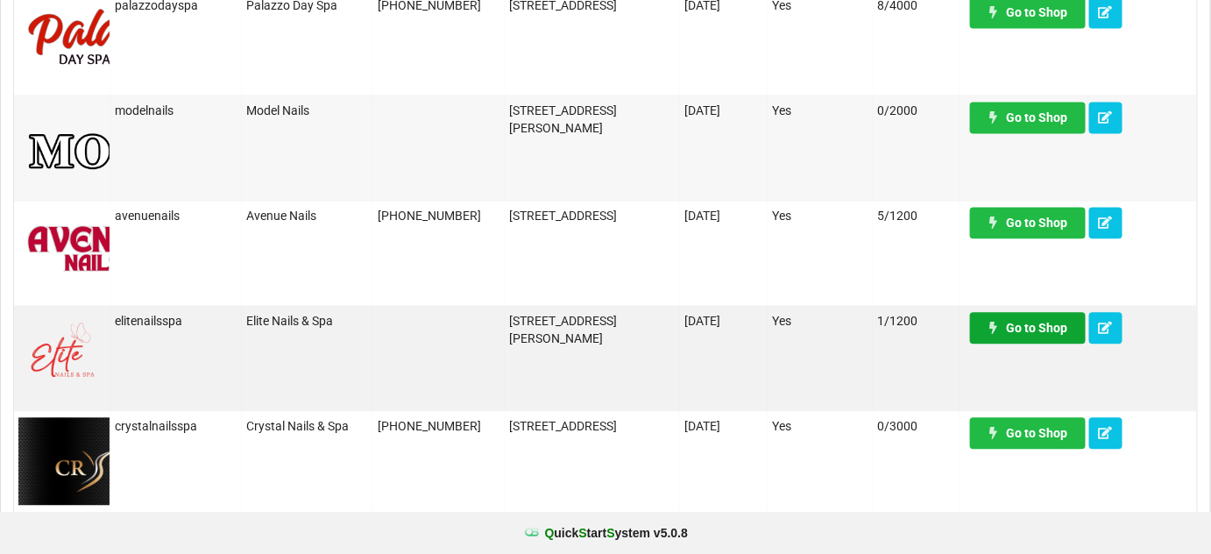
click at [1042, 329] on link "Go to Shop" at bounding box center [1028, 328] width 116 height 32
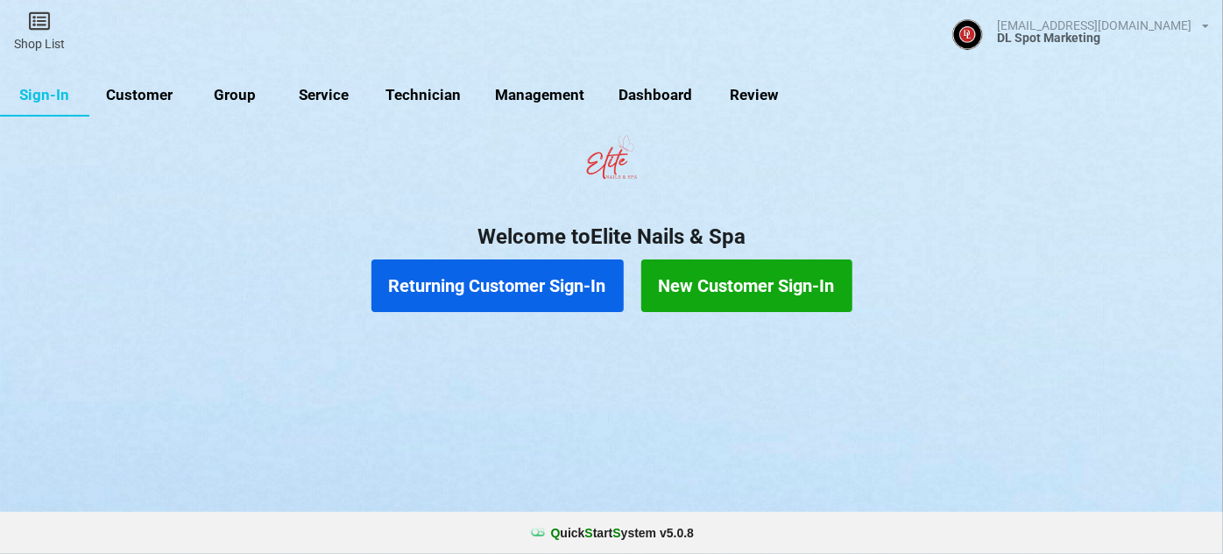
click at [159, 95] on link "Customer" at bounding box center [139, 95] width 101 height 42
select select "25"
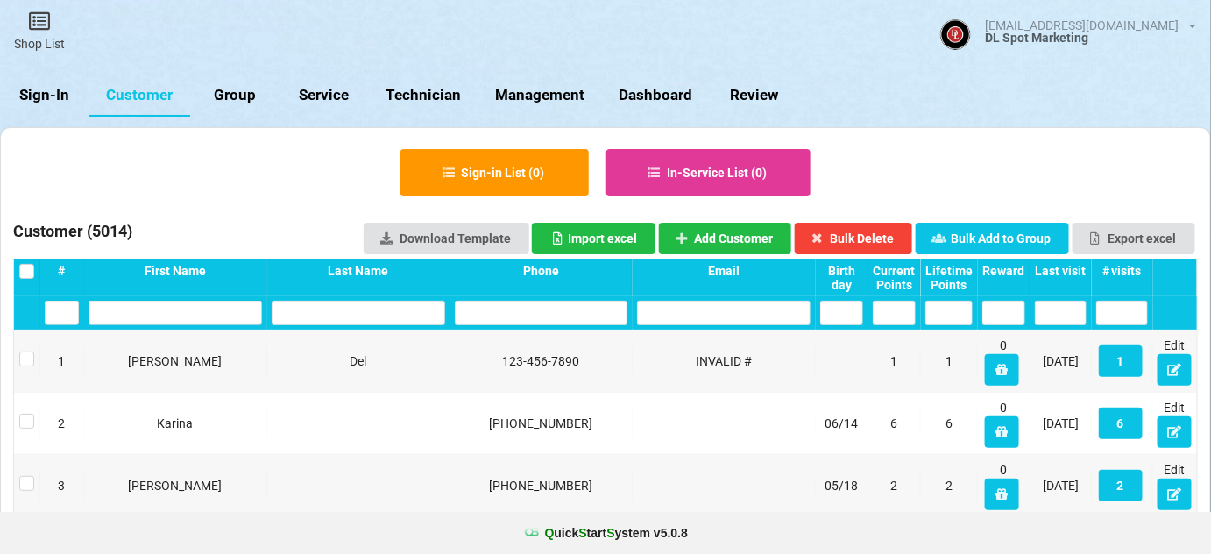
click at [538, 314] on input "text" at bounding box center [542, 313] width 174 height 25
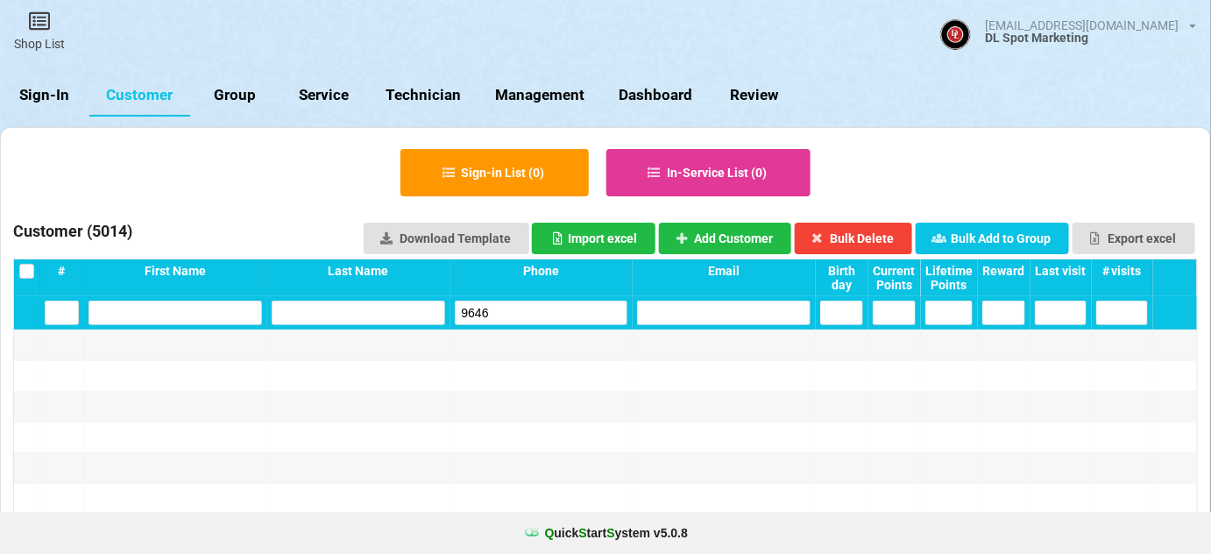
type input "9646"
